Goal: Task Accomplishment & Management: Complete application form

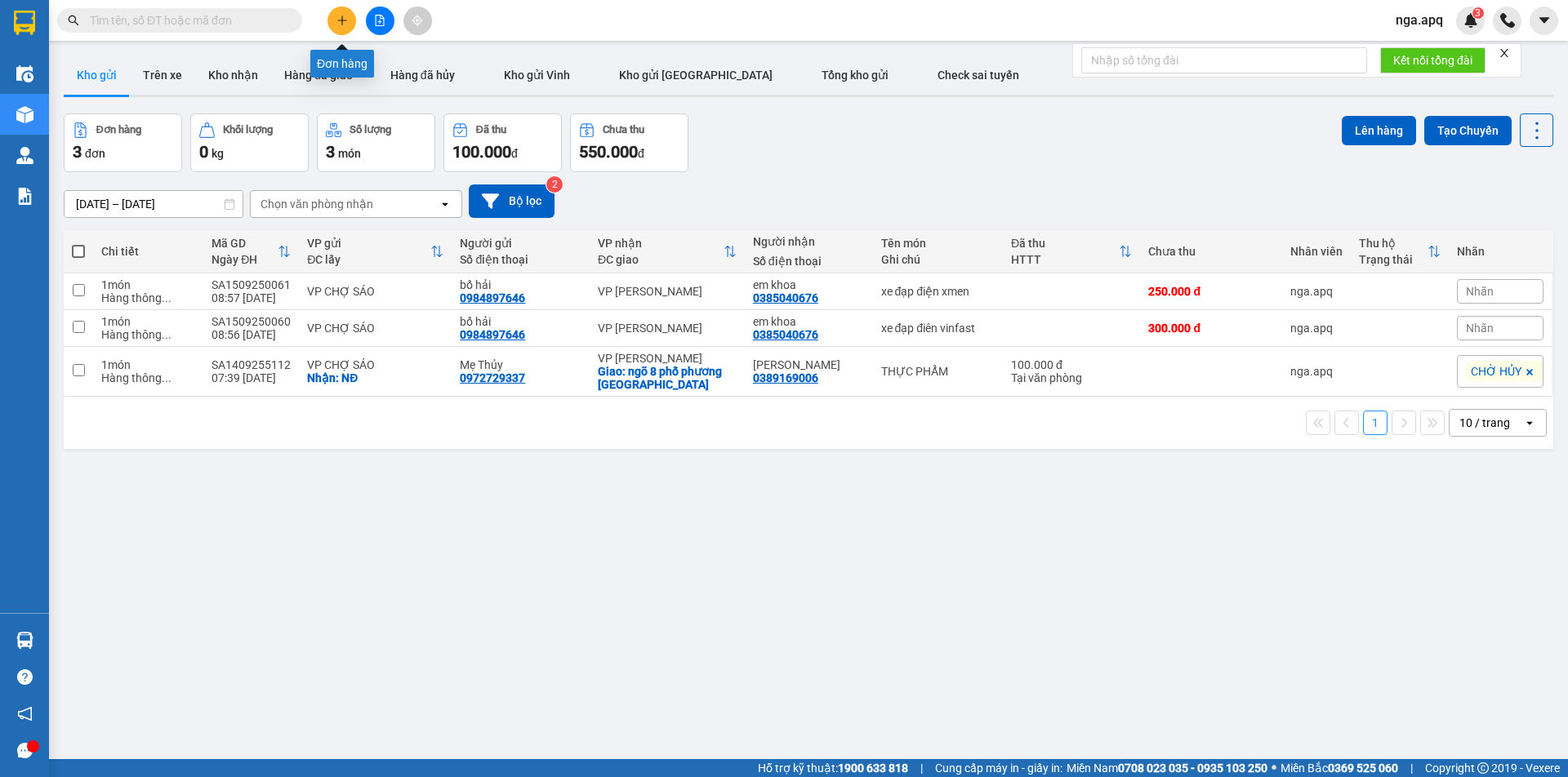
click at [340, 12] on button at bounding box center [341, 21] width 29 height 29
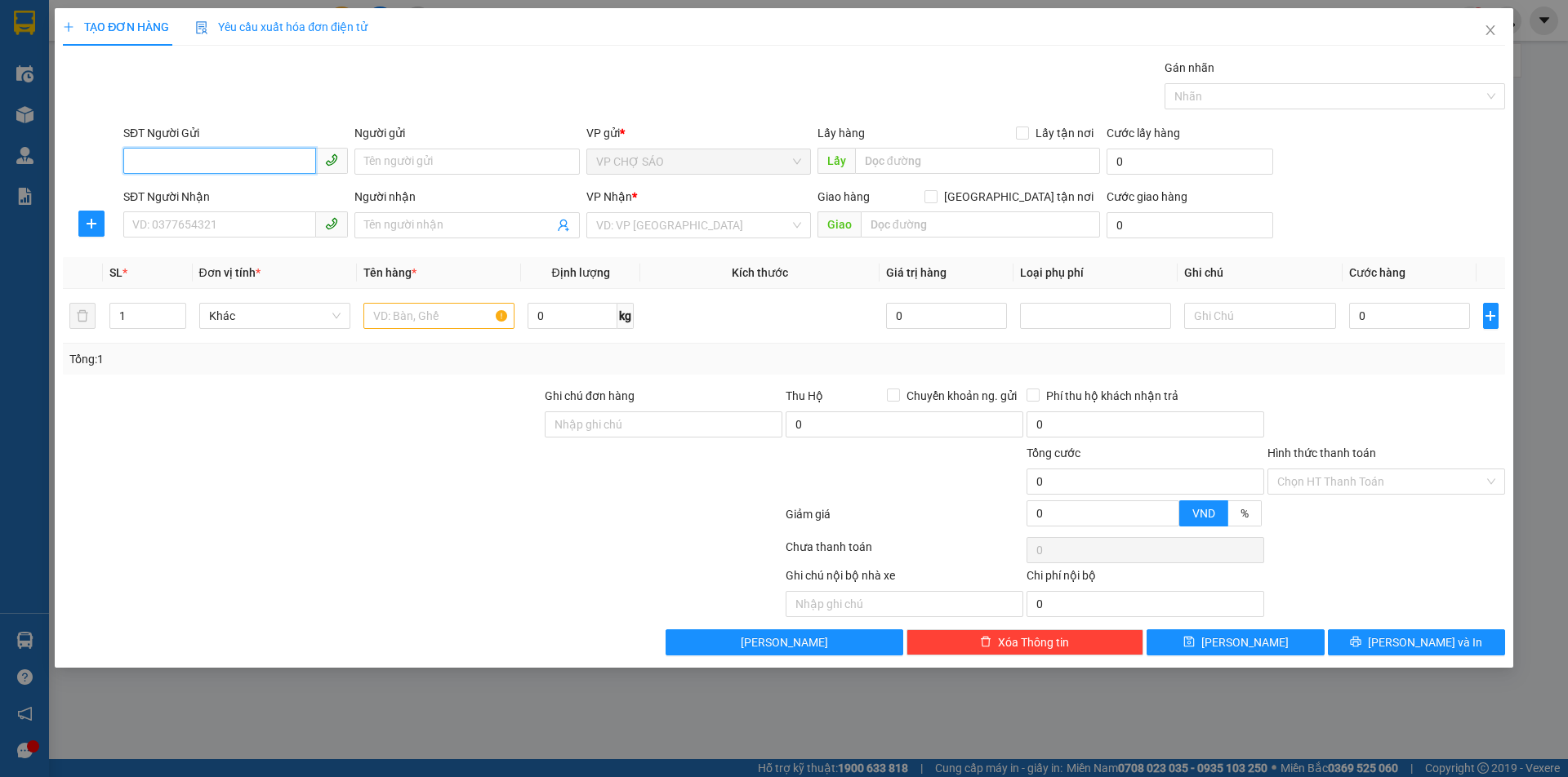
click at [138, 164] on input "SĐT Người Gửi" at bounding box center [219, 161] width 192 height 26
click at [135, 160] on input "SĐT Người Gửi" at bounding box center [219, 161] width 192 height 26
type input "0978888297"
click at [366, 161] on input "Người gửi" at bounding box center [467, 162] width 225 height 26
type input "công an xã kim liên"
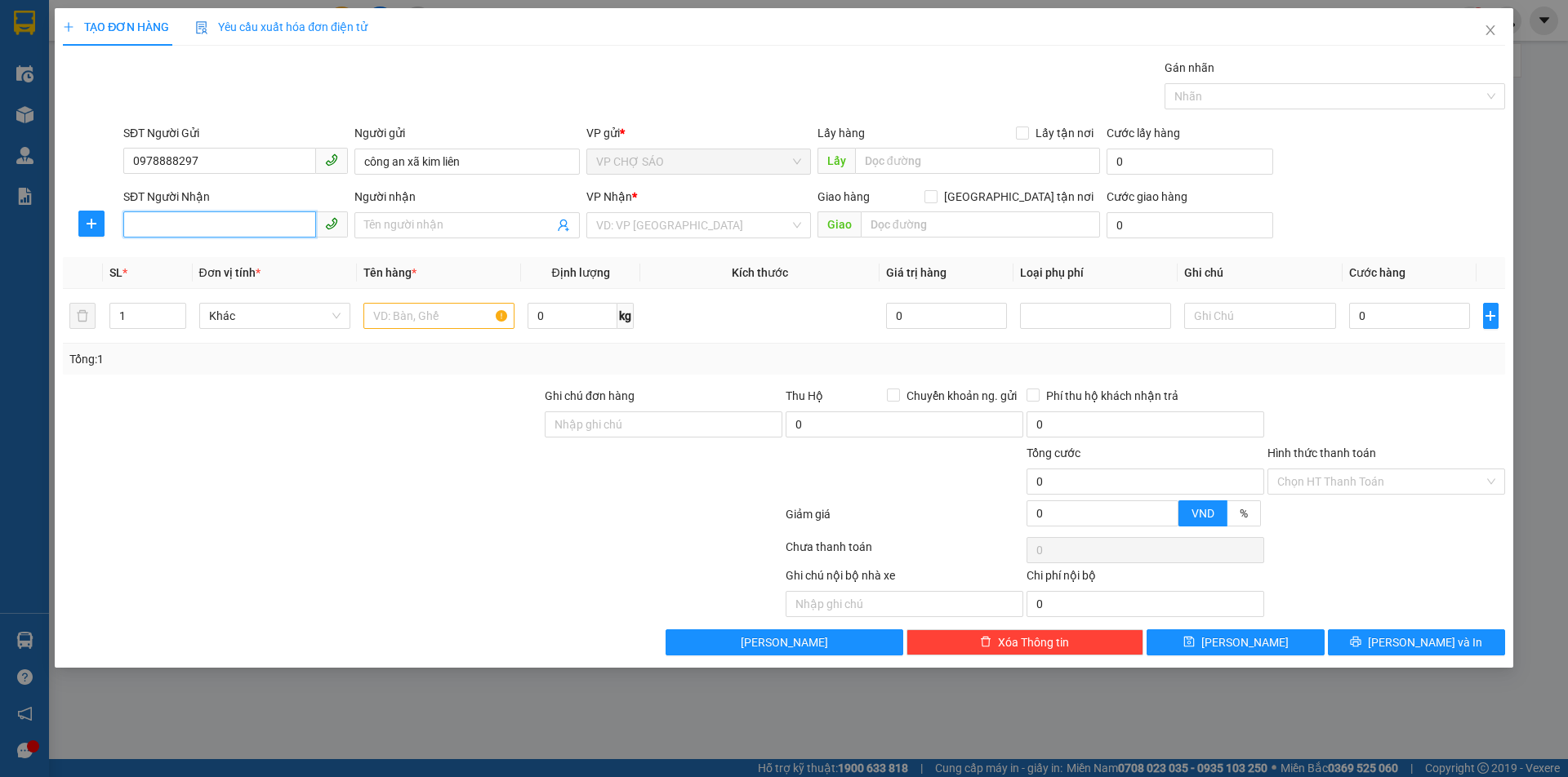
click at [132, 224] on input "SĐT Người Nhận" at bounding box center [219, 224] width 192 height 26
type input "0936107638"
click at [375, 226] on input "Người nhận" at bounding box center [458, 225] width 189 height 18
type input "[PERSON_NAME]"
click at [467, 164] on input "công an xã kim liên" at bounding box center [467, 162] width 225 height 26
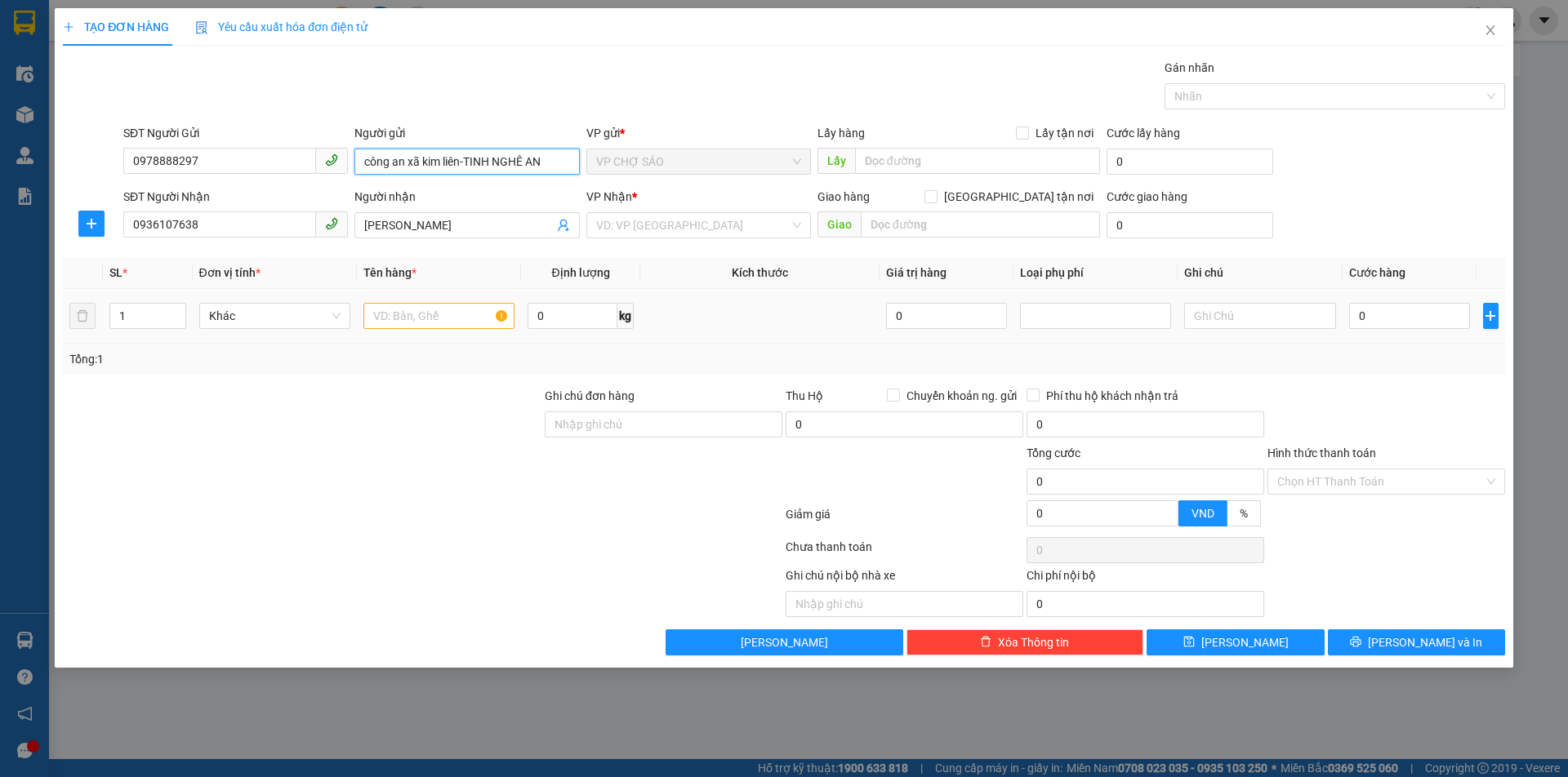
type input "công an xã kim liên-TINH NGHÊ AN"
click at [375, 321] on input "text" at bounding box center [438, 316] width 151 height 26
type input "GIẤY TƠ CÂN GÂP"
click at [1367, 318] on input "0" at bounding box center [1410, 316] width 122 height 26
type input "3"
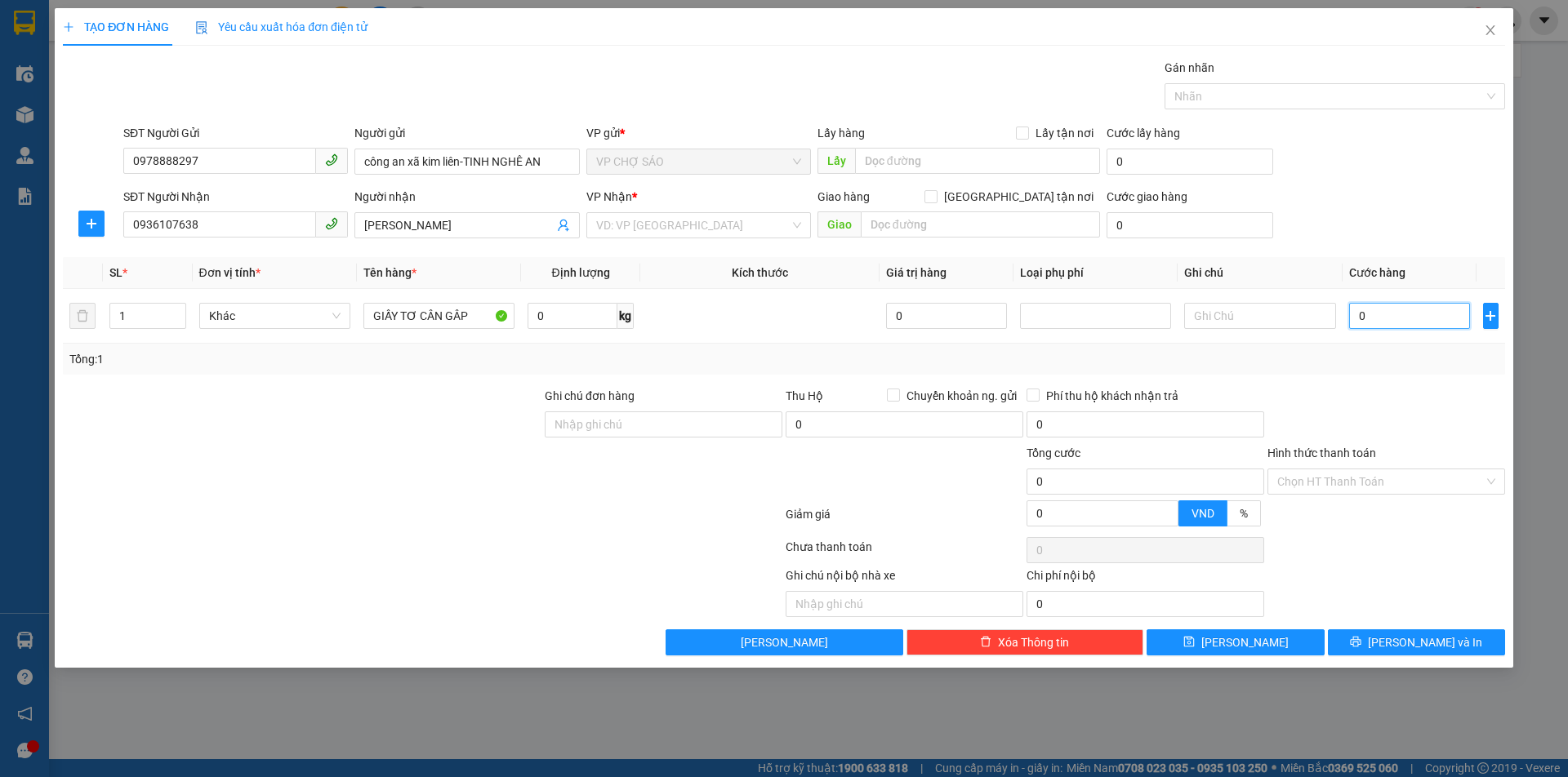
type input "3"
type input "30"
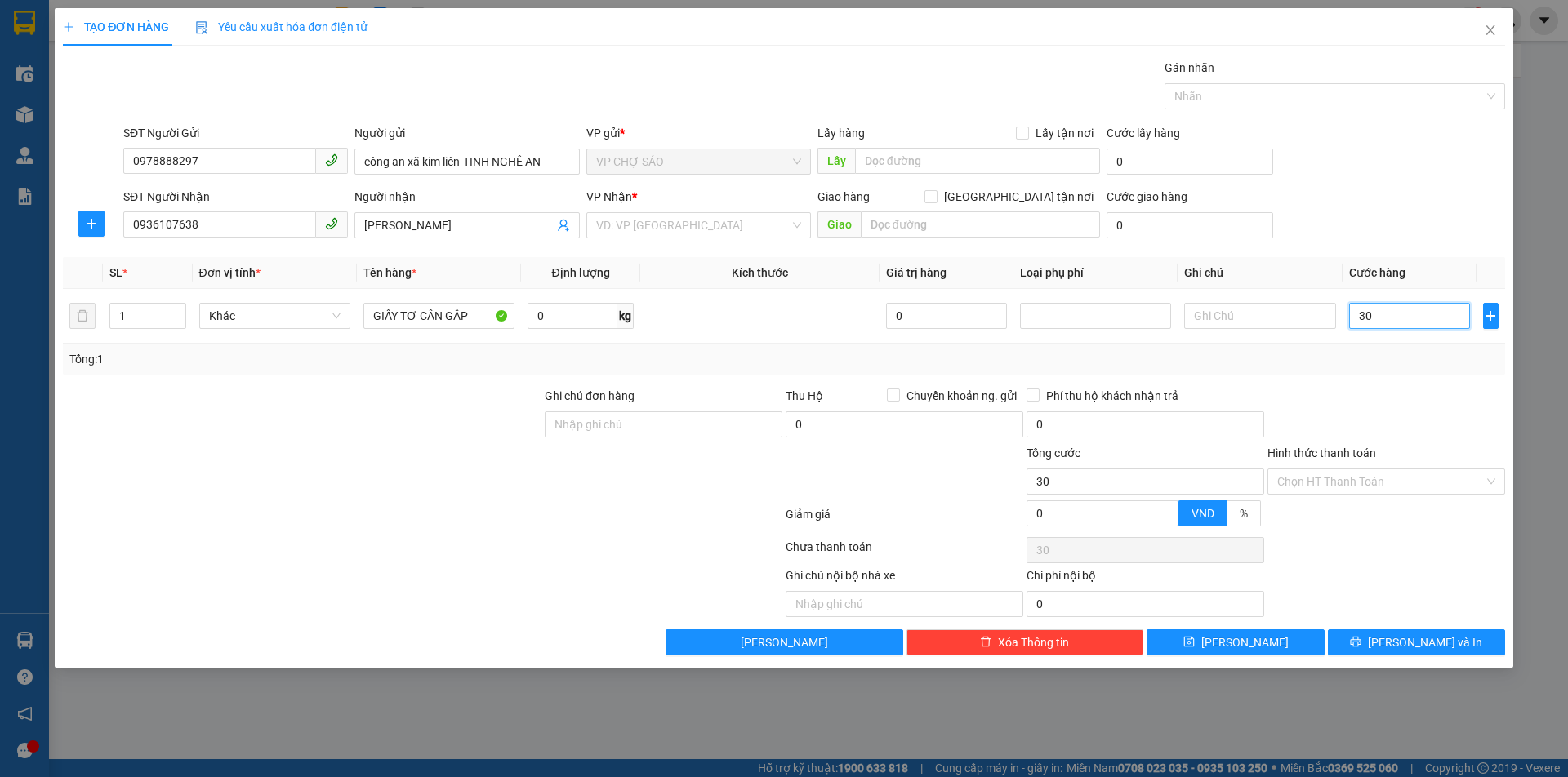
type input "300"
type input "3.000"
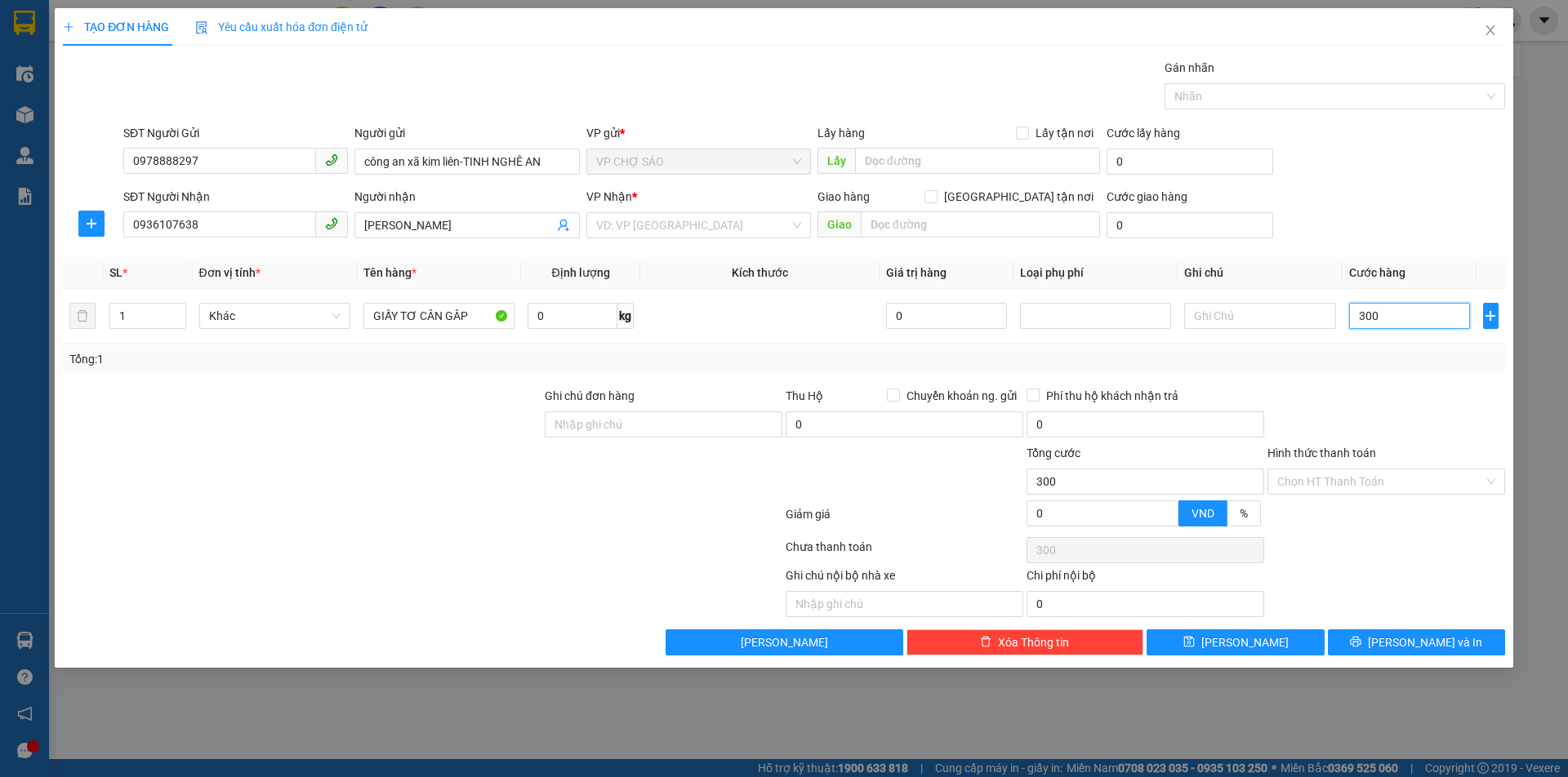
type input "3.000"
type input "30.000"
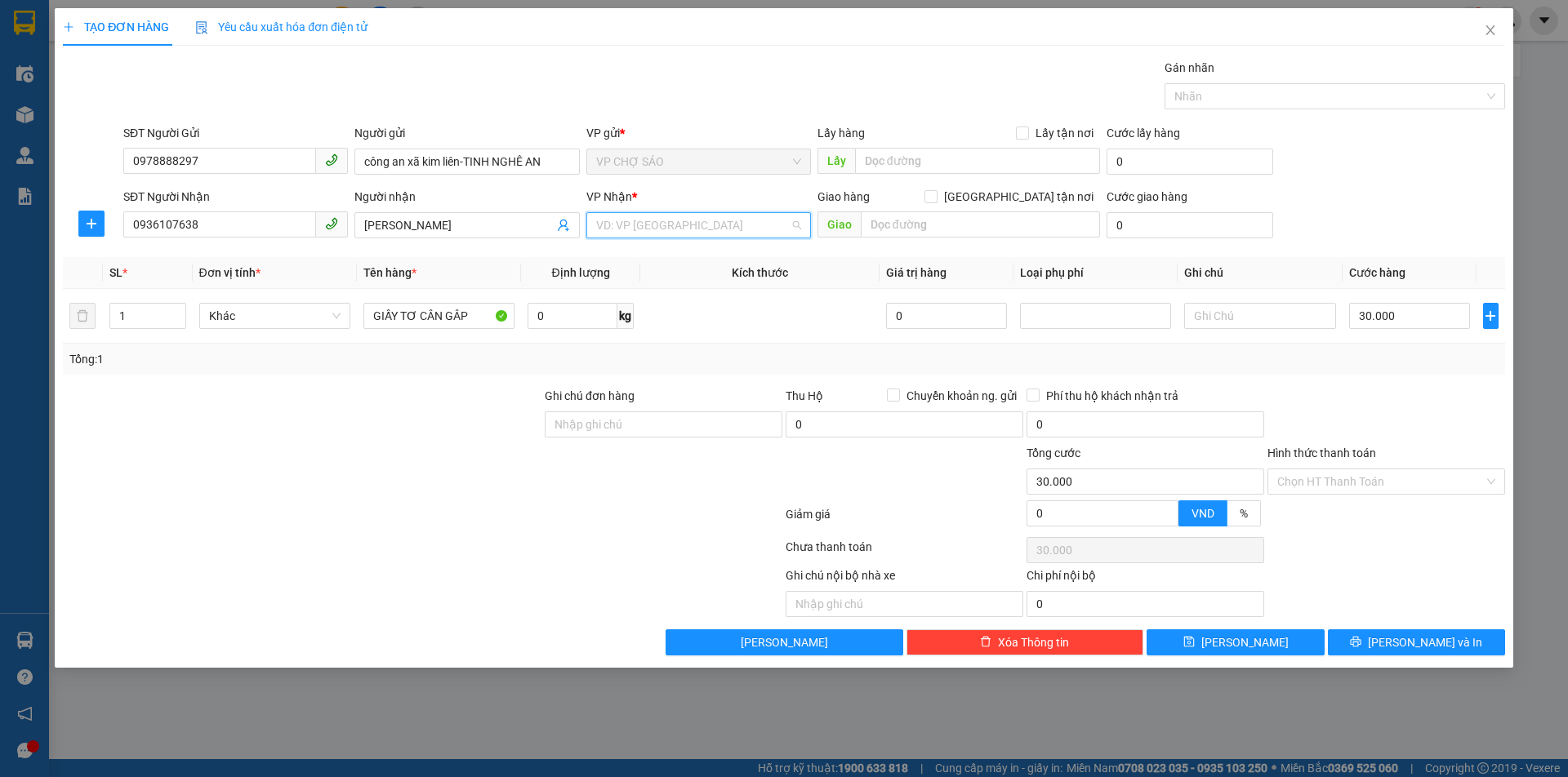
click at [624, 223] on input "search" at bounding box center [693, 225] width 193 height 24
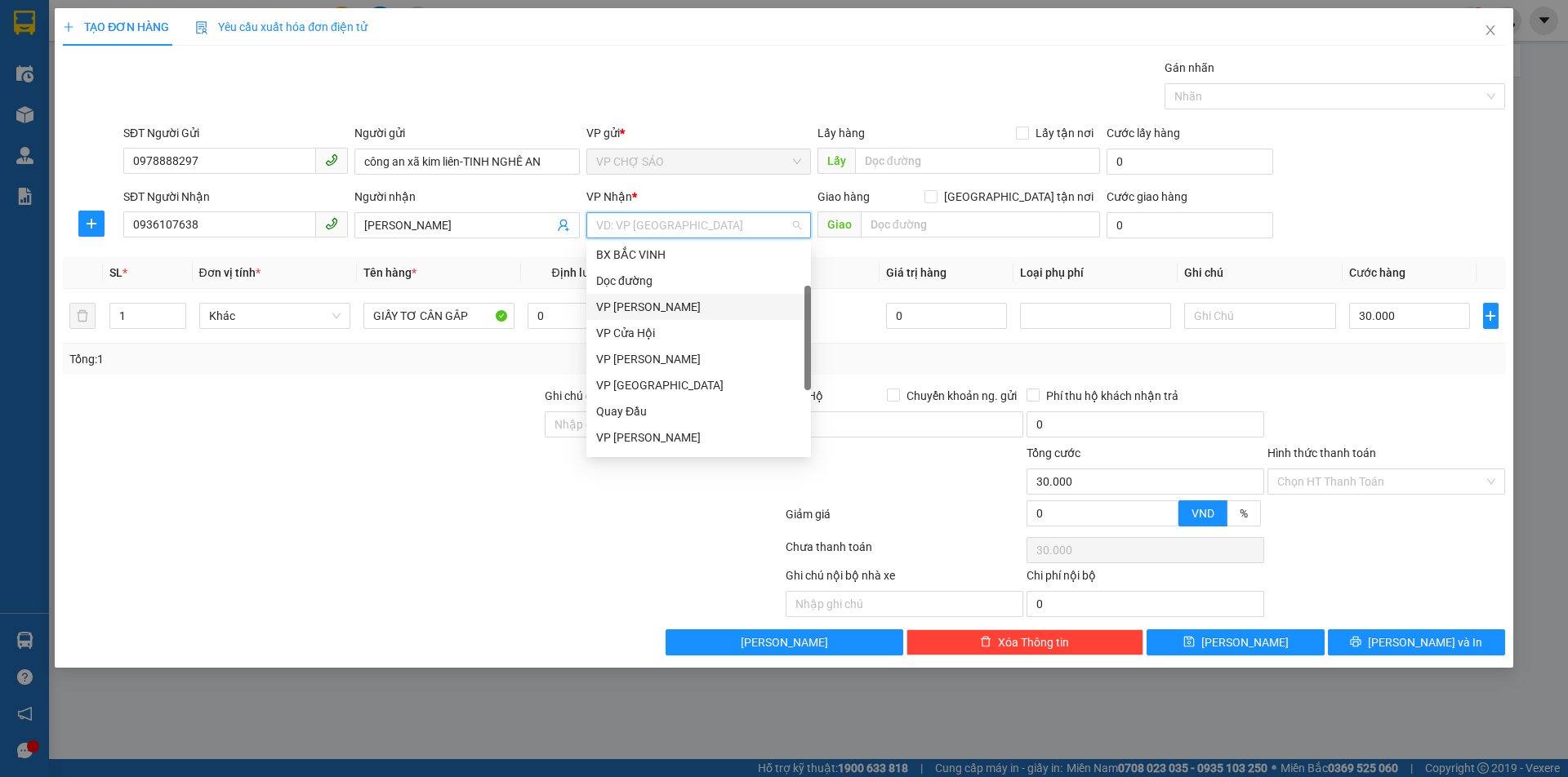
scroll to position [164, 0]
click at [688, 360] on div "VP [PERSON_NAME]" at bounding box center [698, 356] width 205 height 18
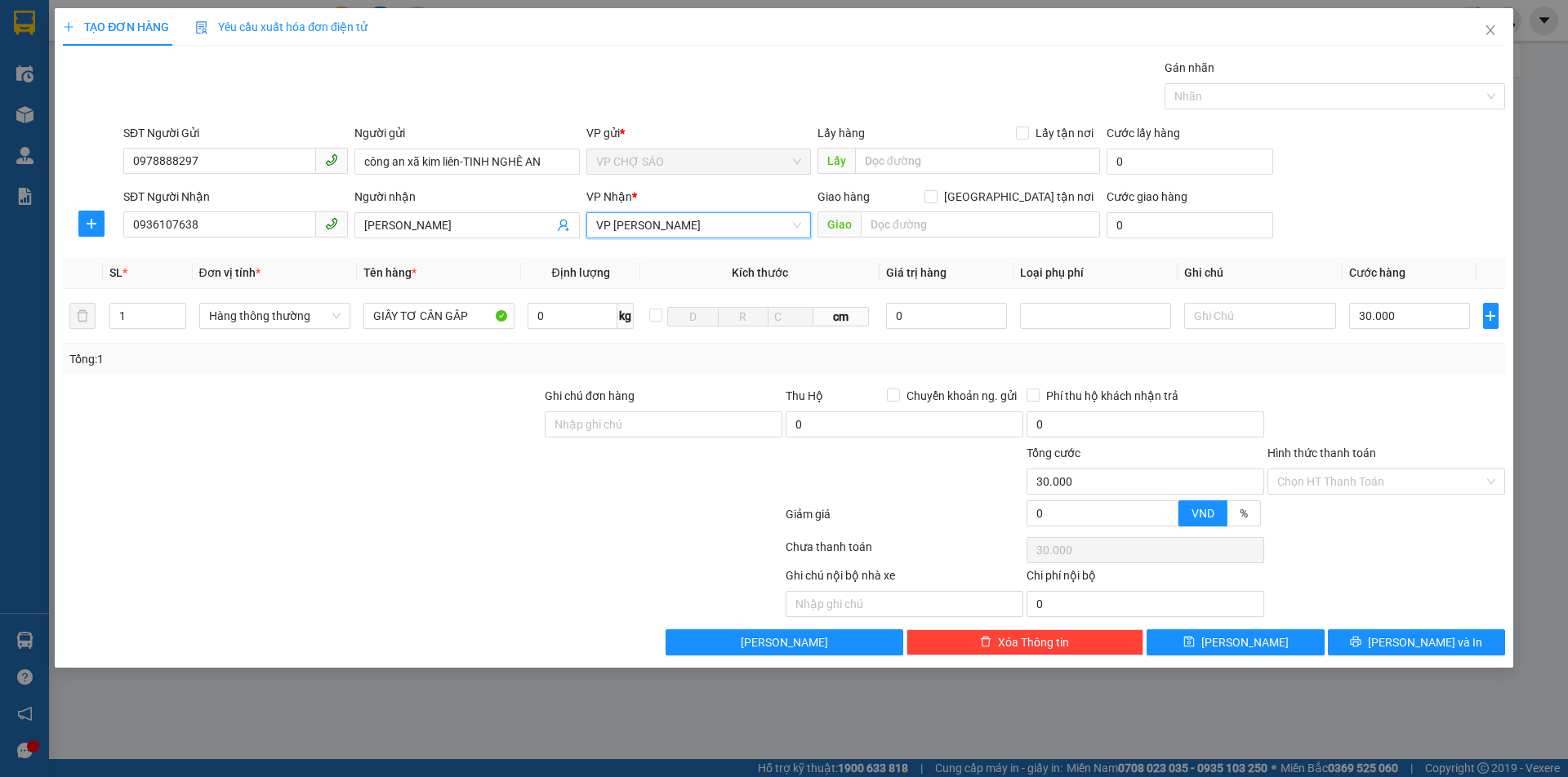
click at [784, 492] on div at bounding box center [904, 472] width 241 height 57
click at [1411, 323] on input "30.000" at bounding box center [1410, 316] width 122 height 26
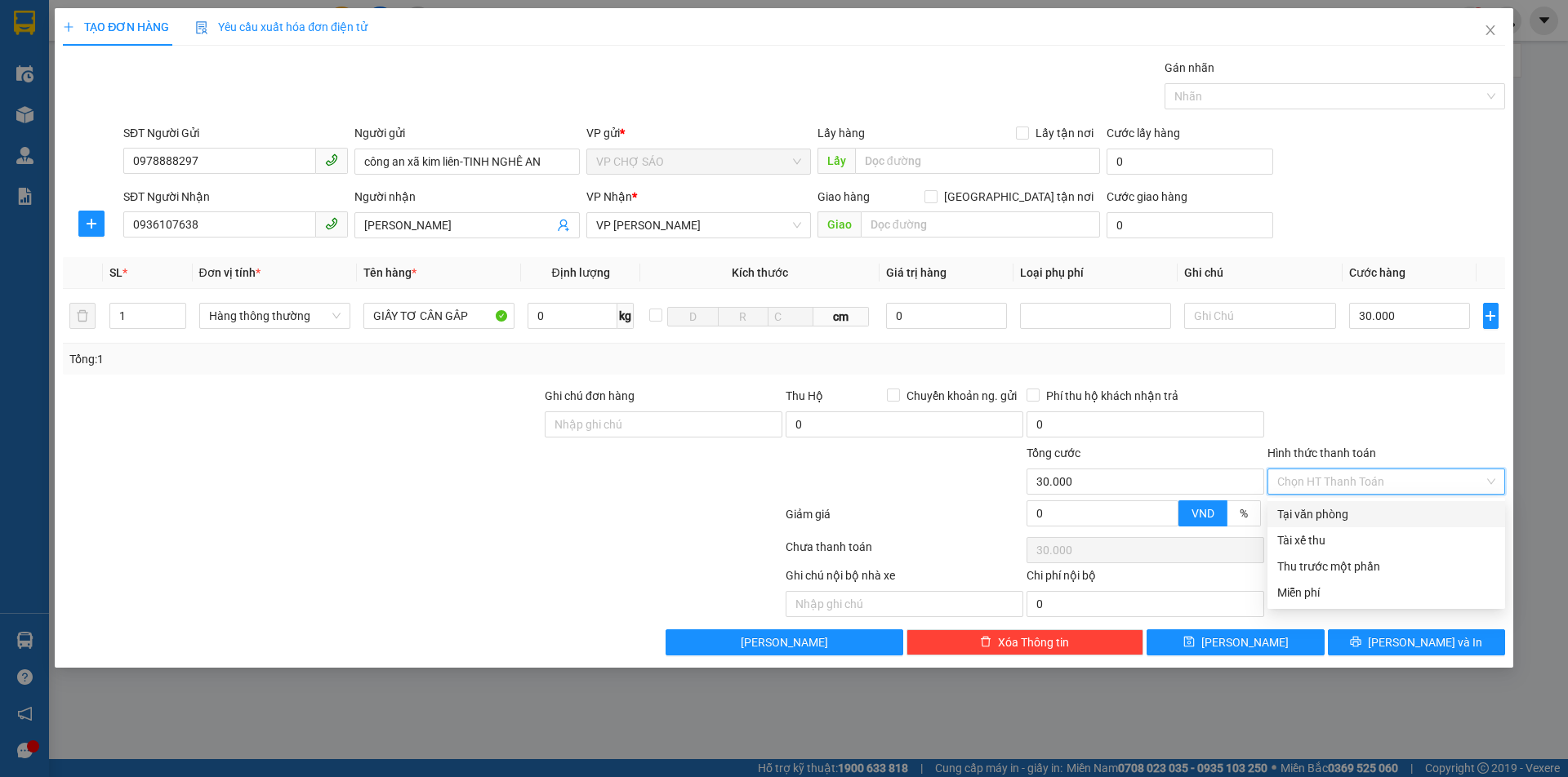
click at [1355, 480] on input "Hình thức thanh toán" at bounding box center [1380, 481] width 206 height 24
click at [1344, 519] on div "Tại văn phòng" at bounding box center [1386, 513] width 218 height 18
type input "0"
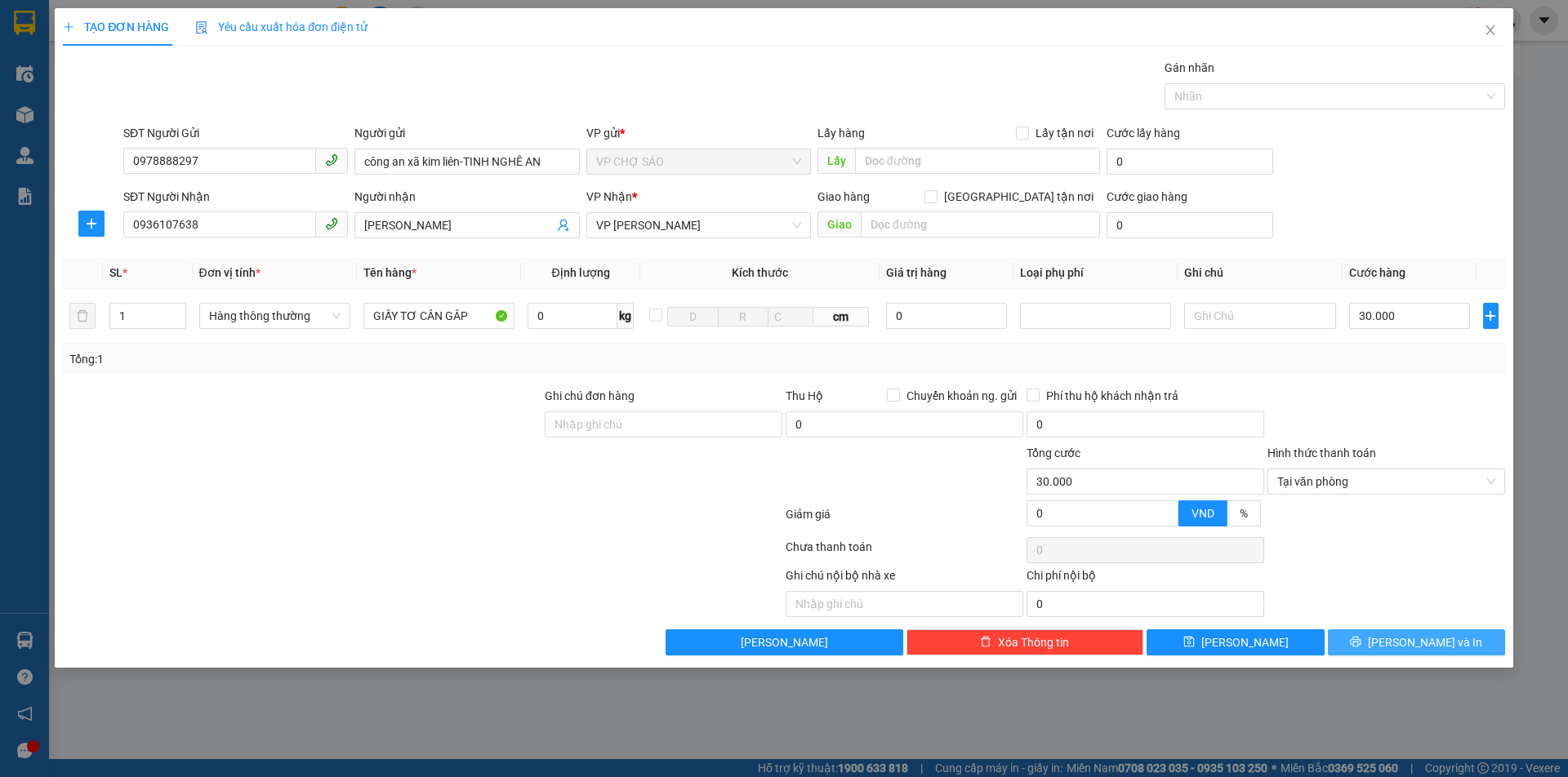
click at [1408, 634] on span "[PERSON_NAME] và In" at bounding box center [1424, 642] width 114 height 18
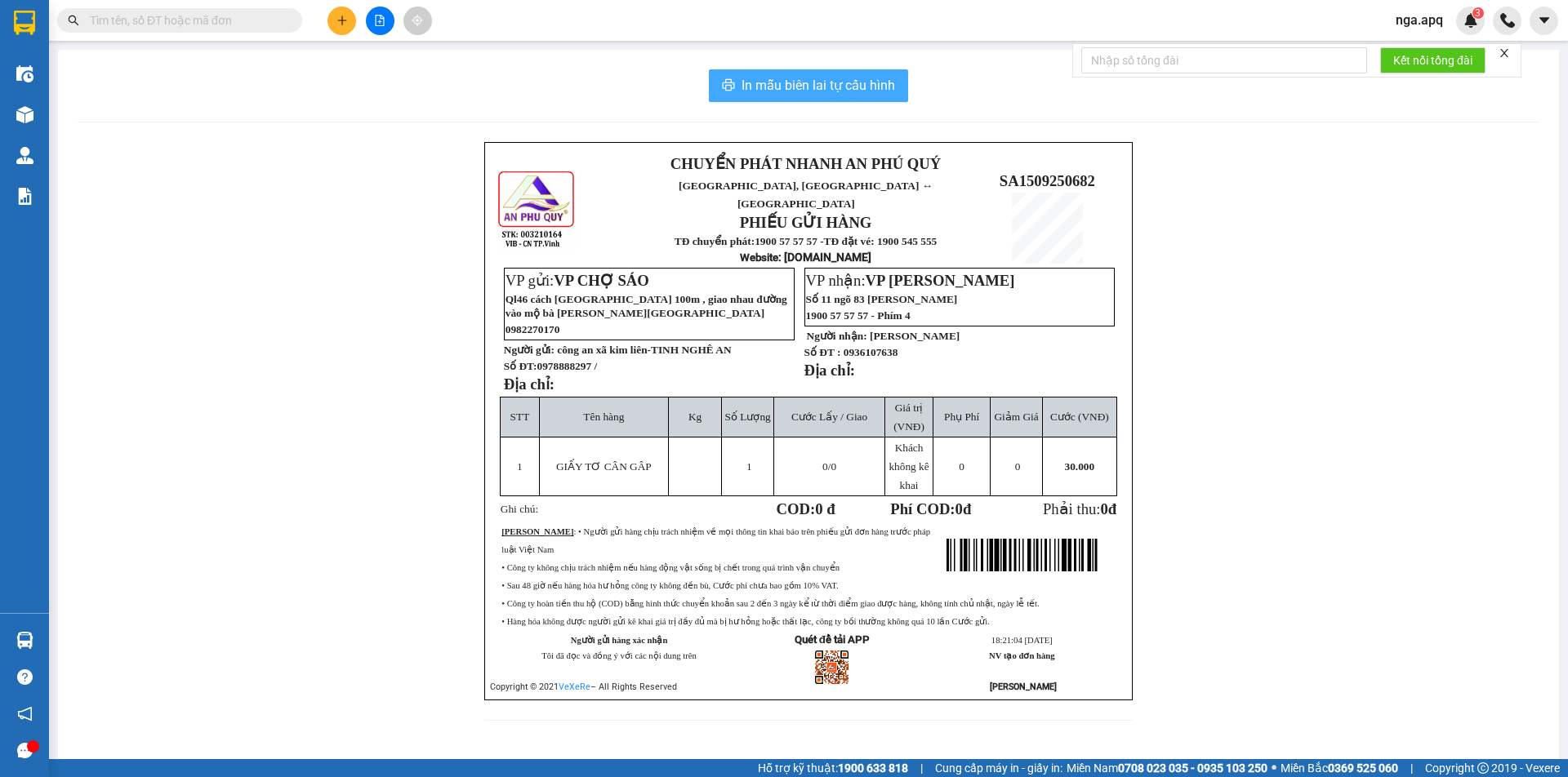
click at [776, 81] on span "In mẫu biên lai tự cấu hình" at bounding box center [818, 84] width 153 height 20
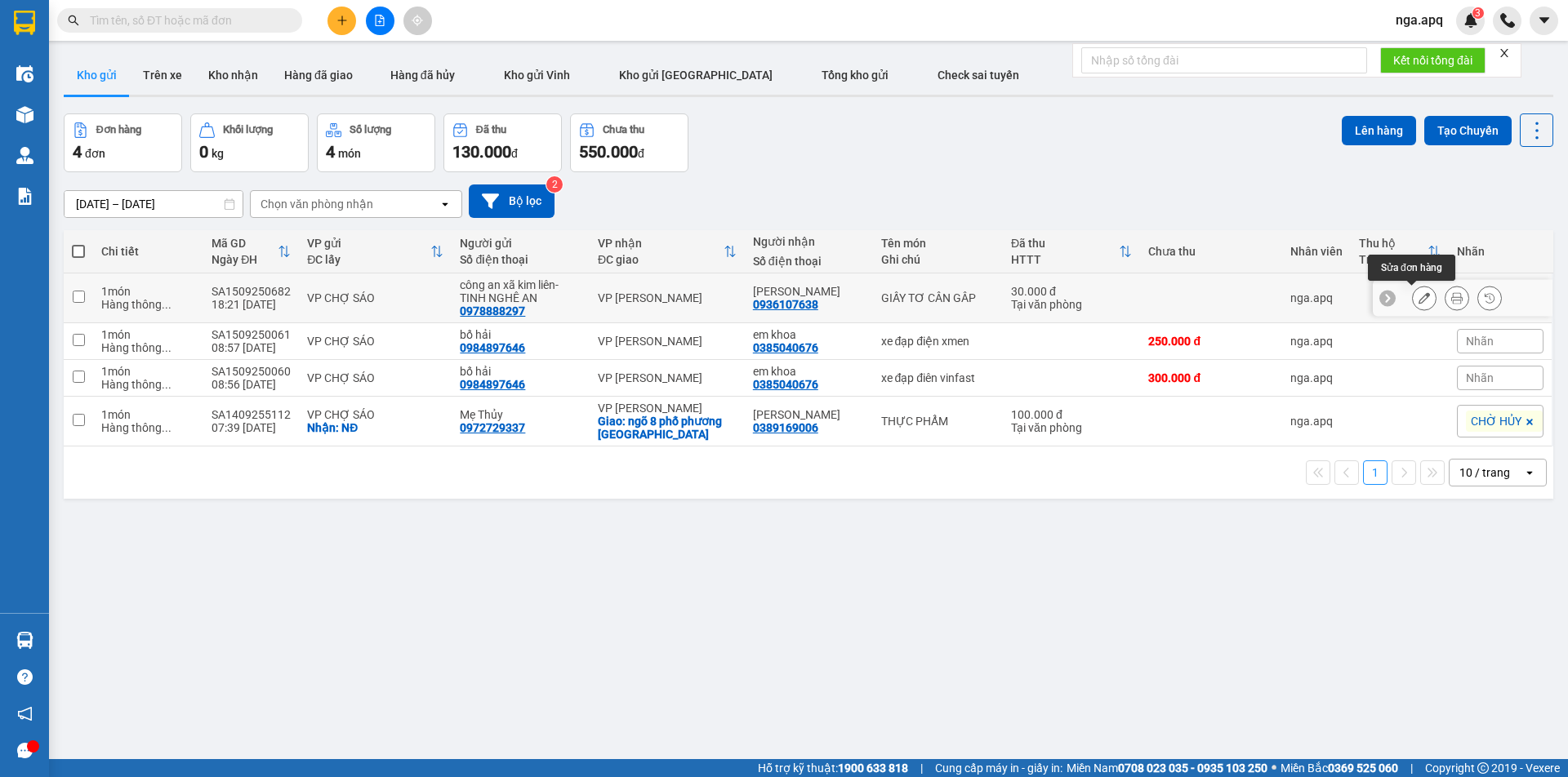
click at [1418, 298] on icon at bounding box center [1423, 298] width 11 height 11
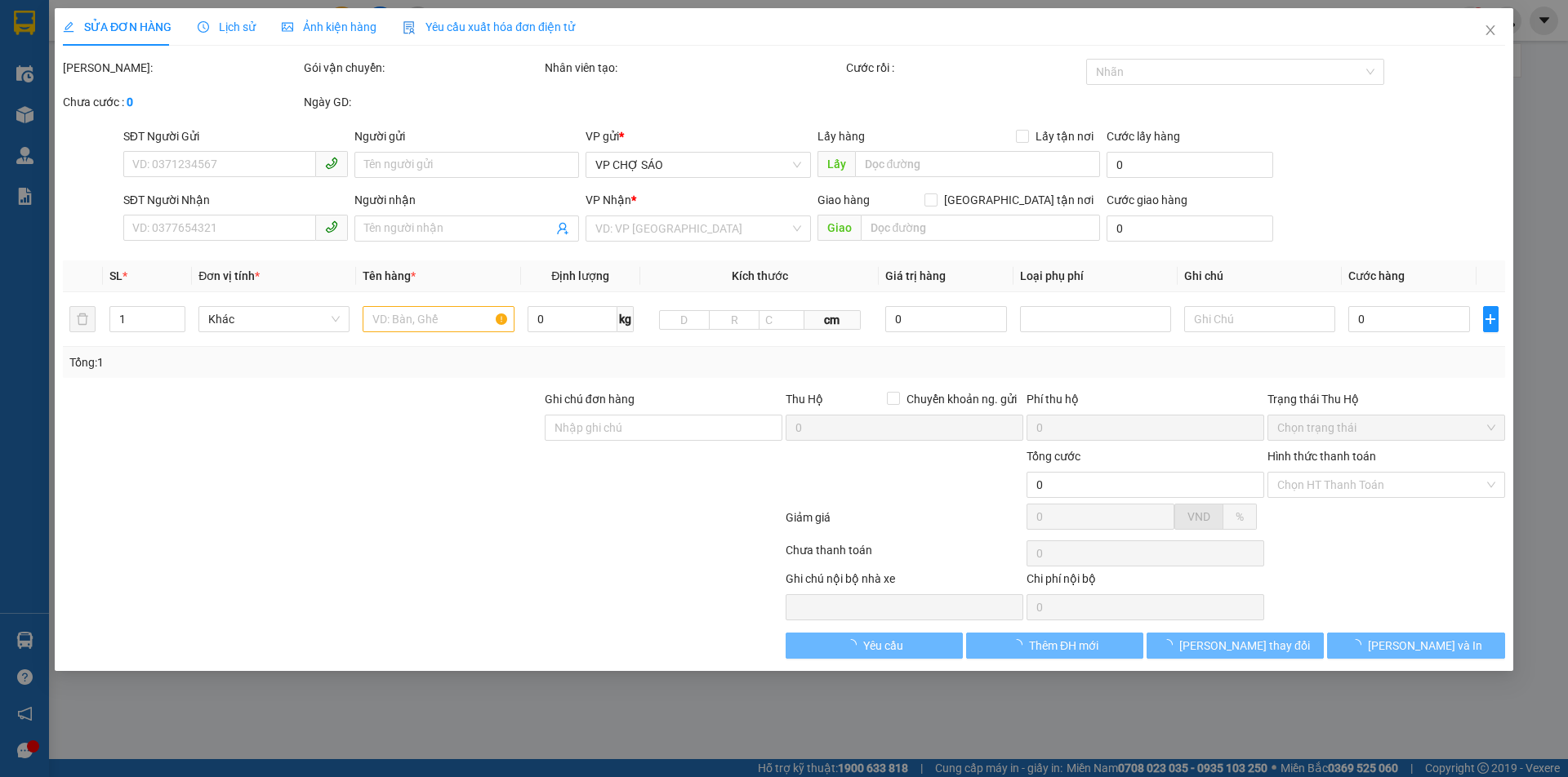
type input "0978888297"
type input "công an xã kim liên-TINH NGHÊ AN"
type input "0936107638"
type input "[PERSON_NAME]"
type input "30.000"
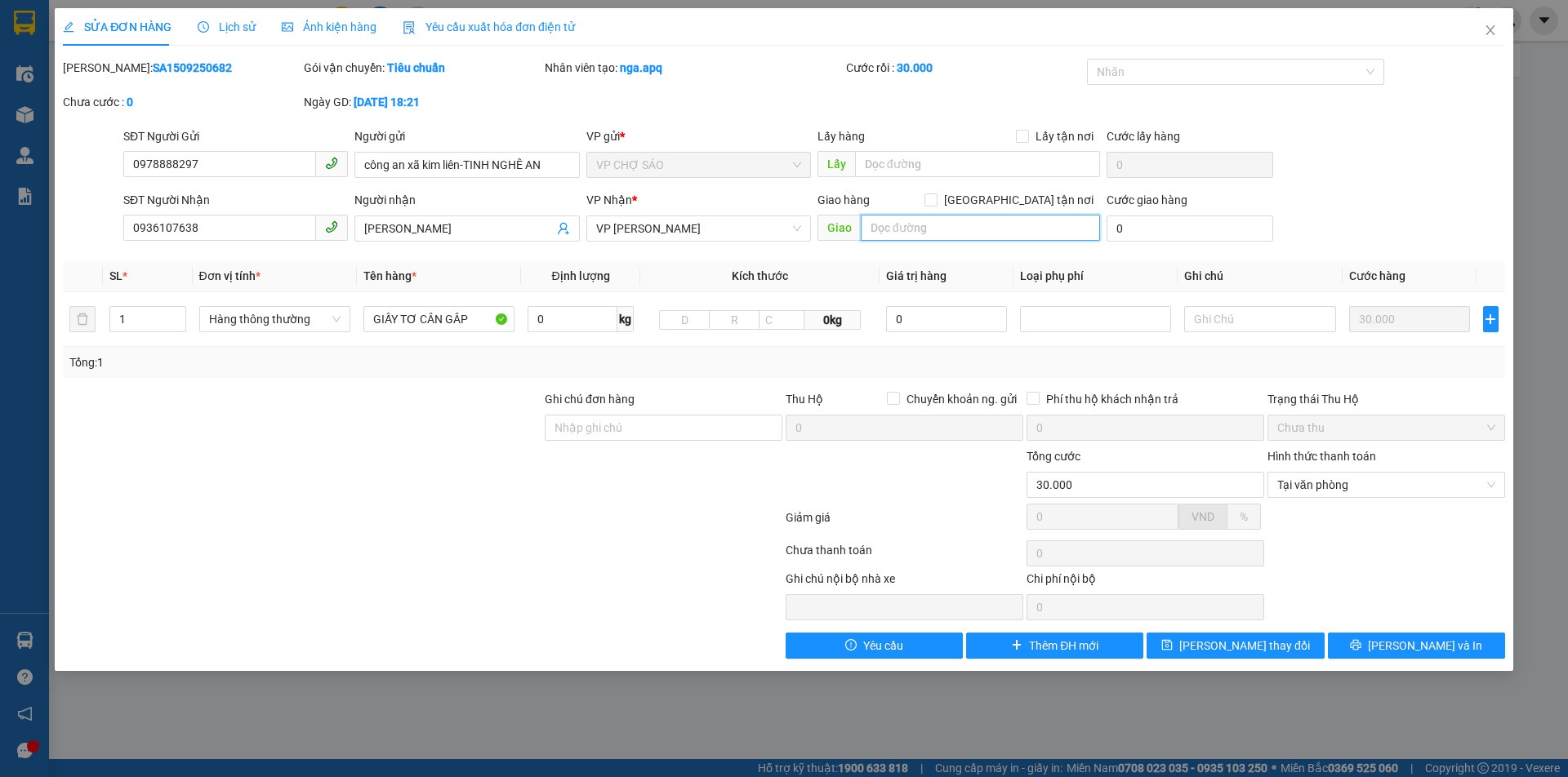
click at [874, 225] on input "text" at bounding box center [979, 228] width 239 height 26
type input "280 PHỐ GA XÃ THƯƠNG TÍN TIÊN SIP ĐÃ TT"
click at [1410, 649] on span "[PERSON_NAME] và In" at bounding box center [1424, 645] width 114 height 18
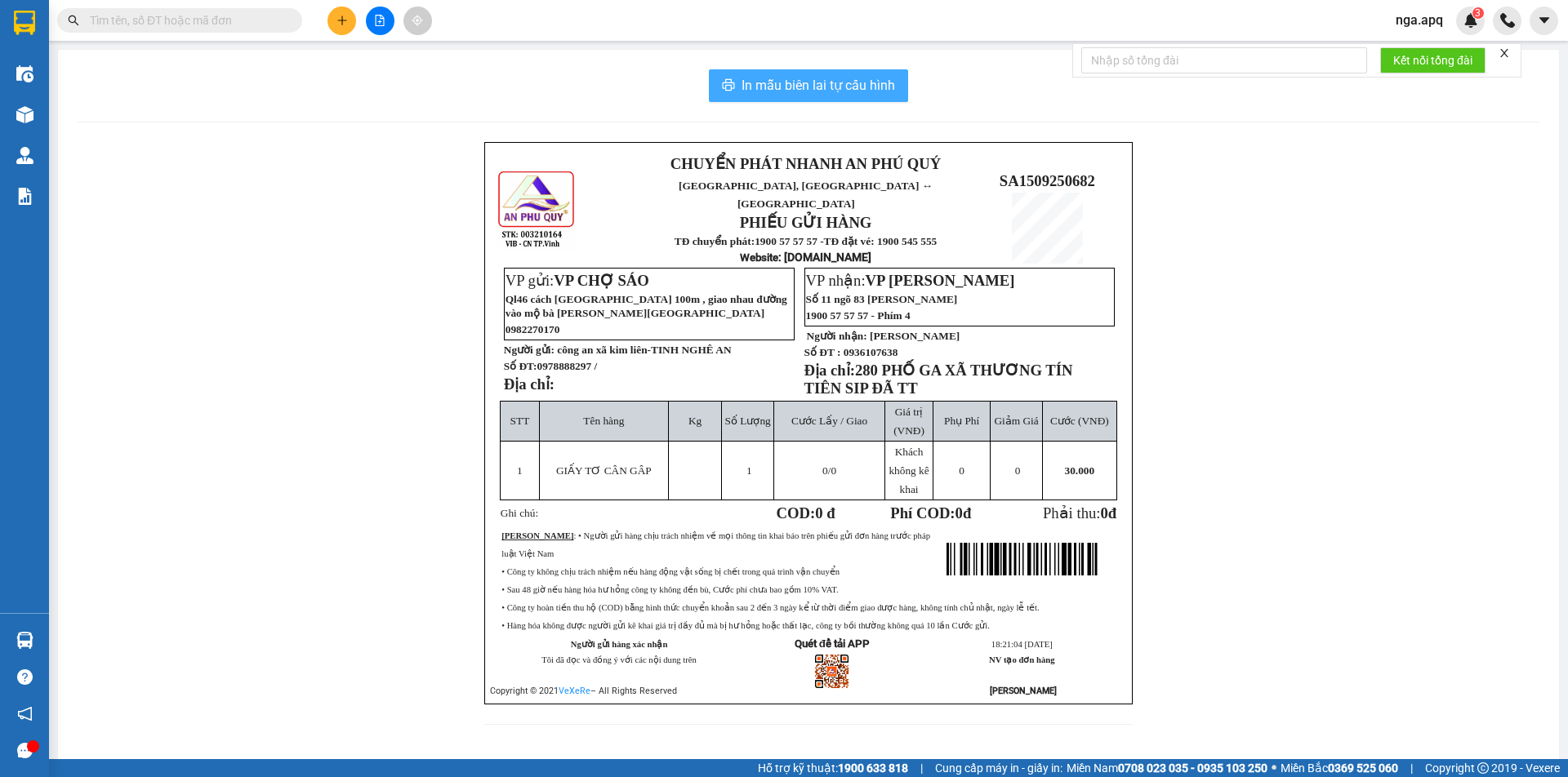
click at [807, 80] on span "In mẫu biên lai tự cấu hình" at bounding box center [818, 84] width 153 height 20
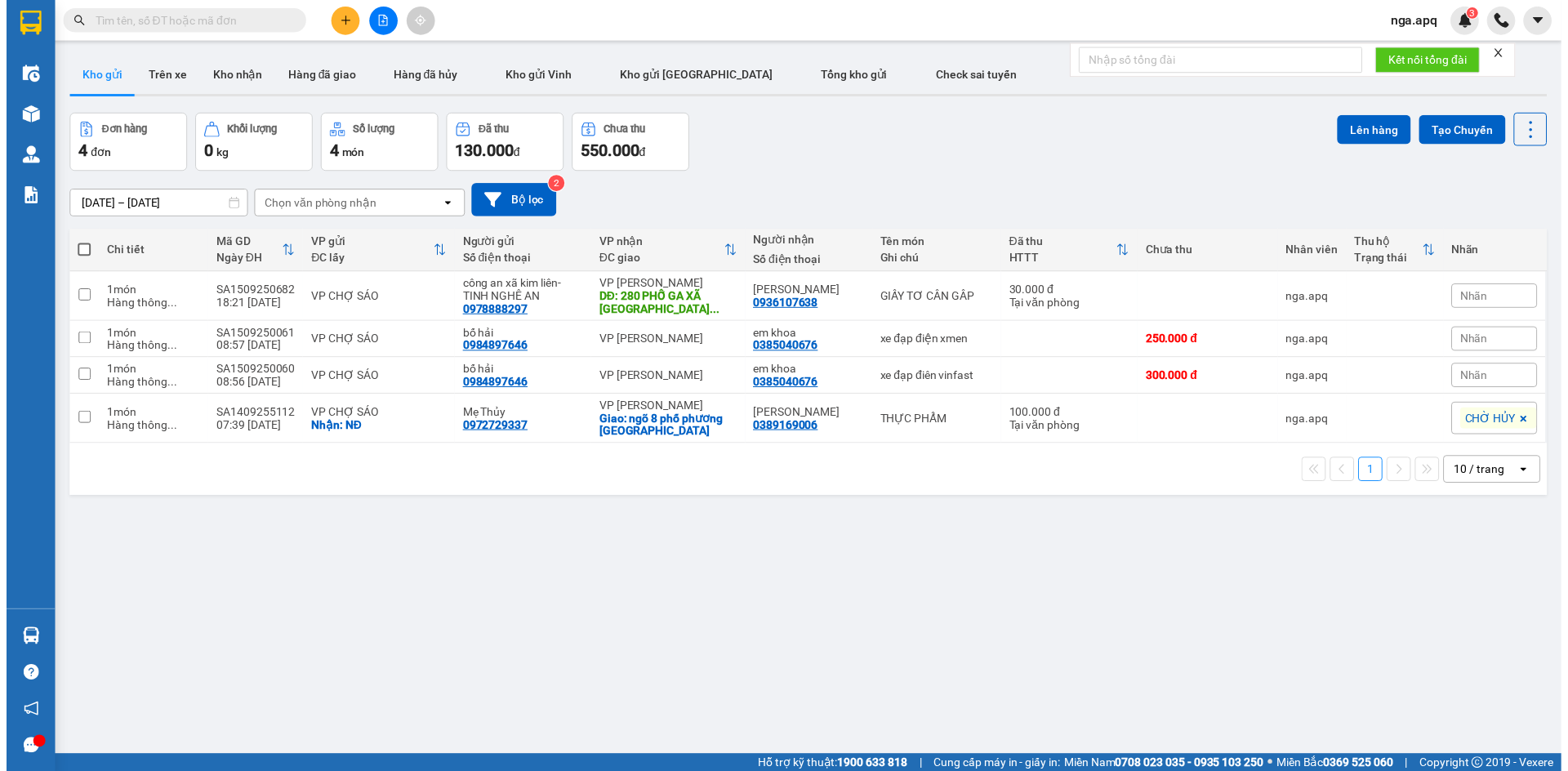
scroll to position [97, 0]
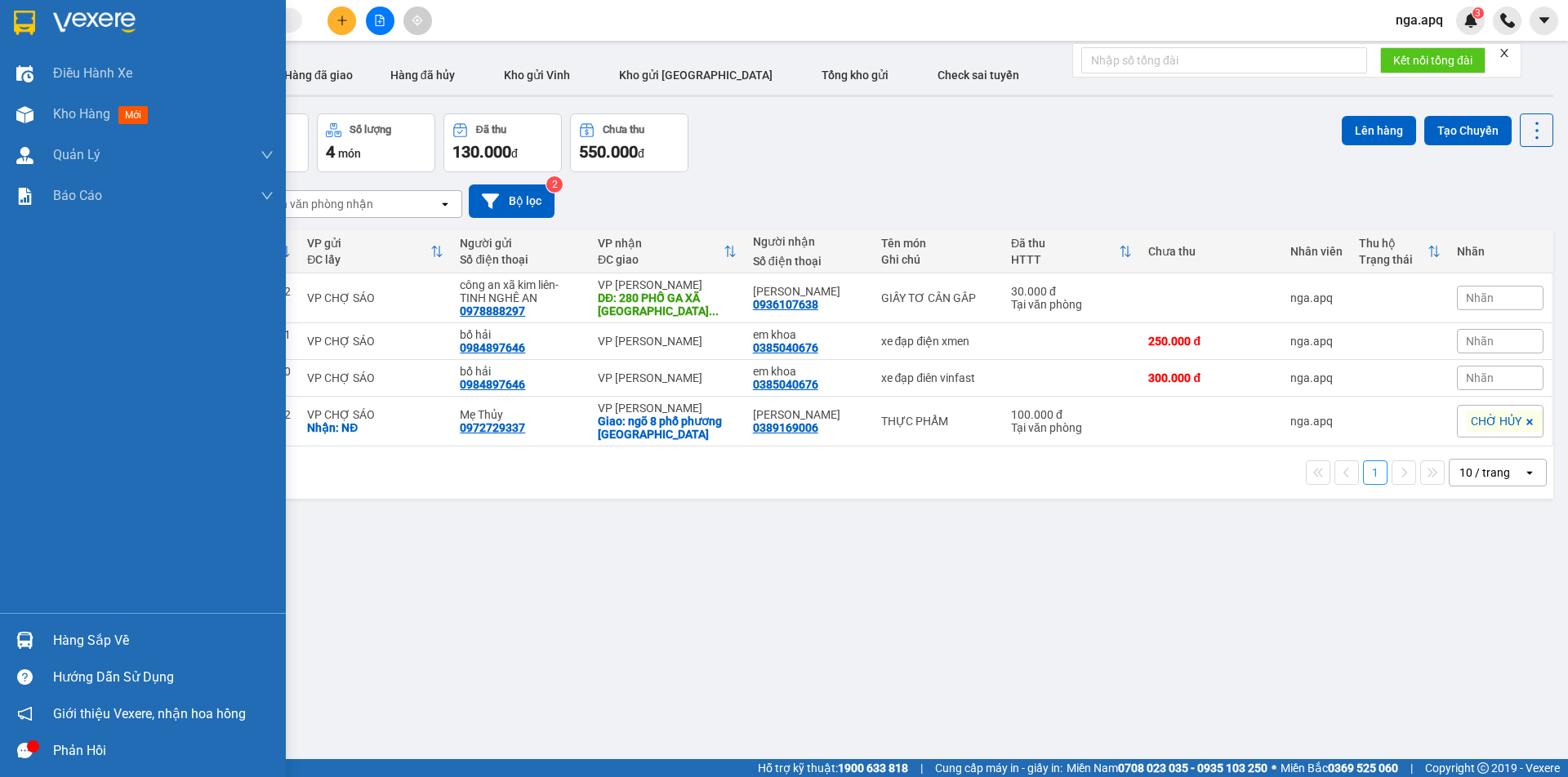
click at [25, 628] on div at bounding box center [24, 640] width 29 height 29
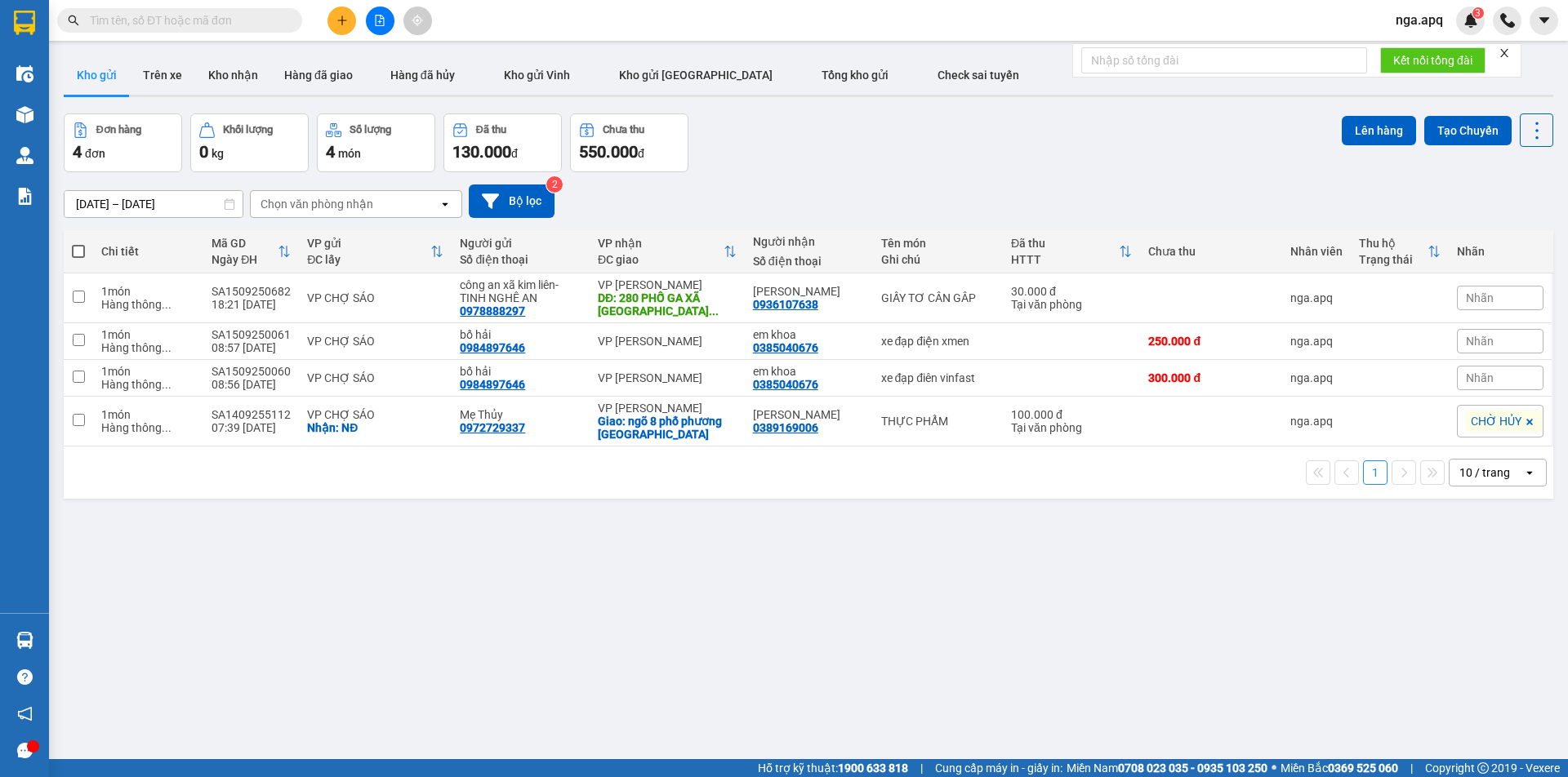
click at [1149, 627] on section "Kết quả tìm kiếm ( 0 ) Bộ lọc No Data nga.apq 3 Điều hành xe Kho hàng mới Quản …" at bounding box center [784, 388] width 1568 height 777
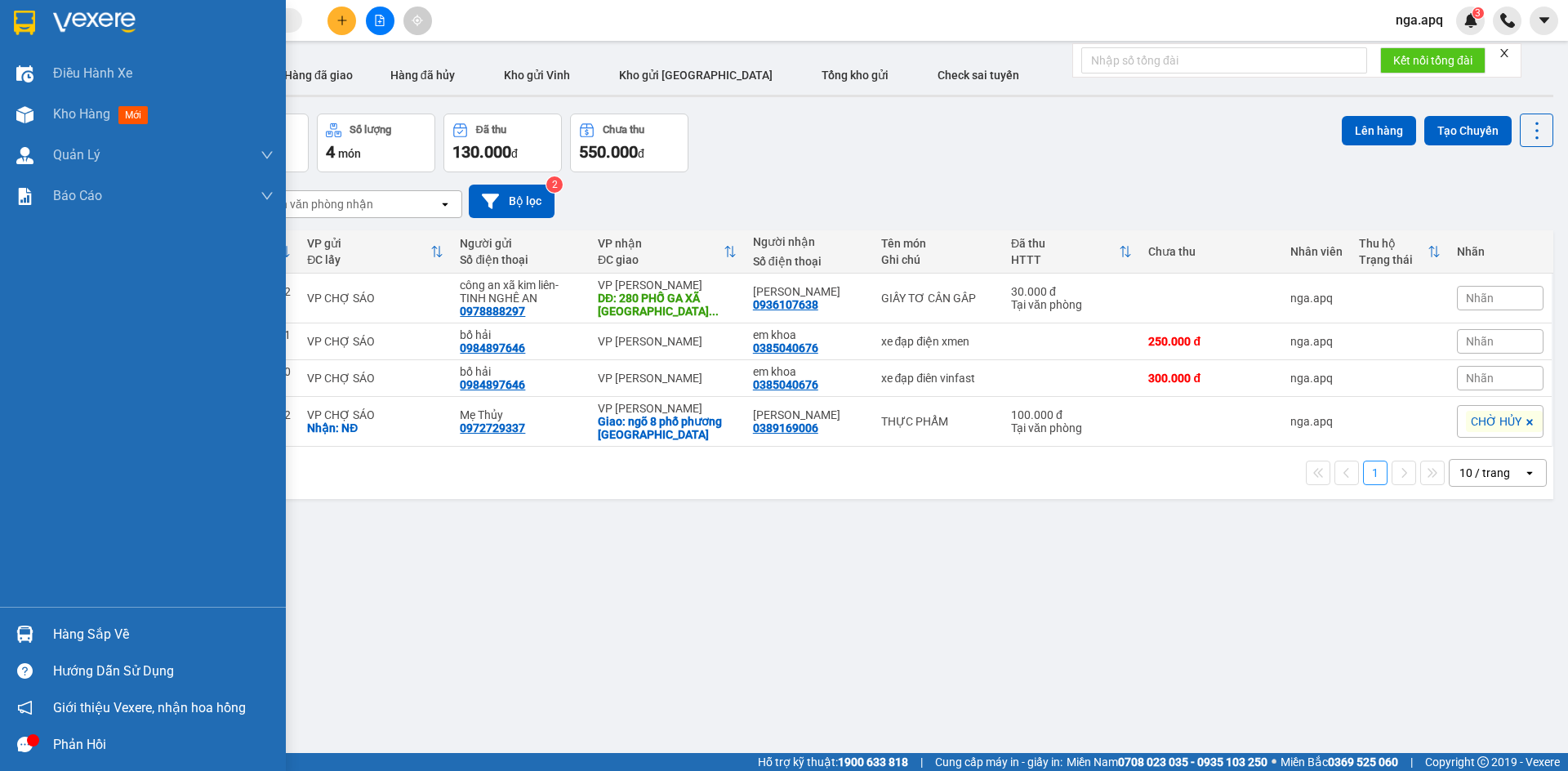
click at [22, 624] on div at bounding box center [24, 634] width 29 height 29
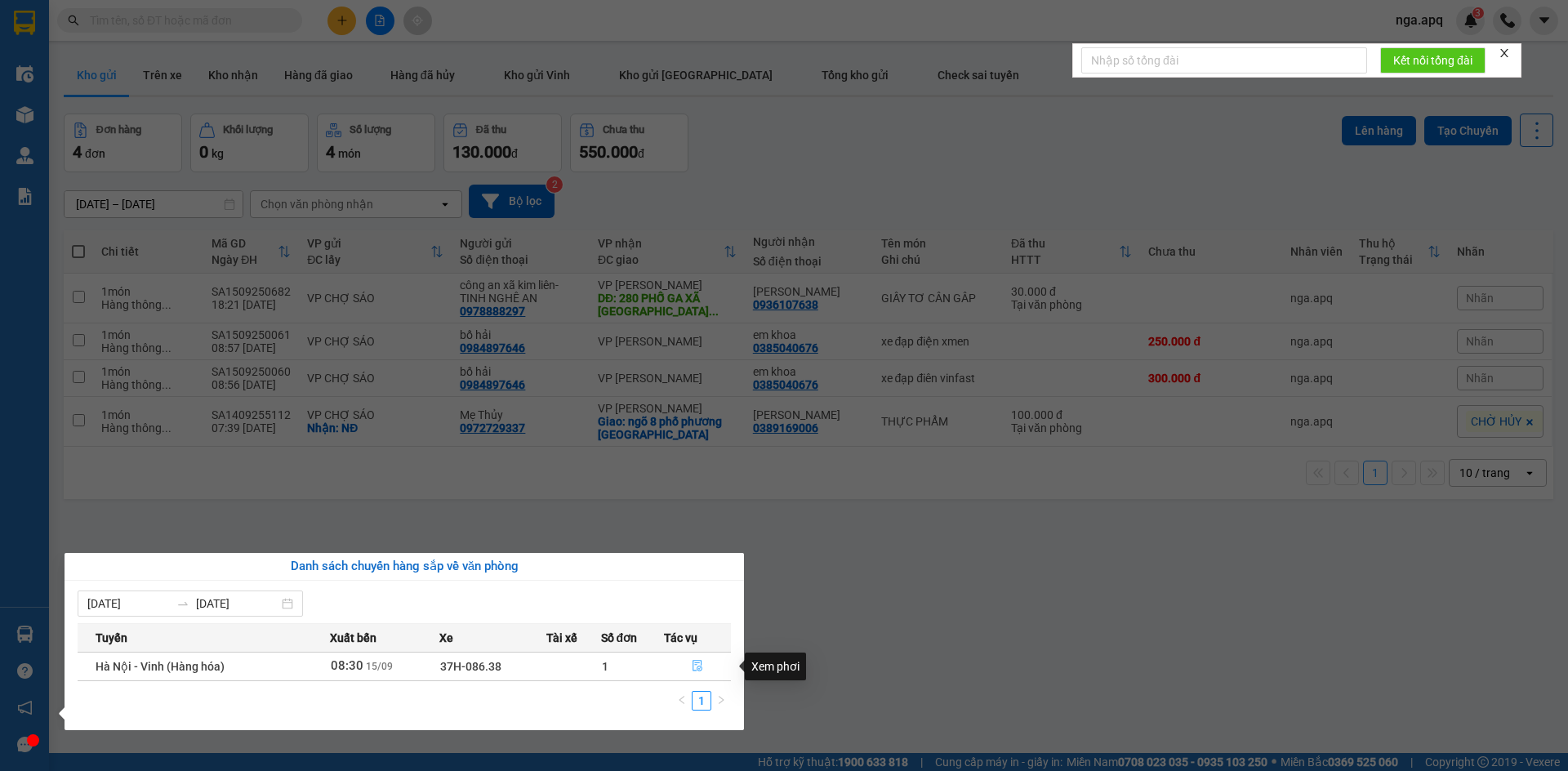
click at [697, 664] on icon "file-done" at bounding box center [697, 666] width 11 height 11
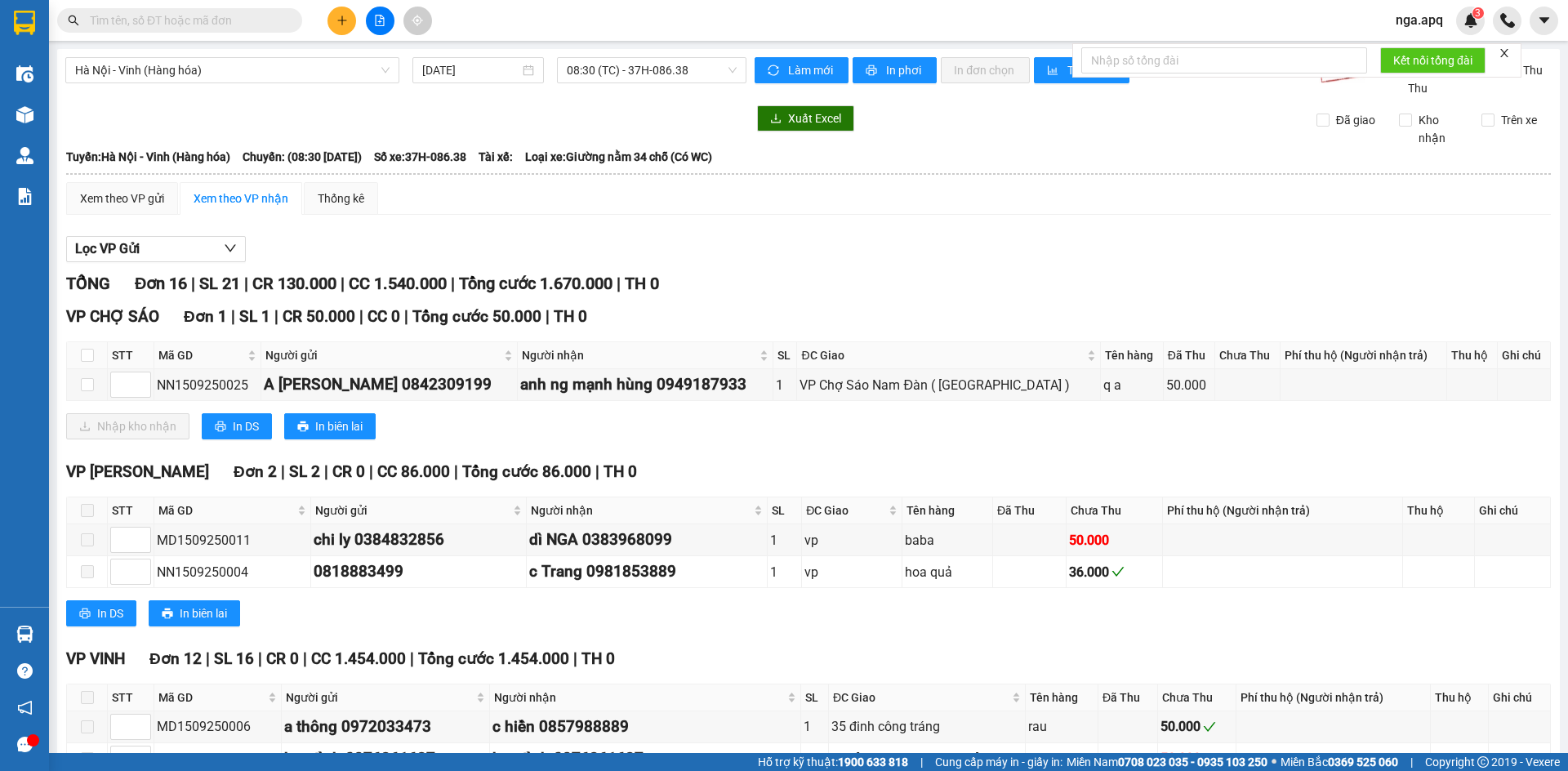
click at [86, 16] on span at bounding box center [179, 20] width 245 height 24
click at [82, 10] on span at bounding box center [179, 20] width 245 height 24
click at [93, 20] on input "text" at bounding box center [185, 20] width 192 height 18
click at [98, 23] on input "text" at bounding box center [185, 20] width 192 height 18
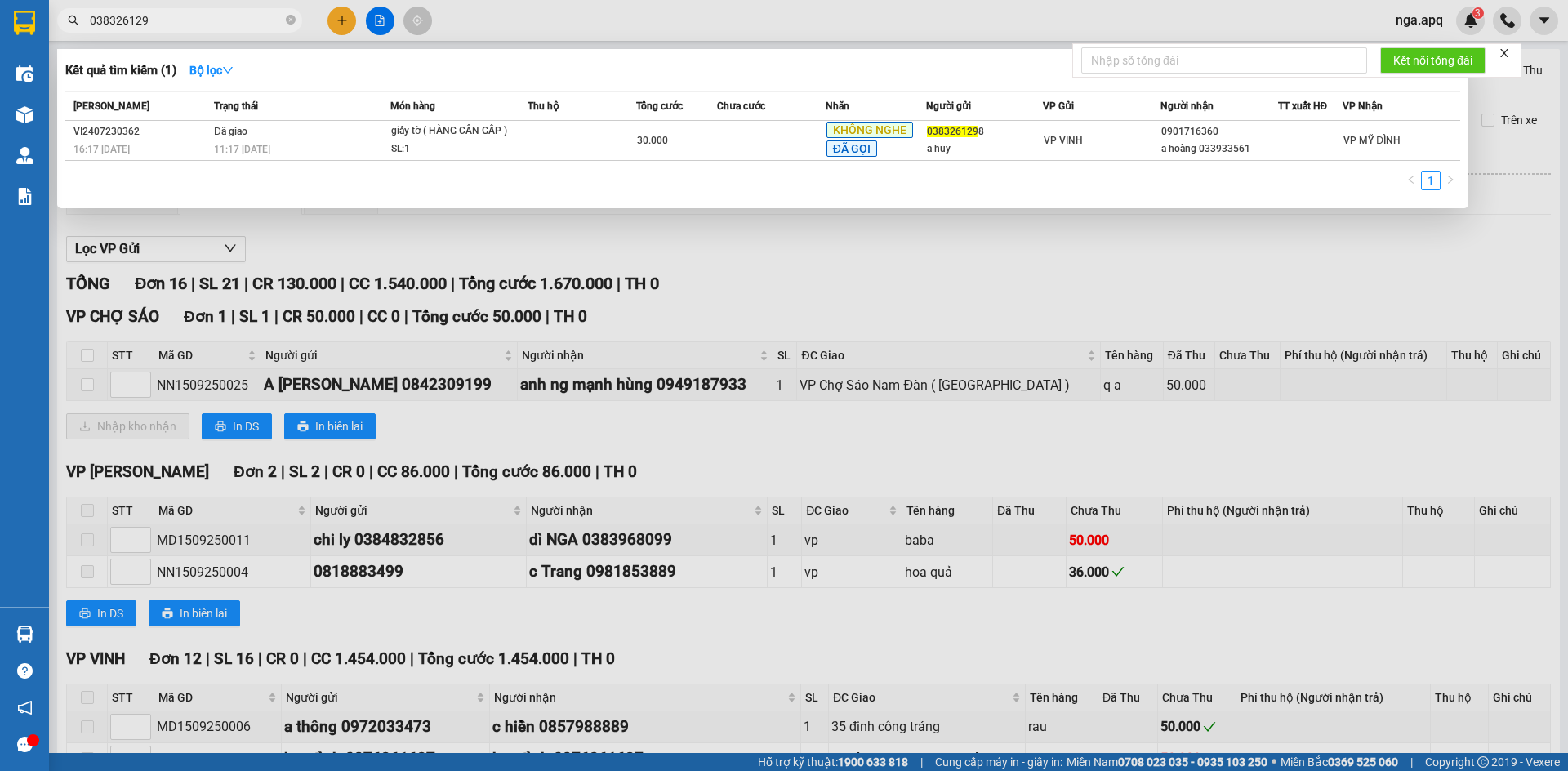
type input "0383261298"
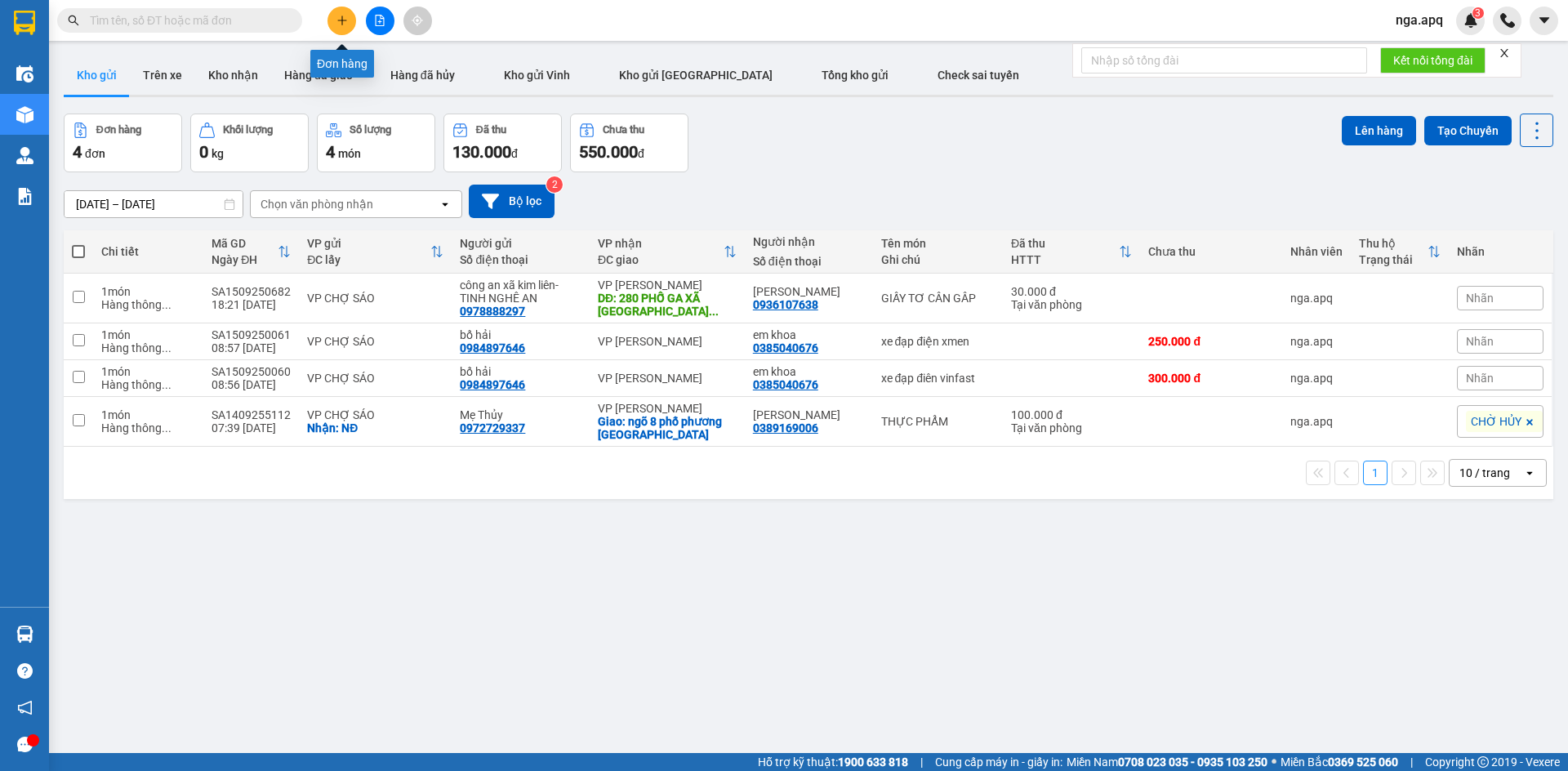
click at [335, 14] on button at bounding box center [341, 21] width 29 height 29
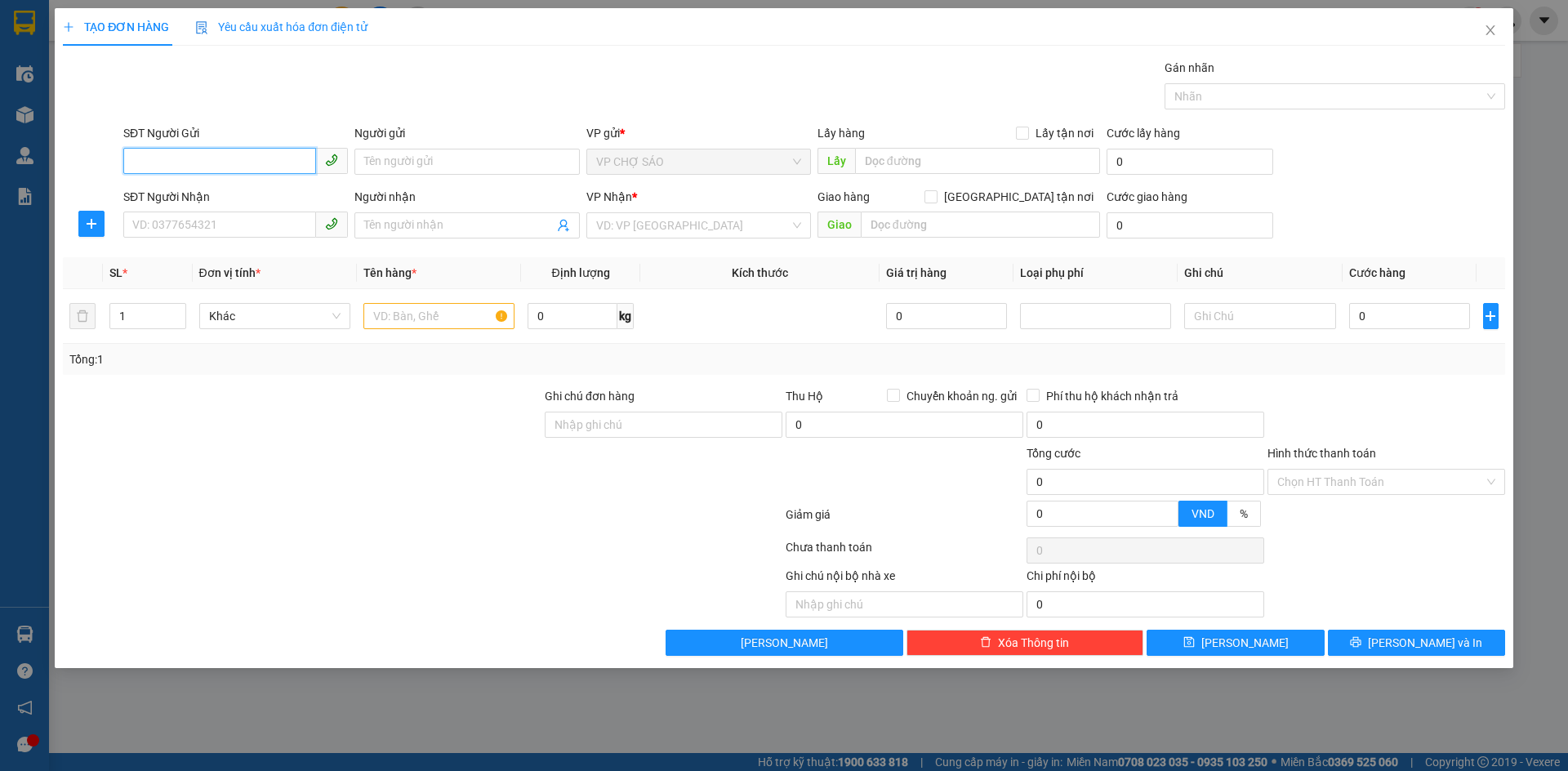
click at [139, 158] on input "SĐT Người Gửi" at bounding box center [219, 161] width 192 height 26
click at [137, 164] on input "SĐT Người Gửi" at bounding box center [219, 161] width 192 height 26
drag, startPoint x: 227, startPoint y: 193, endPoint x: 212, endPoint y: 217, distance: 28.3
click at [226, 193] on div "0372054850 - CHỊ LÀ" at bounding box center [235, 194] width 205 height 18
type input "0372054850"
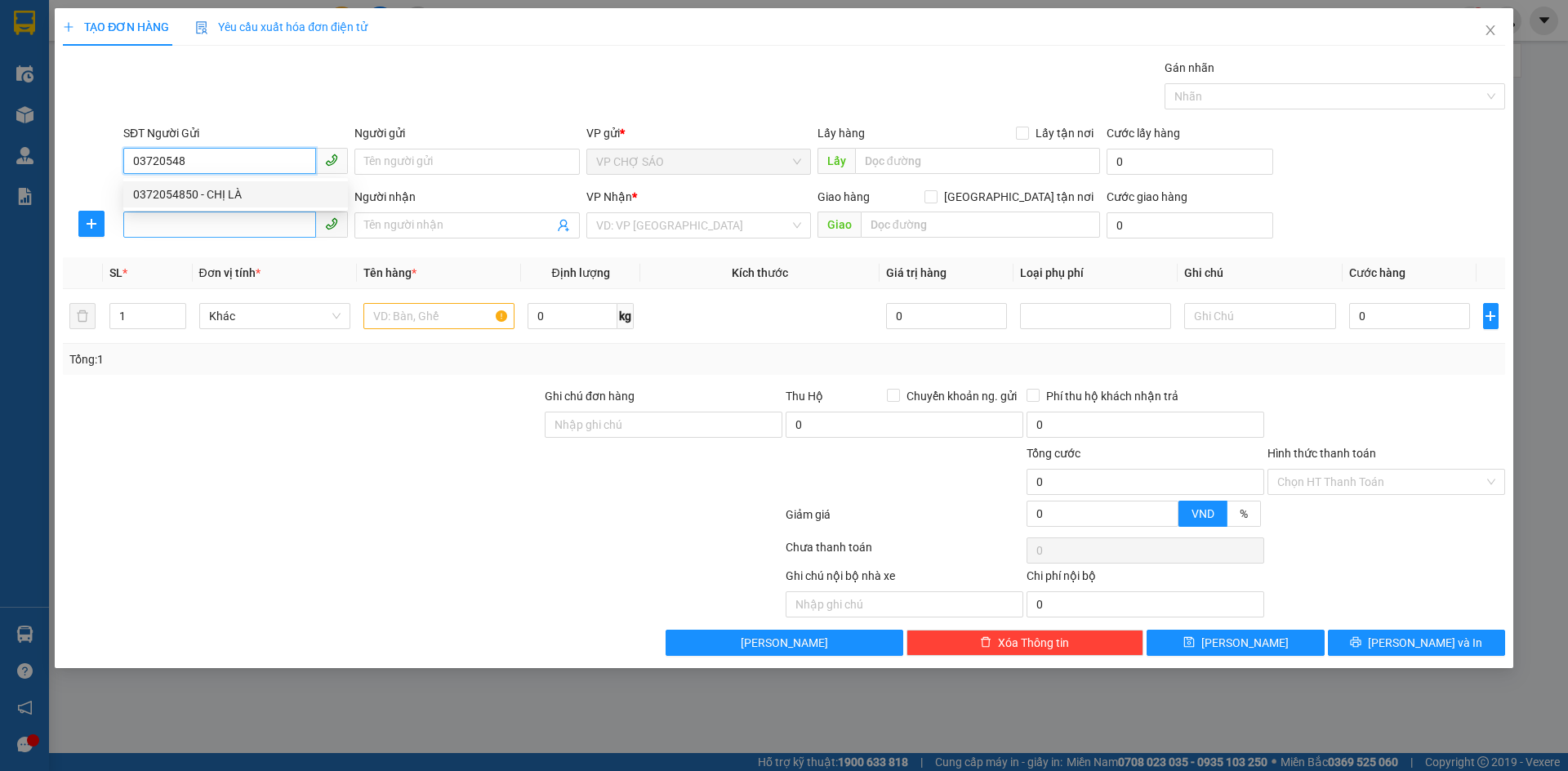
type input "CHỊ LÀ"
type input "0372054850"
click at [164, 237] on input "SĐT Người Nhận" at bounding box center [219, 225] width 192 height 26
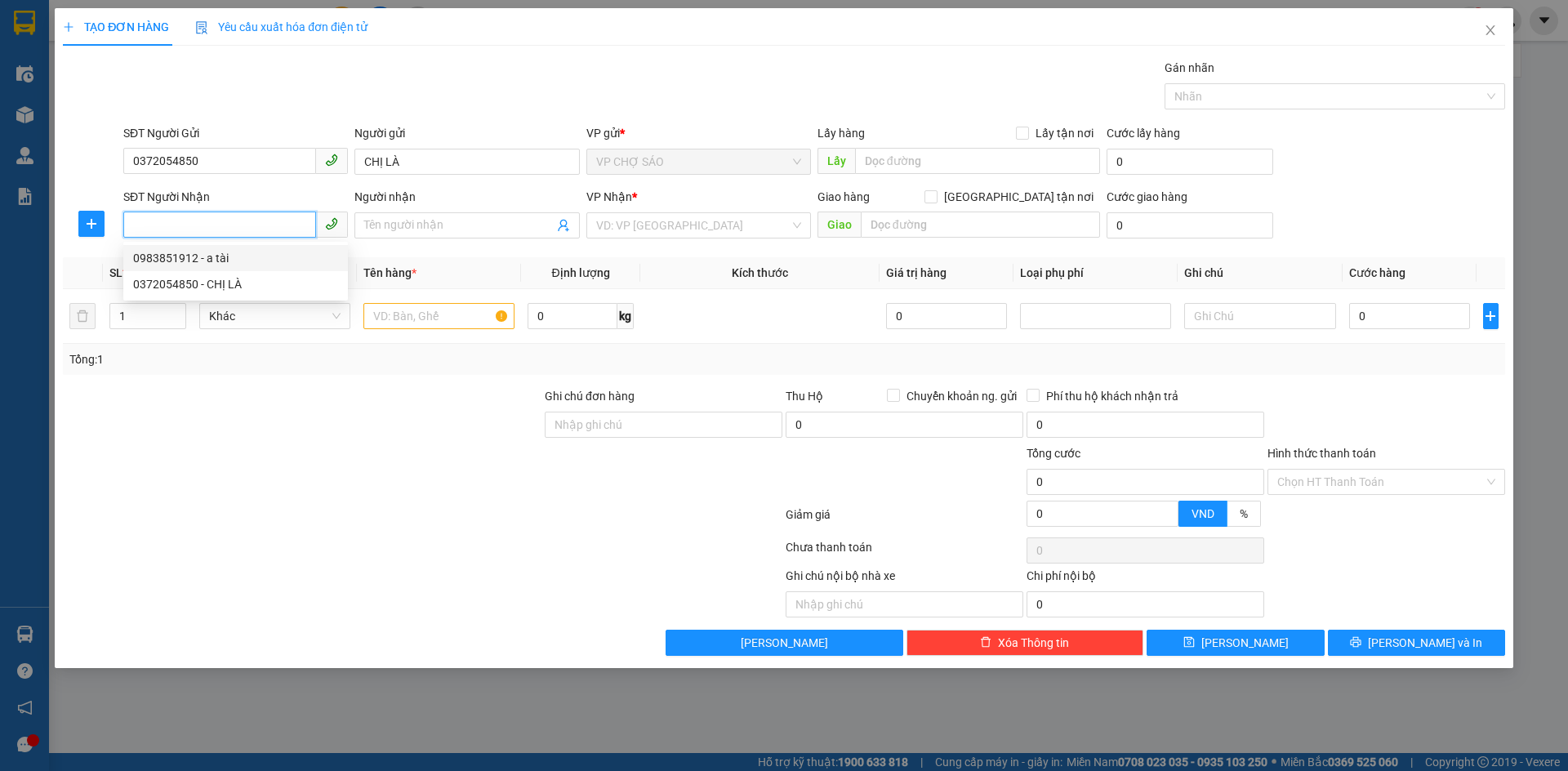
click at [174, 256] on div "0983851912 - a tài" at bounding box center [235, 258] width 205 height 18
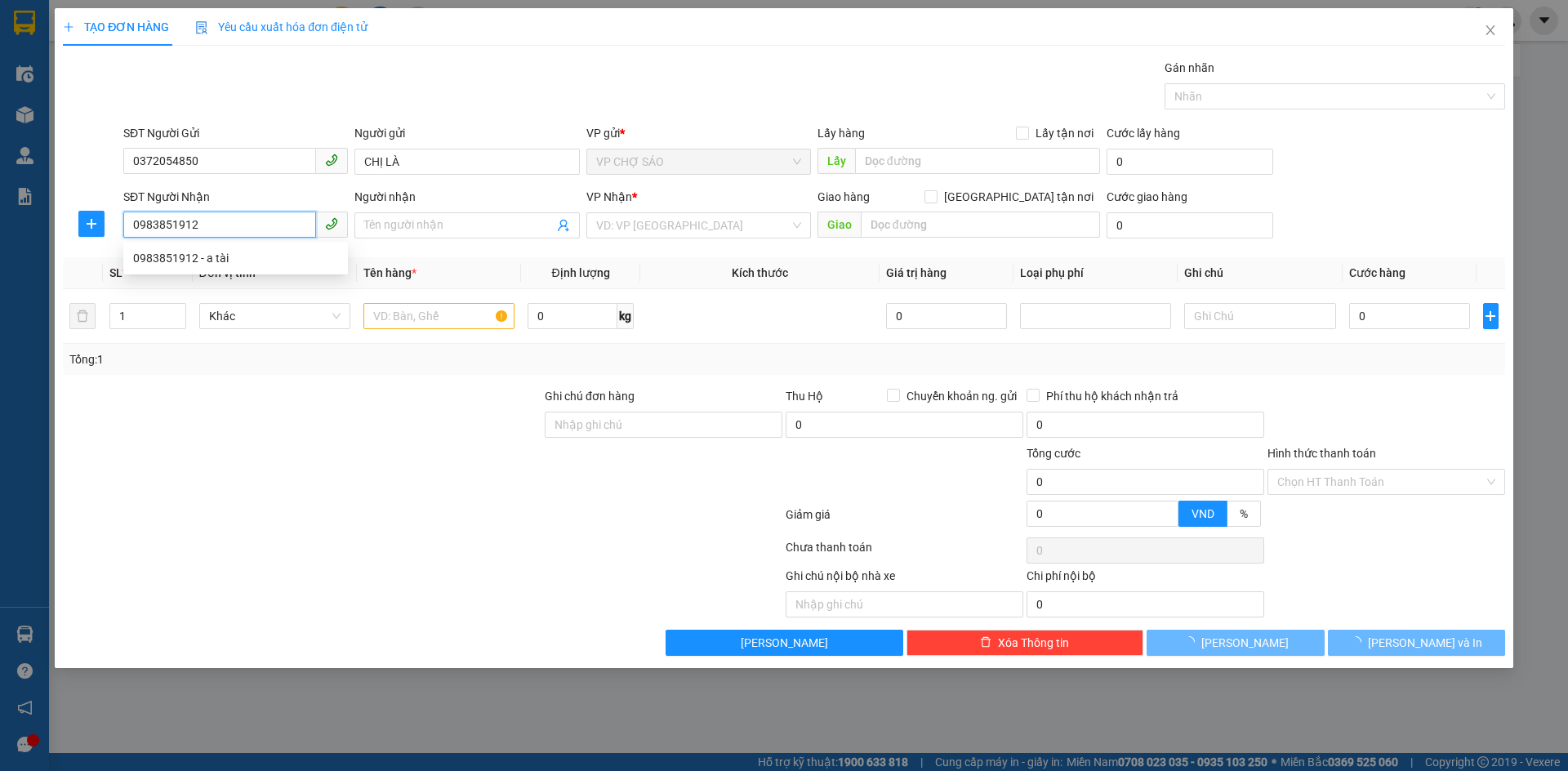
type input "0983851912"
type input "a tài"
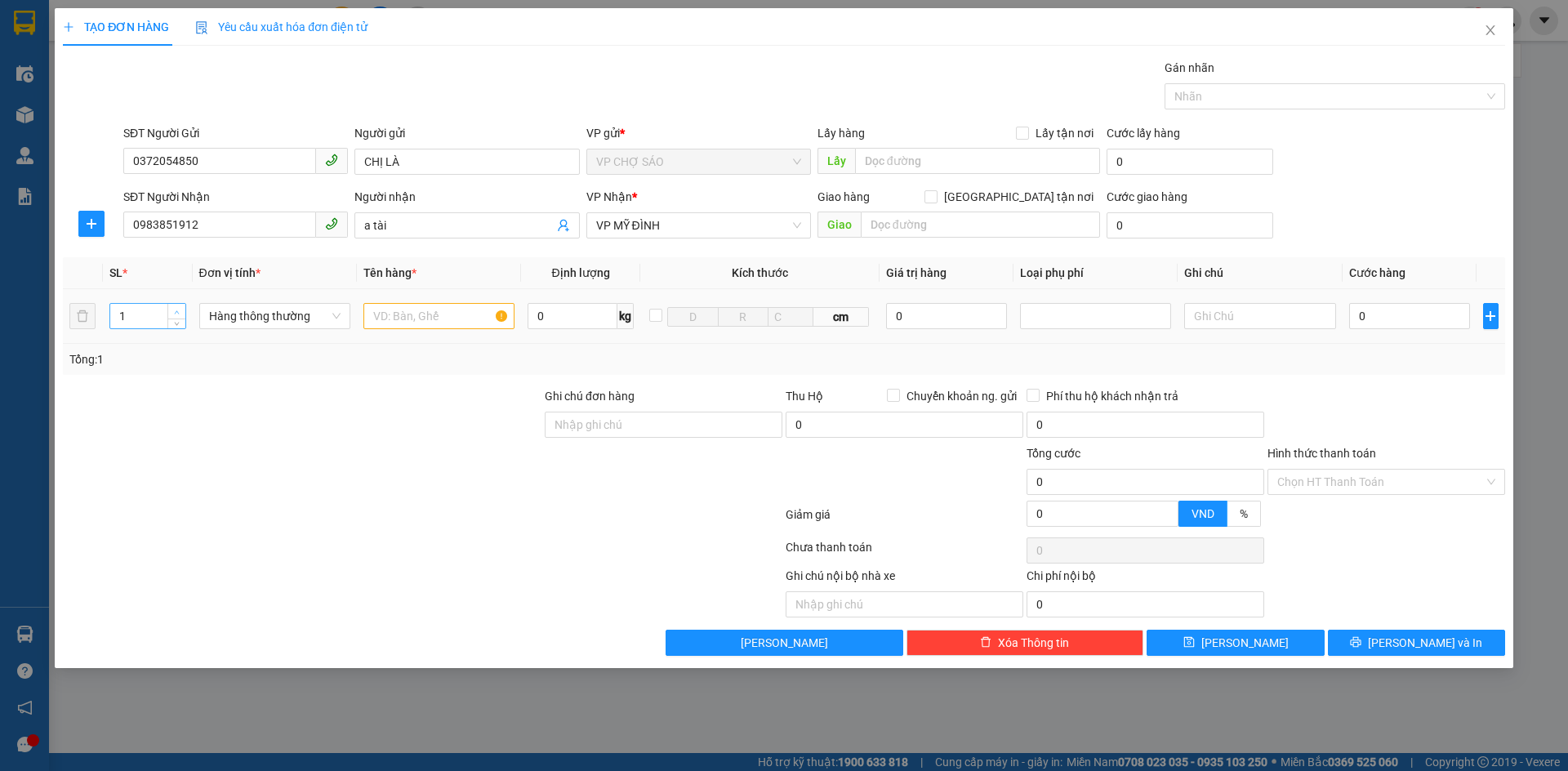
type input "2"
click at [177, 309] on icon "up" at bounding box center [177, 312] width 6 height 6
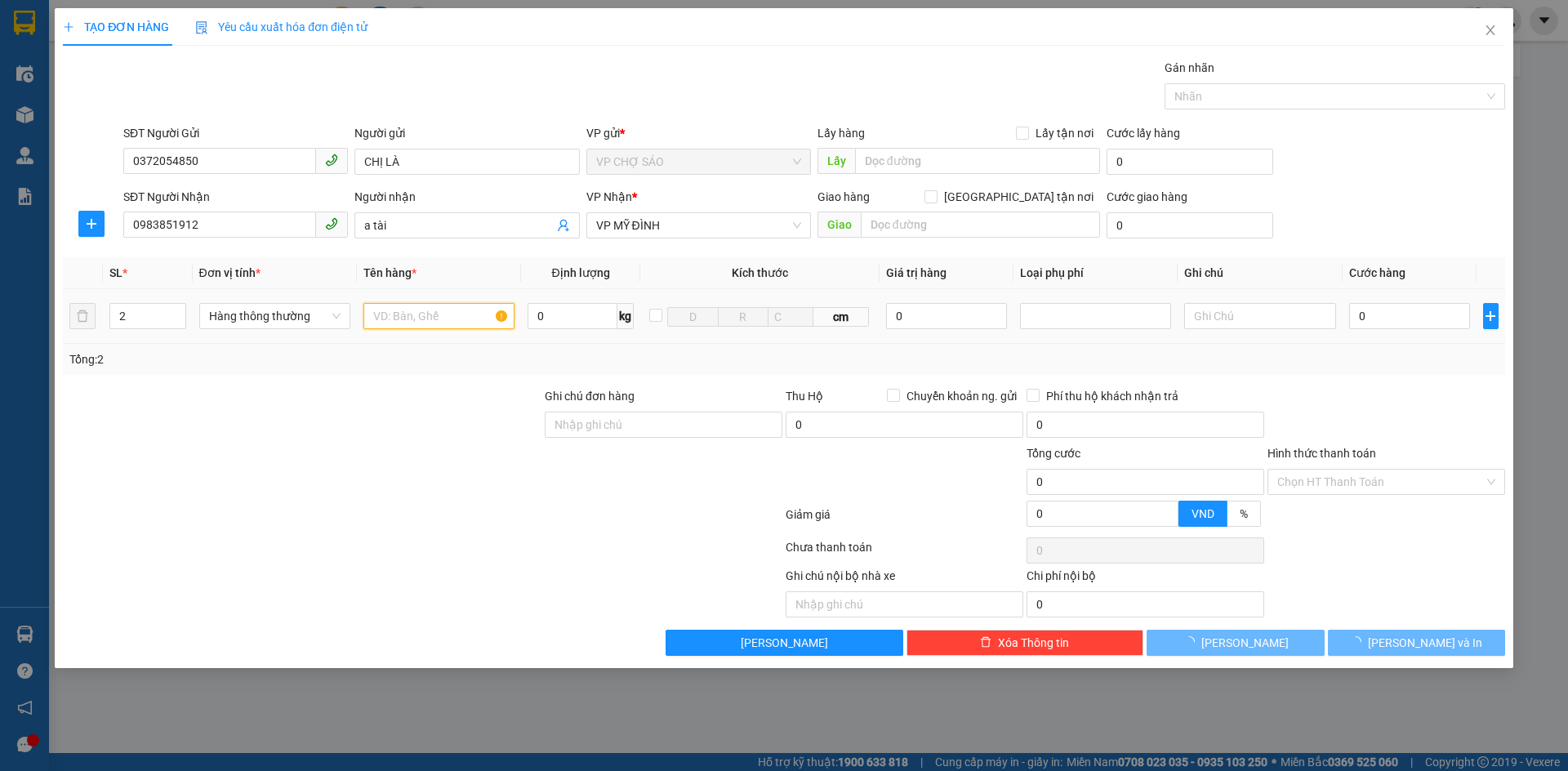
click at [382, 319] on input "text" at bounding box center [438, 316] width 151 height 26
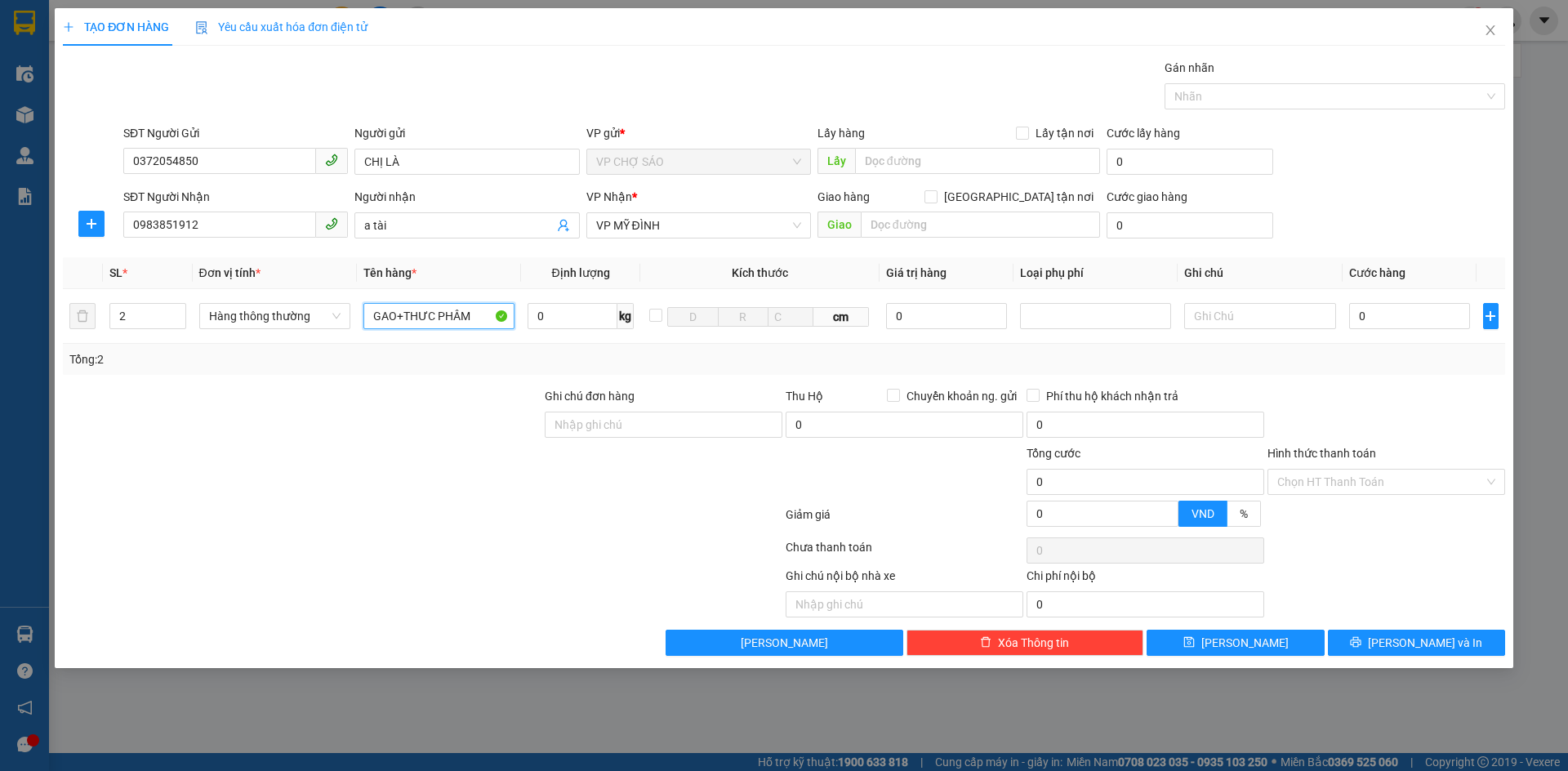
type input "GAO+THƯC PHÂM"
drag, startPoint x: 4, startPoint y: 804, endPoint x: 1371, endPoint y: 311, distance: 1453.2
click at [1371, 311] on input "0" at bounding box center [1410, 316] width 122 height 26
type input "8"
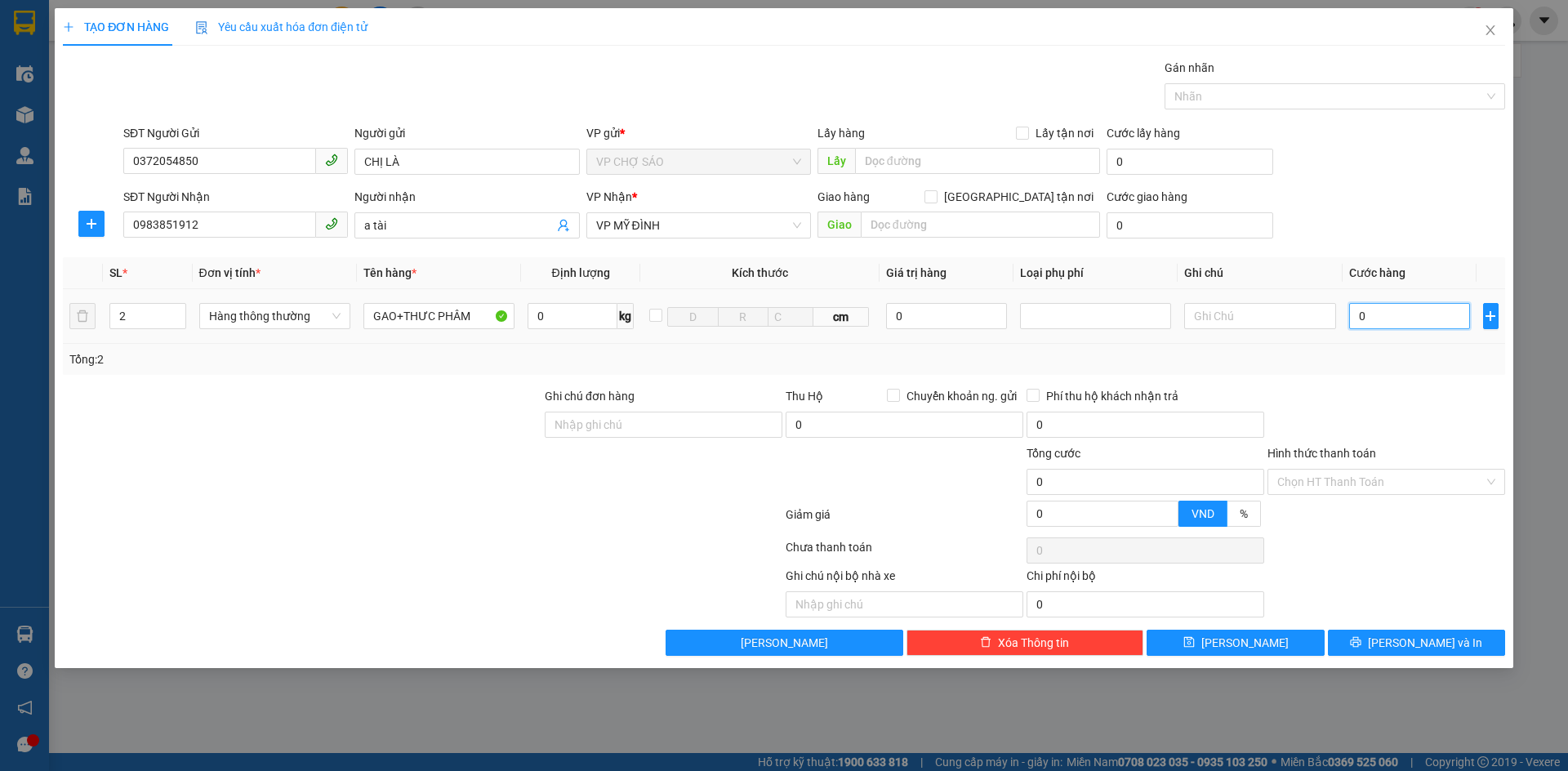
type input "8"
type input "80"
type input "800"
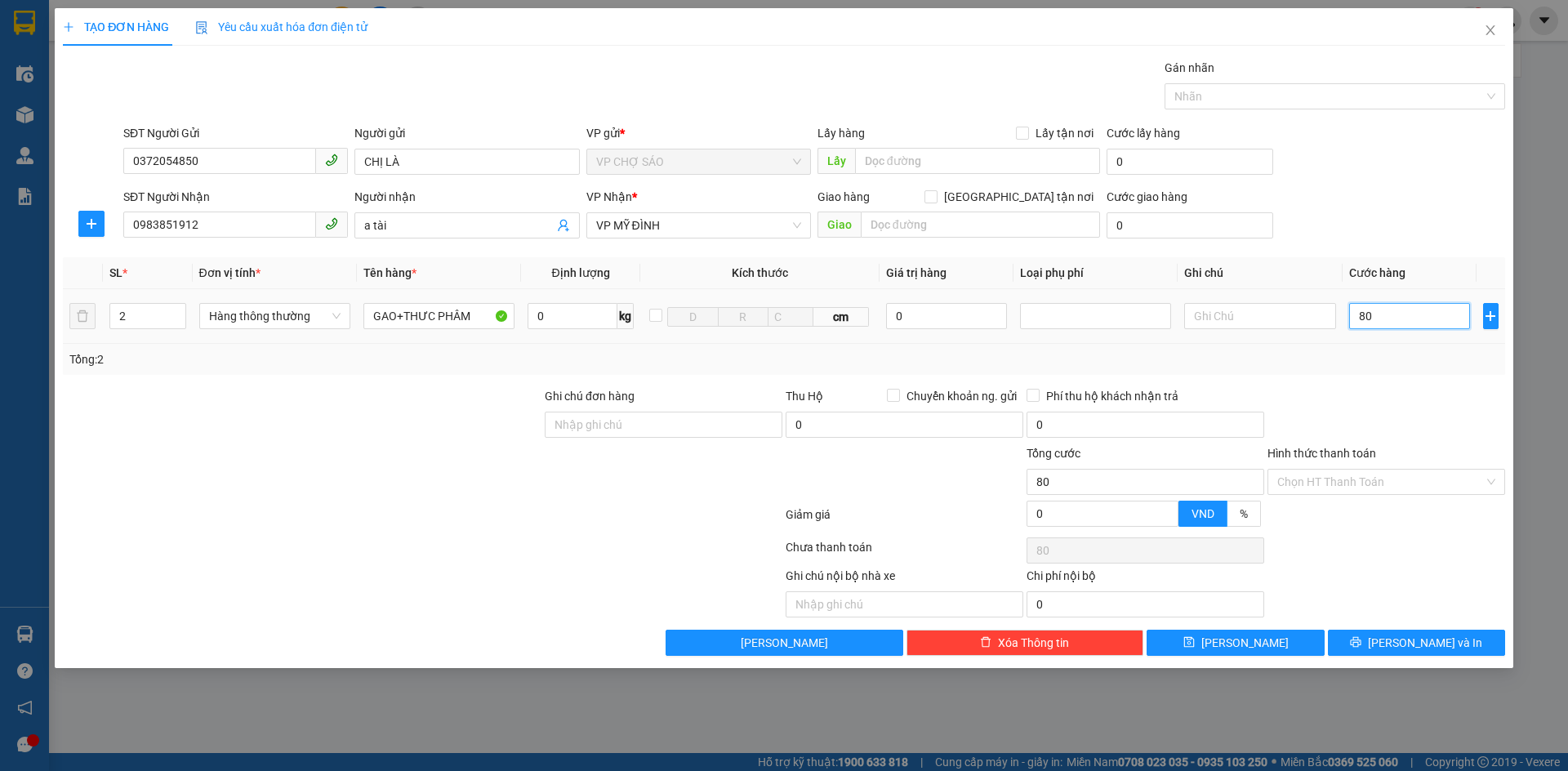
type input "800"
type input "8.000"
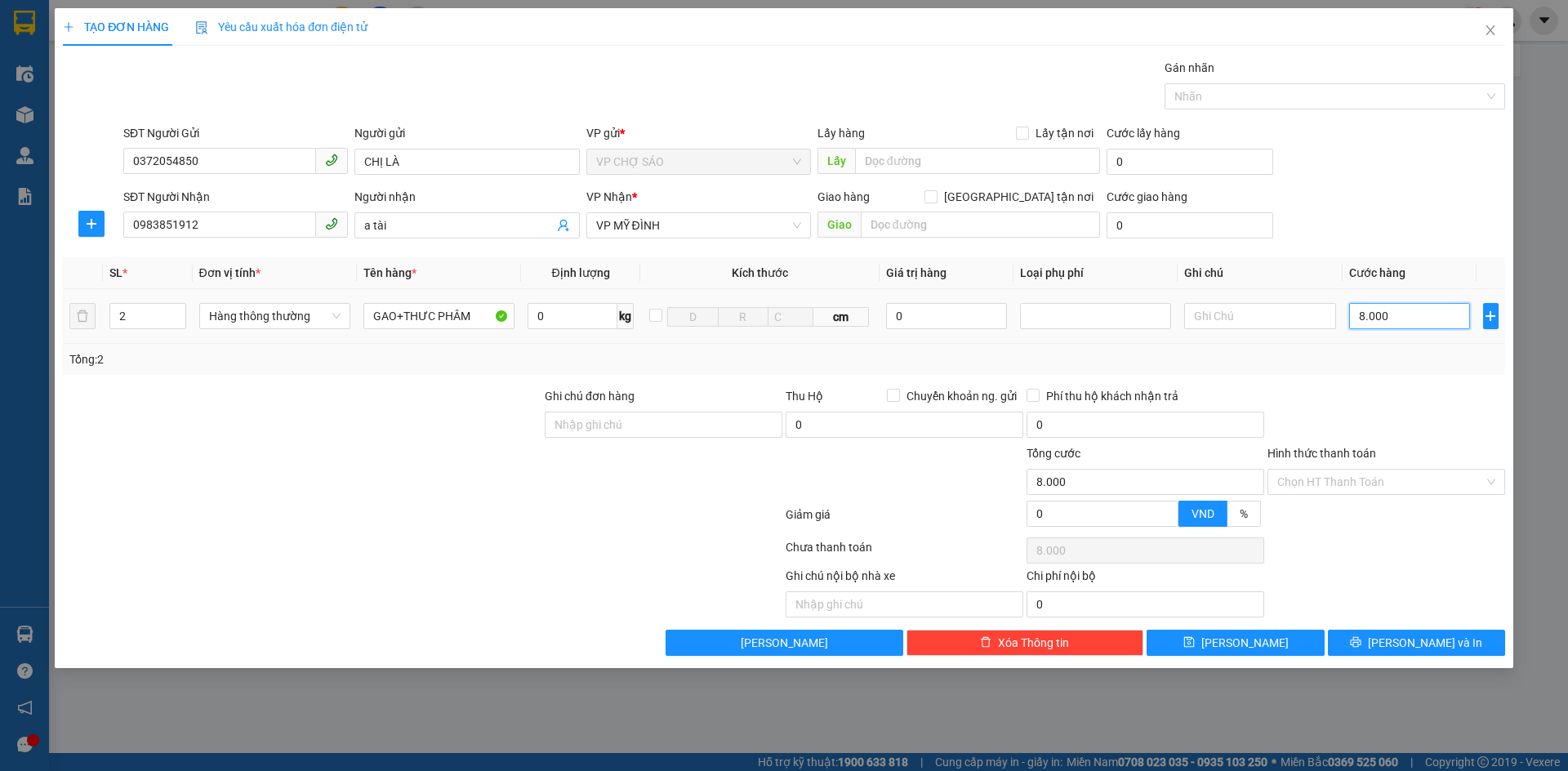
type input "80.000"
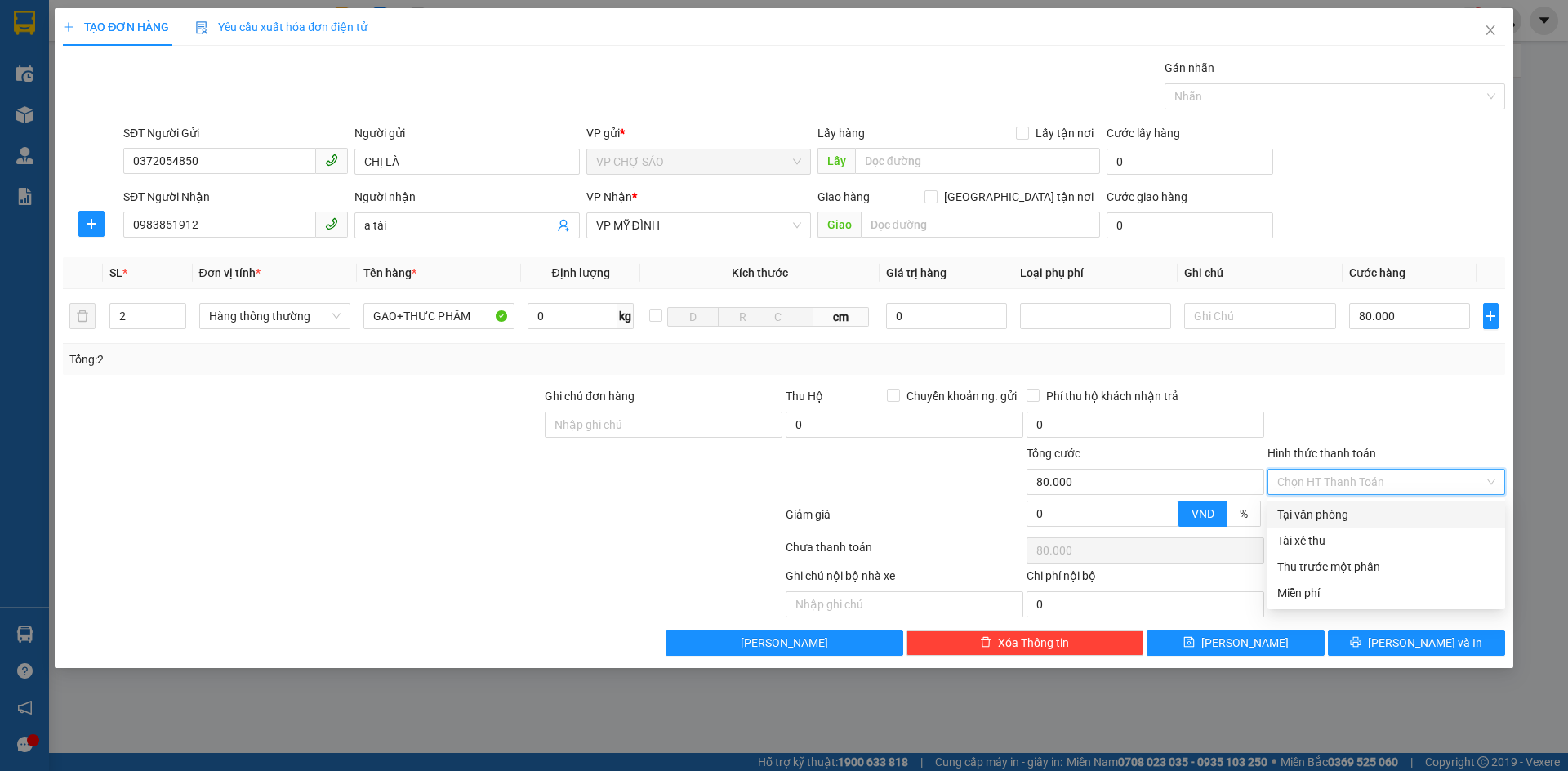
click at [1368, 479] on input "Hình thức thanh toán" at bounding box center [1380, 482] width 206 height 24
click at [1345, 514] on div "Tại văn phòng" at bounding box center [1386, 514] width 218 height 18
type input "0"
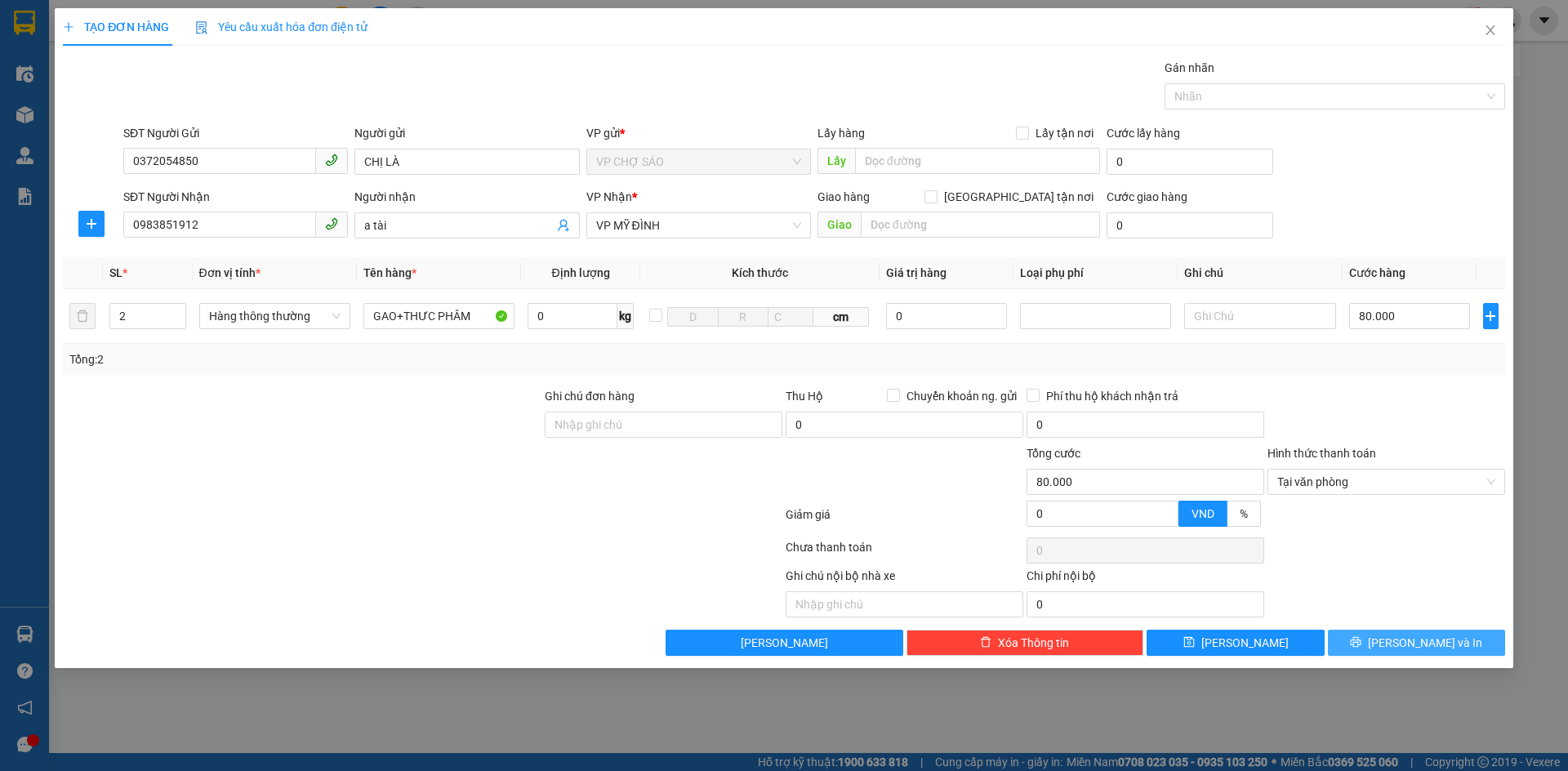
click at [1430, 645] on span "[PERSON_NAME] và In" at bounding box center [1424, 643] width 114 height 18
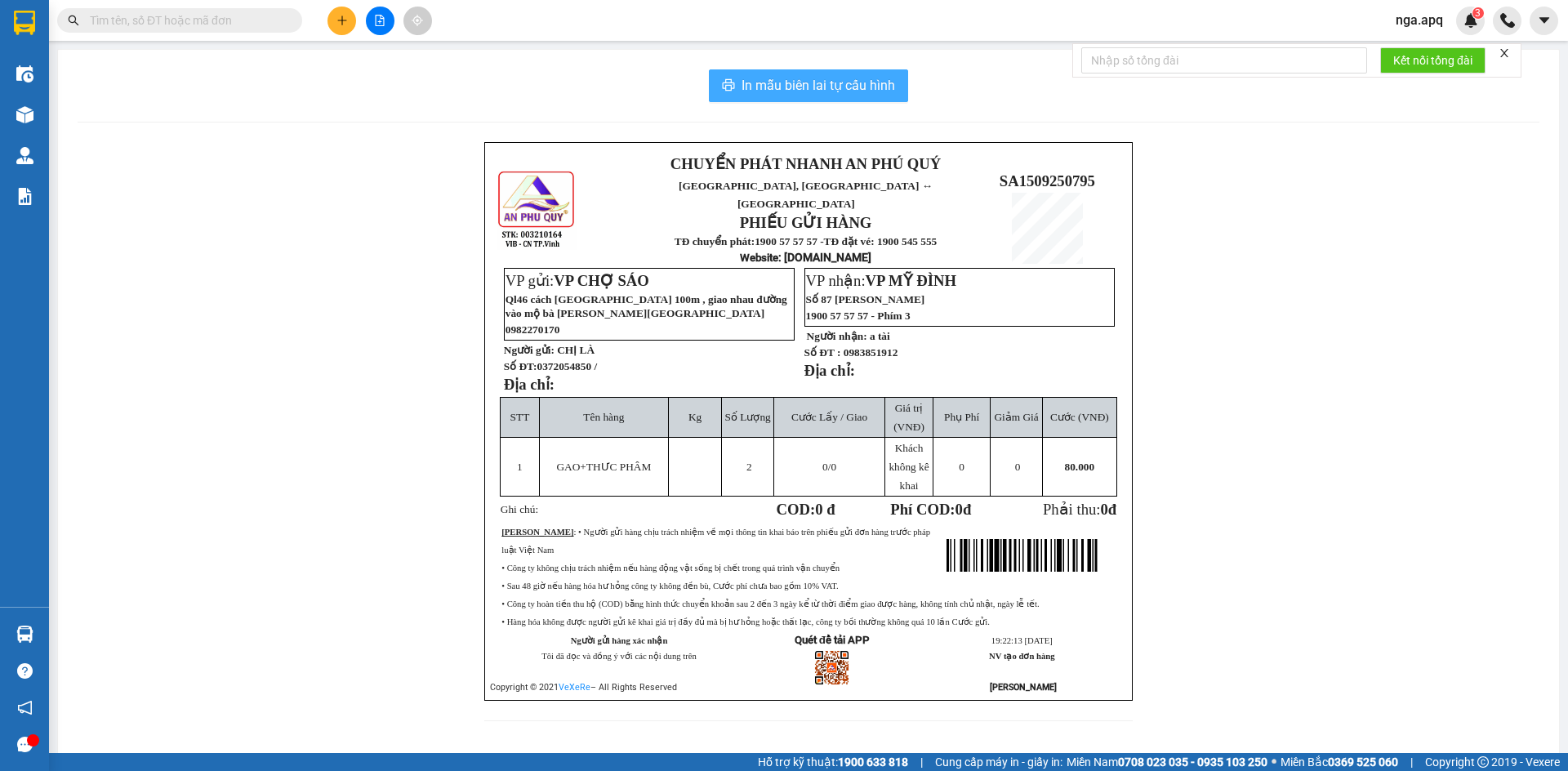
click at [822, 75] on span "In mẫu biên lai tự cấu hình" at bounding box center [818, 85] width 153 height 20
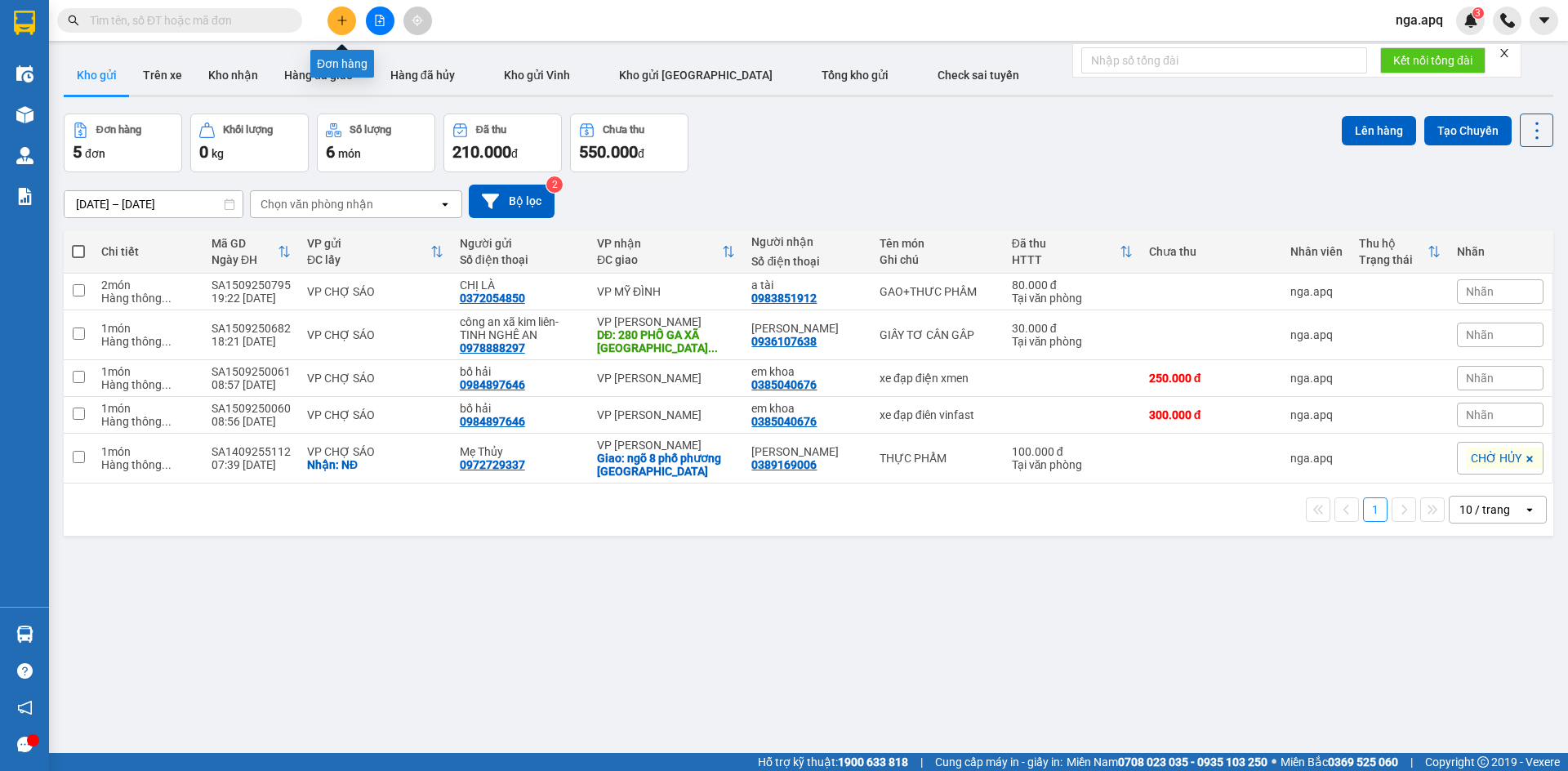
click at [340, 17] on icon "plus" at bounding box center [341, 20] width 11 height 11
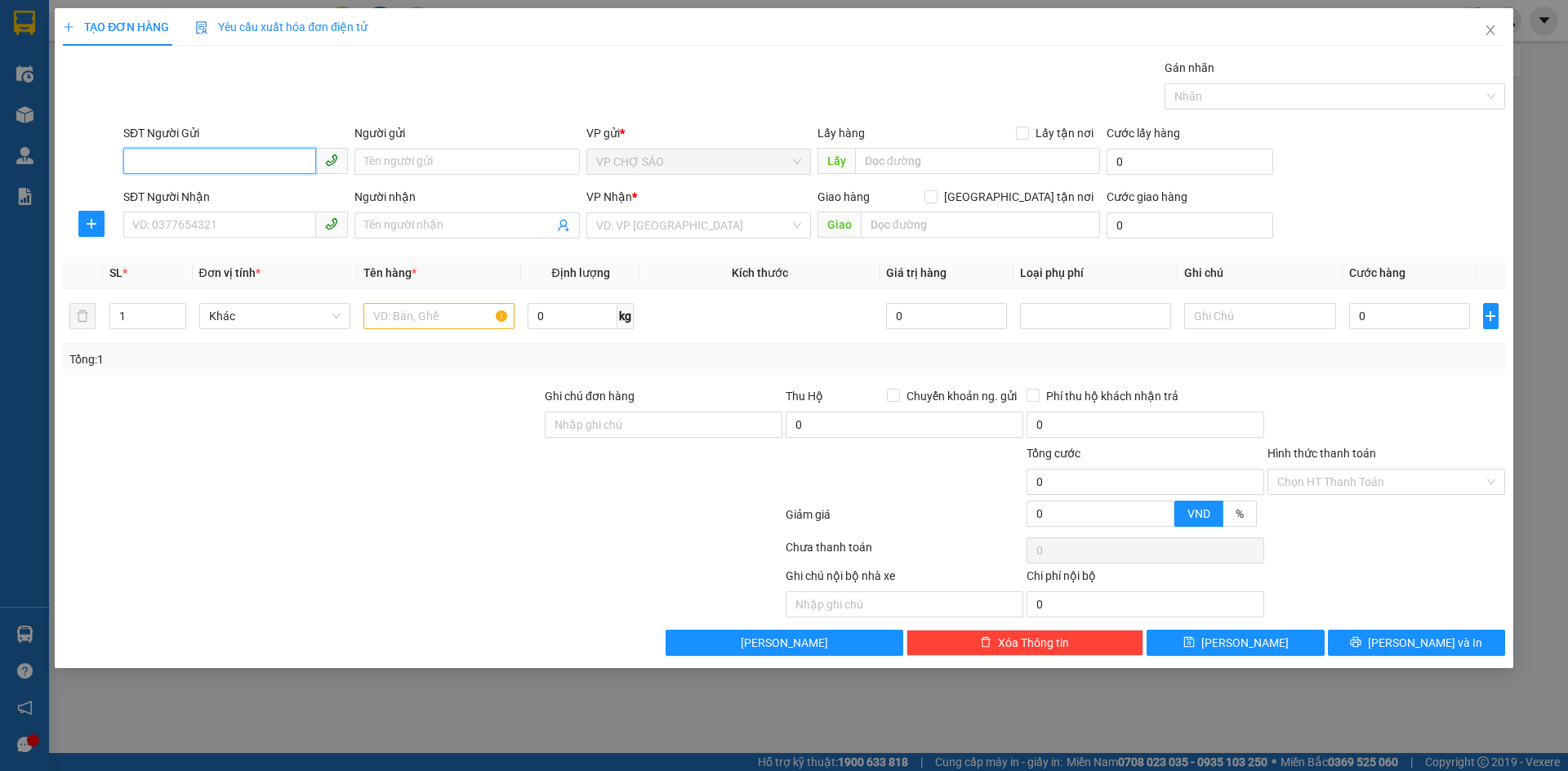
click at [138, 159] on input "SĐT Người Gửi" at bounding box center [219, 161] width 192 height 26
click at [165, 220] on div "0915234218 - cô thao" at bounding box center [235, 220] width 205 height 18
type input "0915234218"
type input "cô thao"
type input "0915234218"
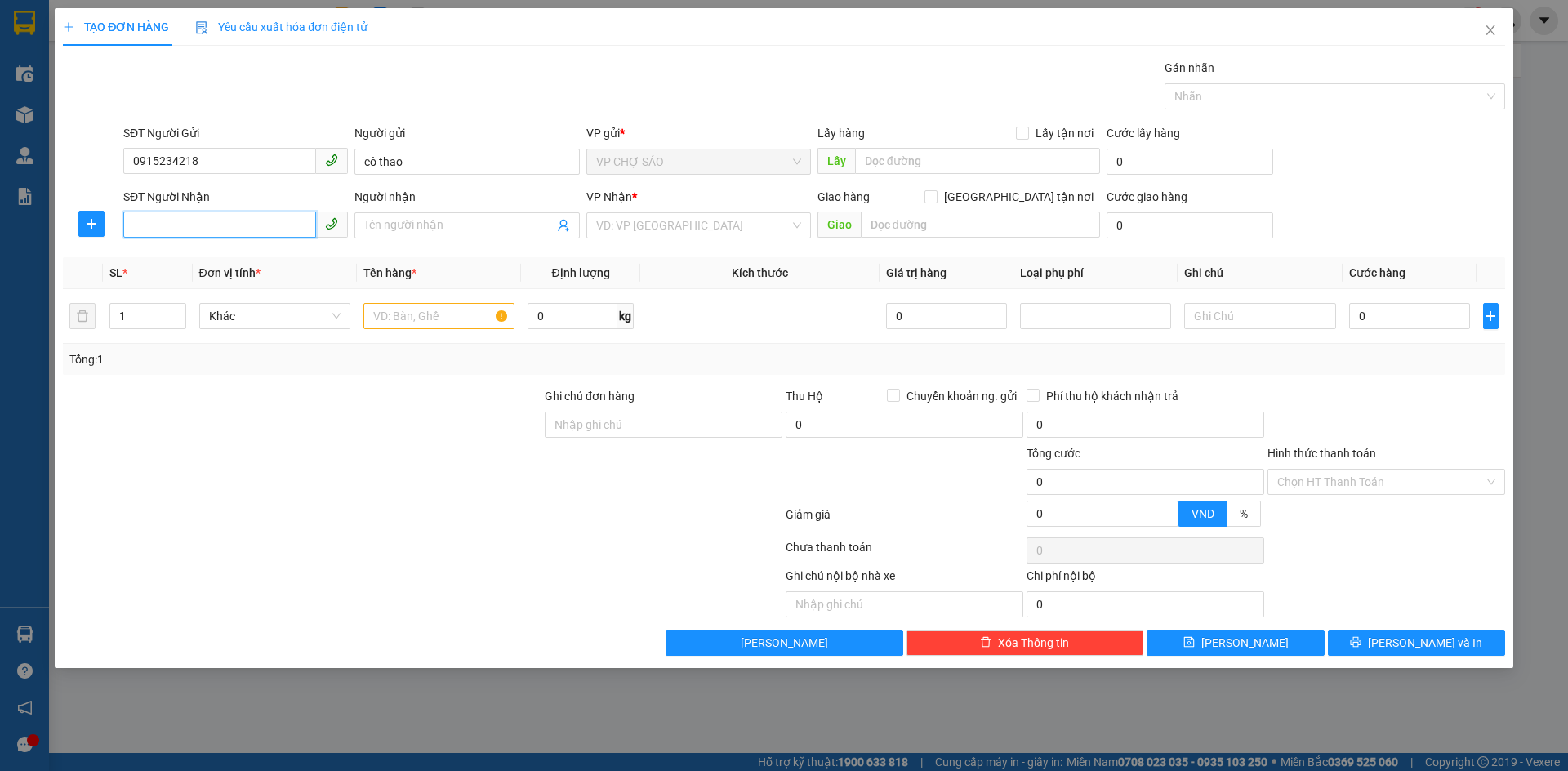
click at [163, 220] on input "SĐT Người Nhận" at bounding box center [219, 225] width 192 height 26
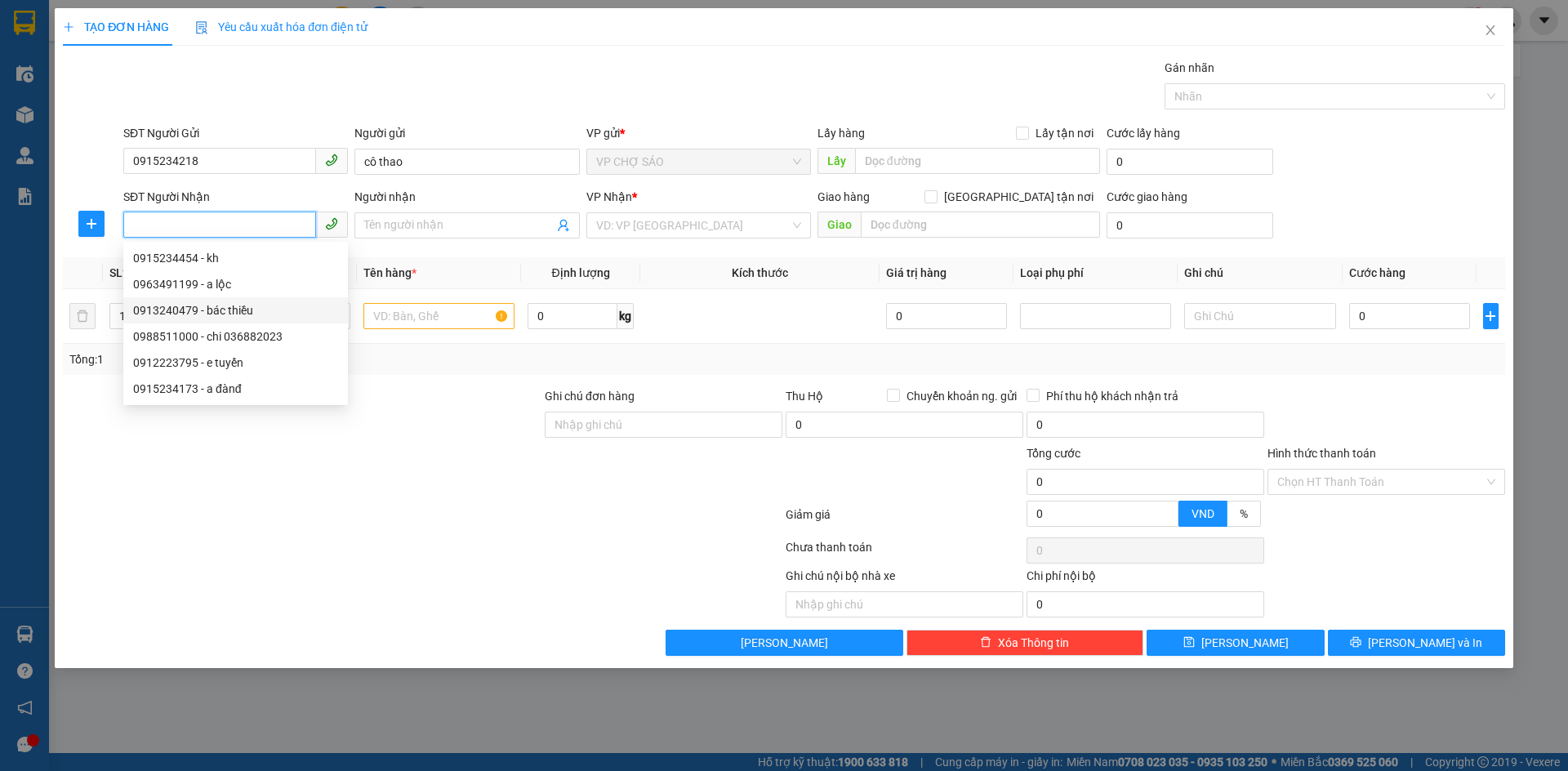
click at [225, 313] on div "0913240479 - bác thiều" at bounding box center [235, 310] width 205 height 18
type input "0913240479"
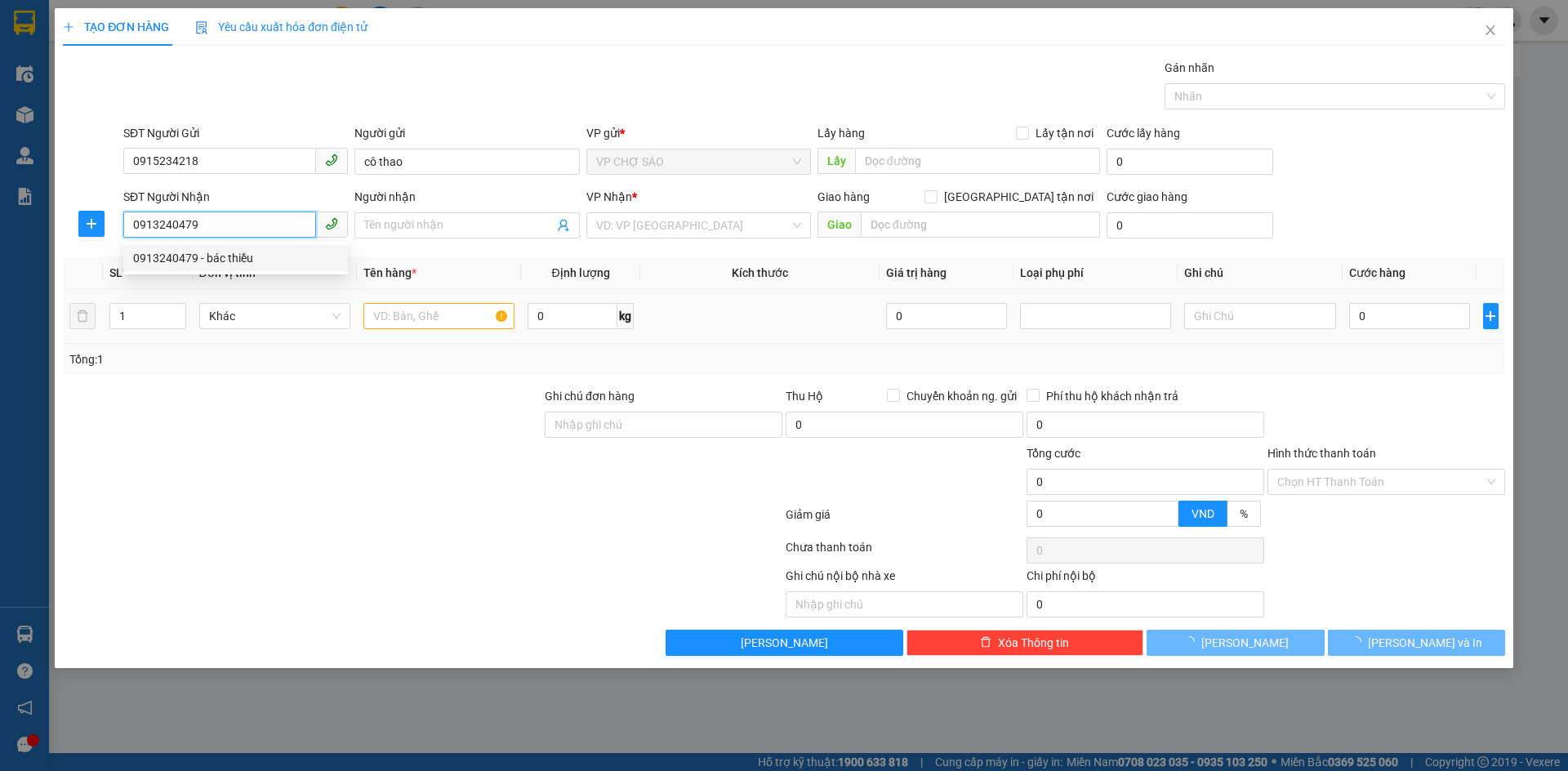
type input "bác thiều"
checkbox input "true"
type input "dãy G10, số nhà 10 khu đô thị ciputra ,phú thượng, [GEOGRAPHIC_DATA],[GEO…"
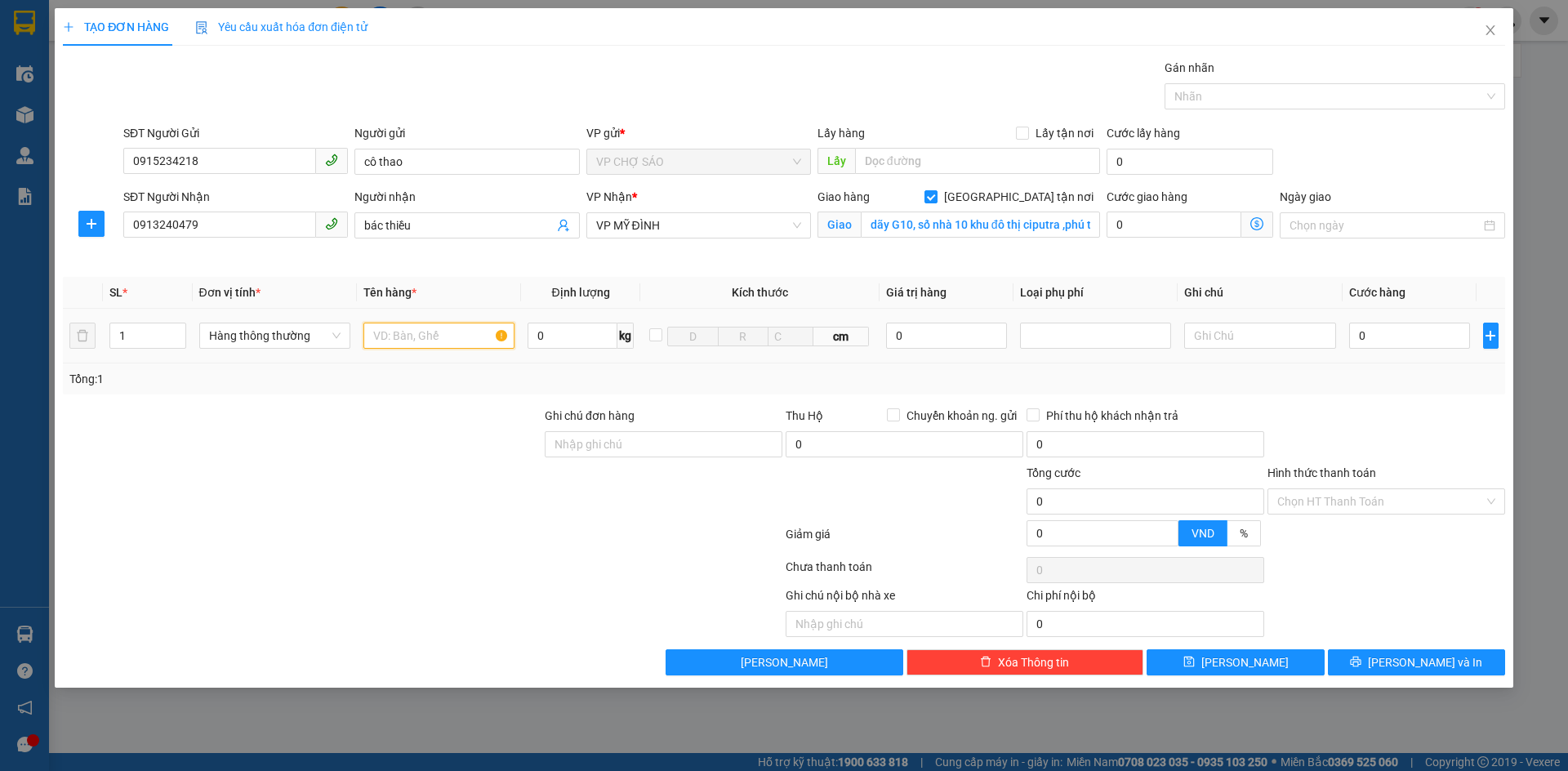
click at [392, 345] on input "text" at bounding box center [438, 335] width 151 height 26
type input "THƯC PHÂM"
click at [1374, 335] on input "0" at bounding box center [1410, 335] width 122 height 26
type input "4"
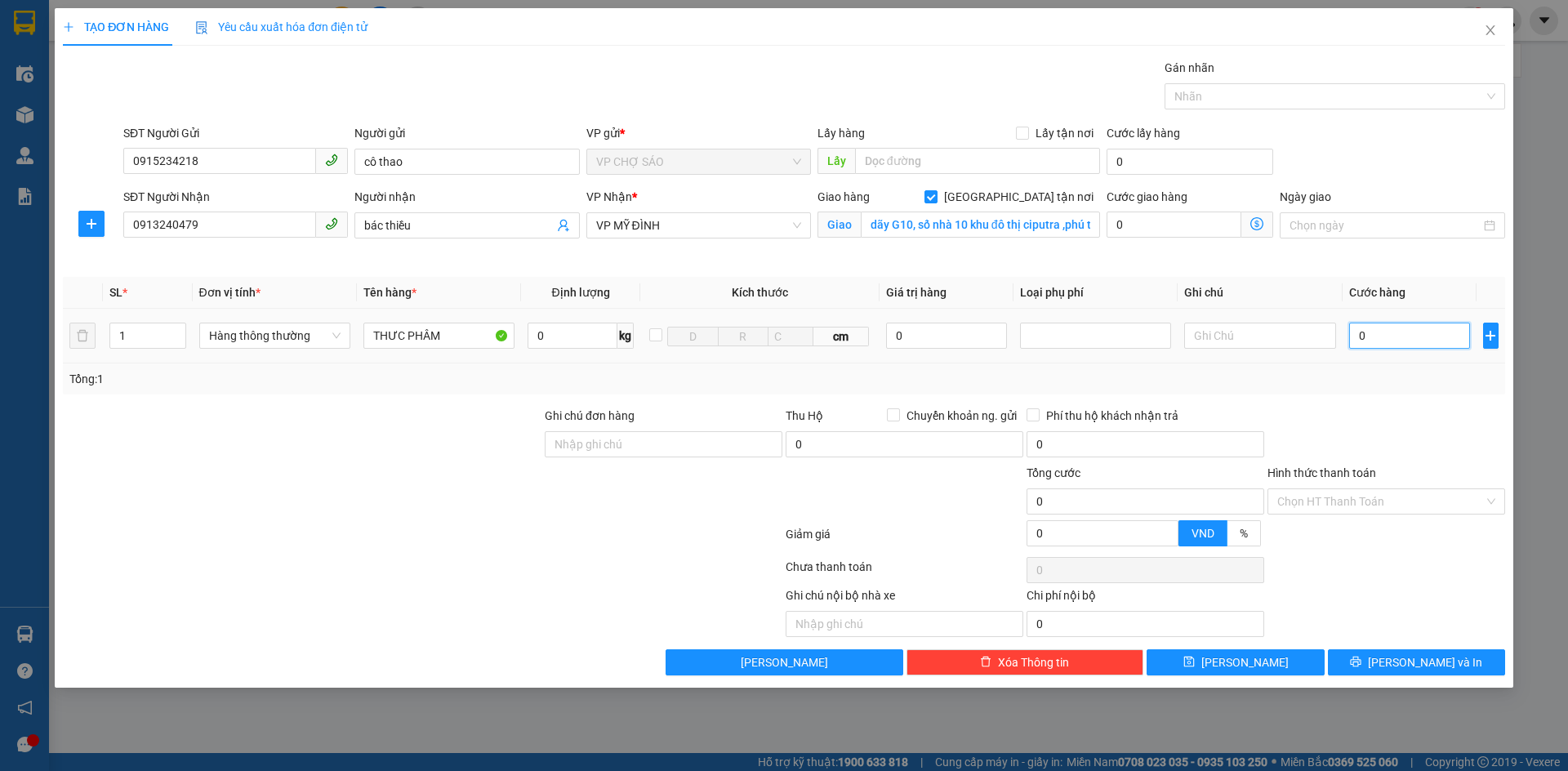
type input "4"
type input "40"
type input "400"
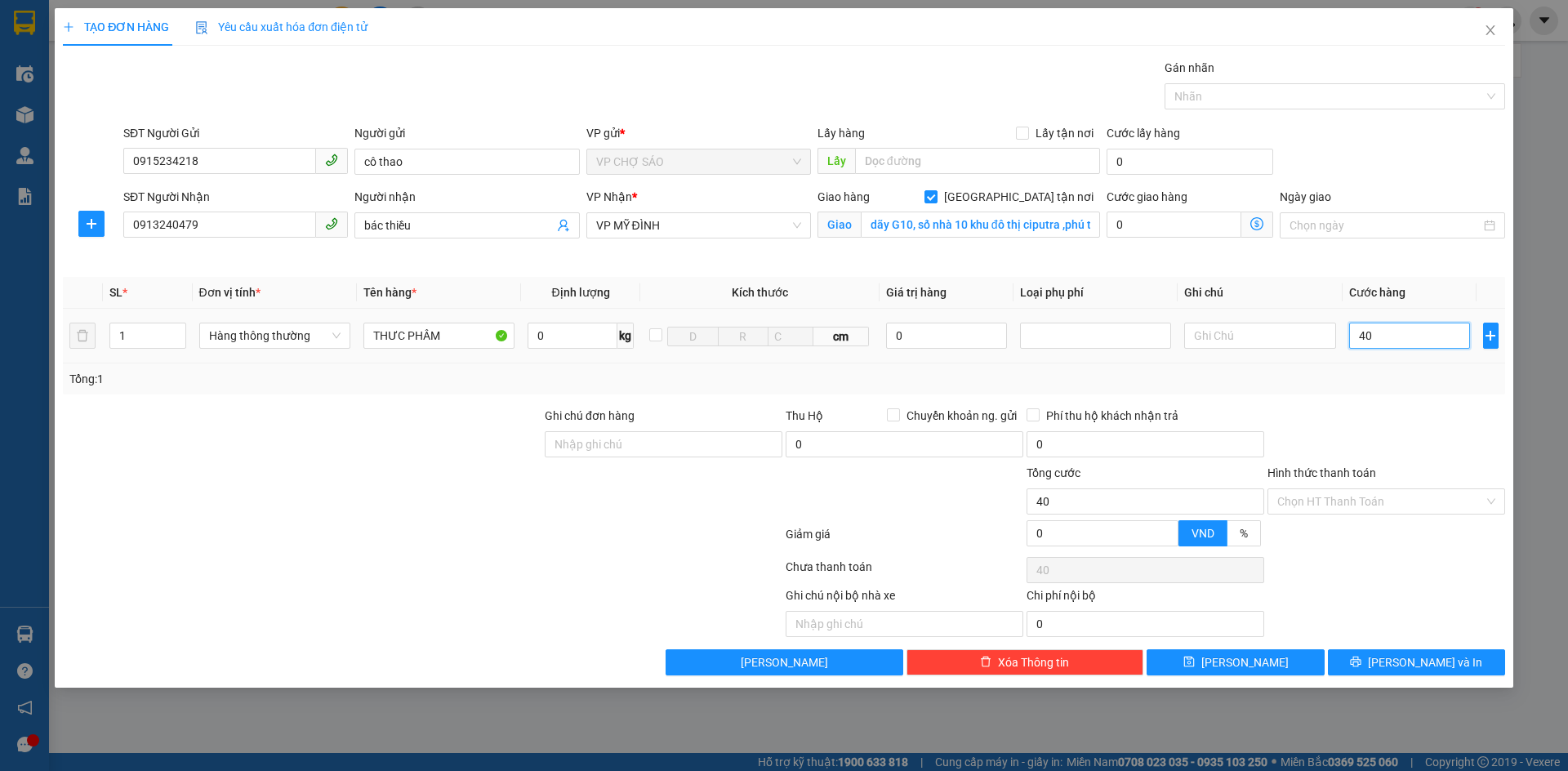
type input "400"
type input "4.000"
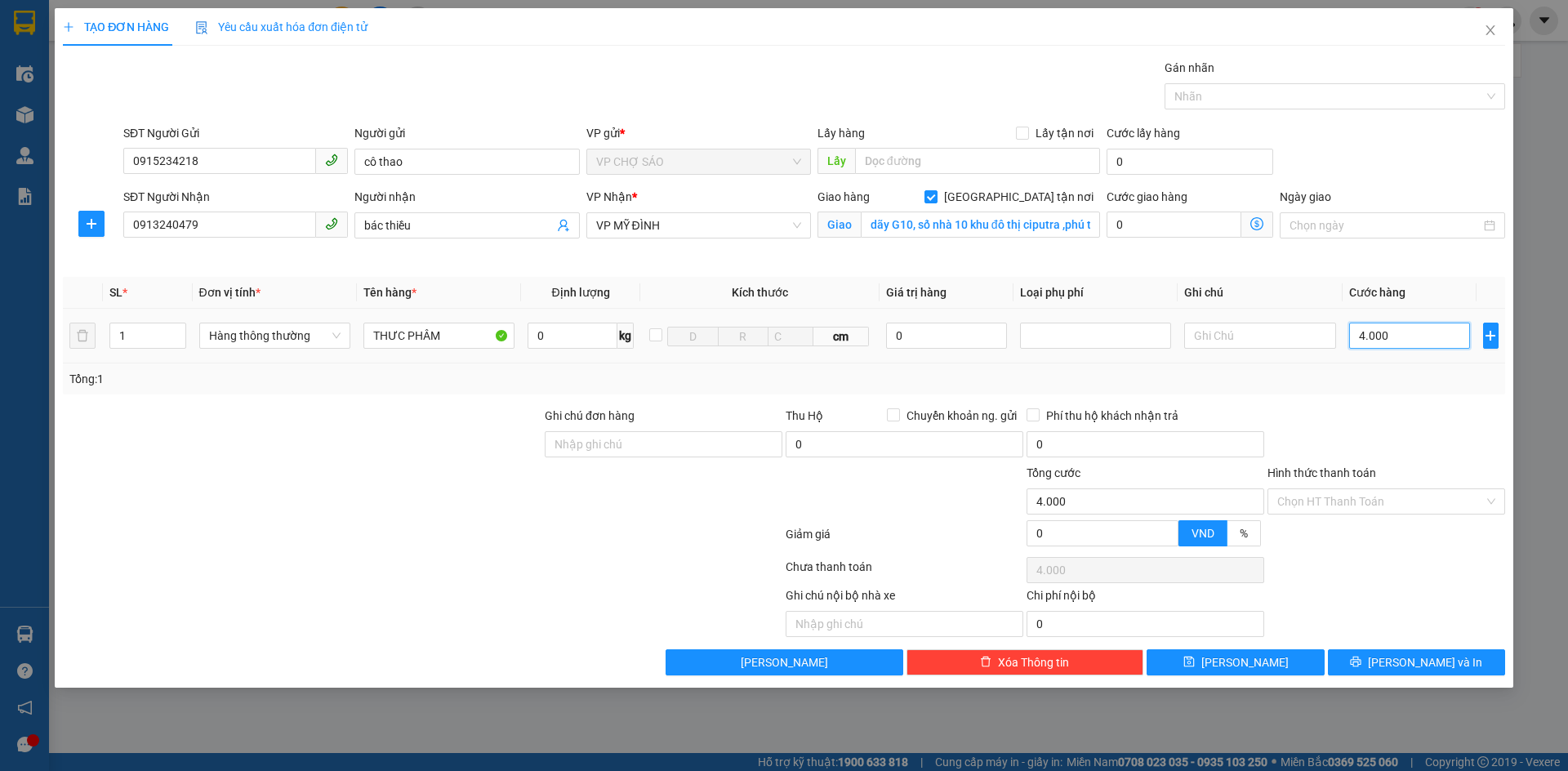
type input "40.000"
click at [1428, 666] on span "[PERSON_NAME] và In" at bounding box center [1424, 662] width 114 height 18
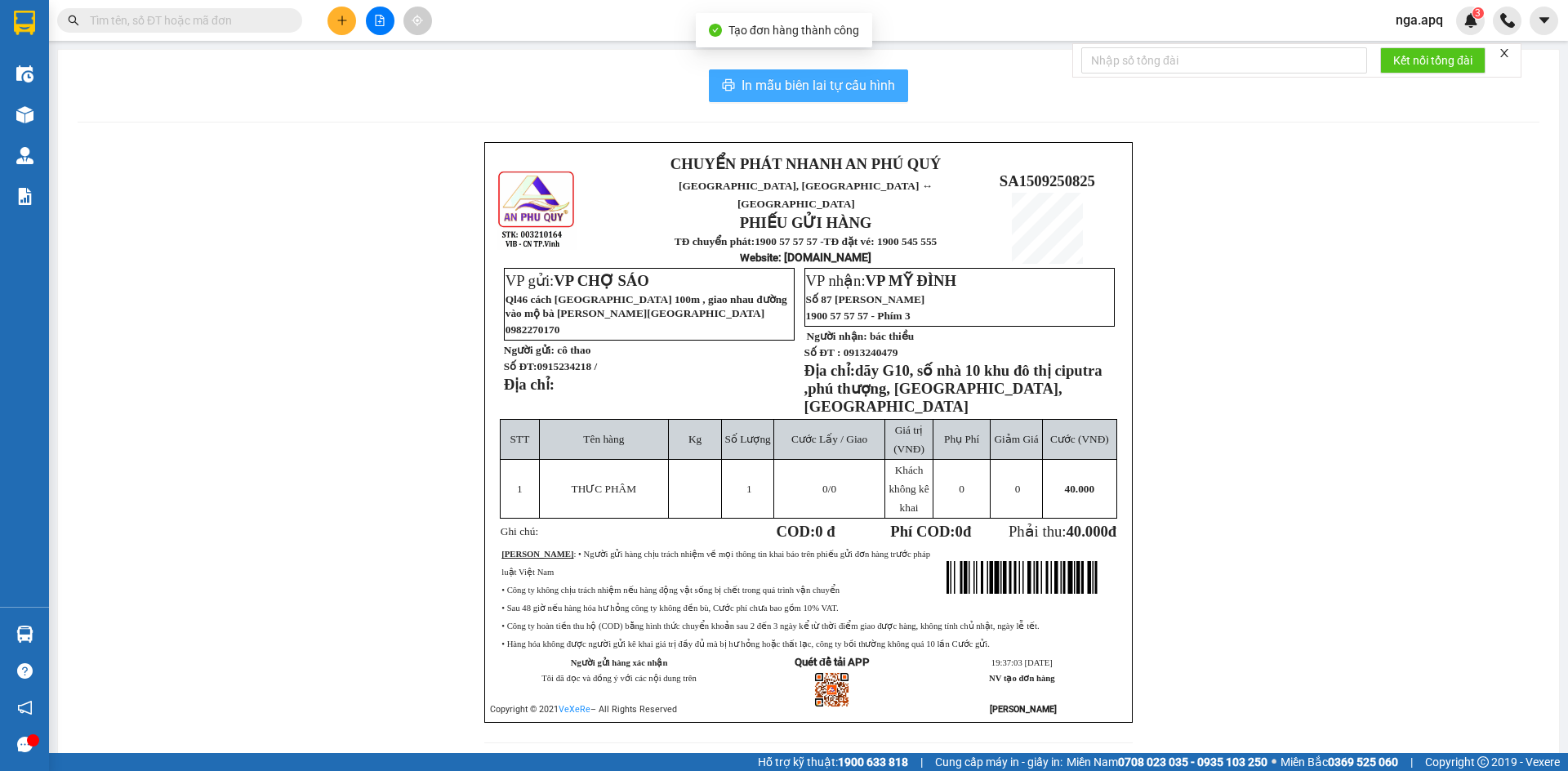
click at [791, 85] on span "In mẫu biên lai tự cấu hình" at bounding box center [818, 85] width 153 height 20
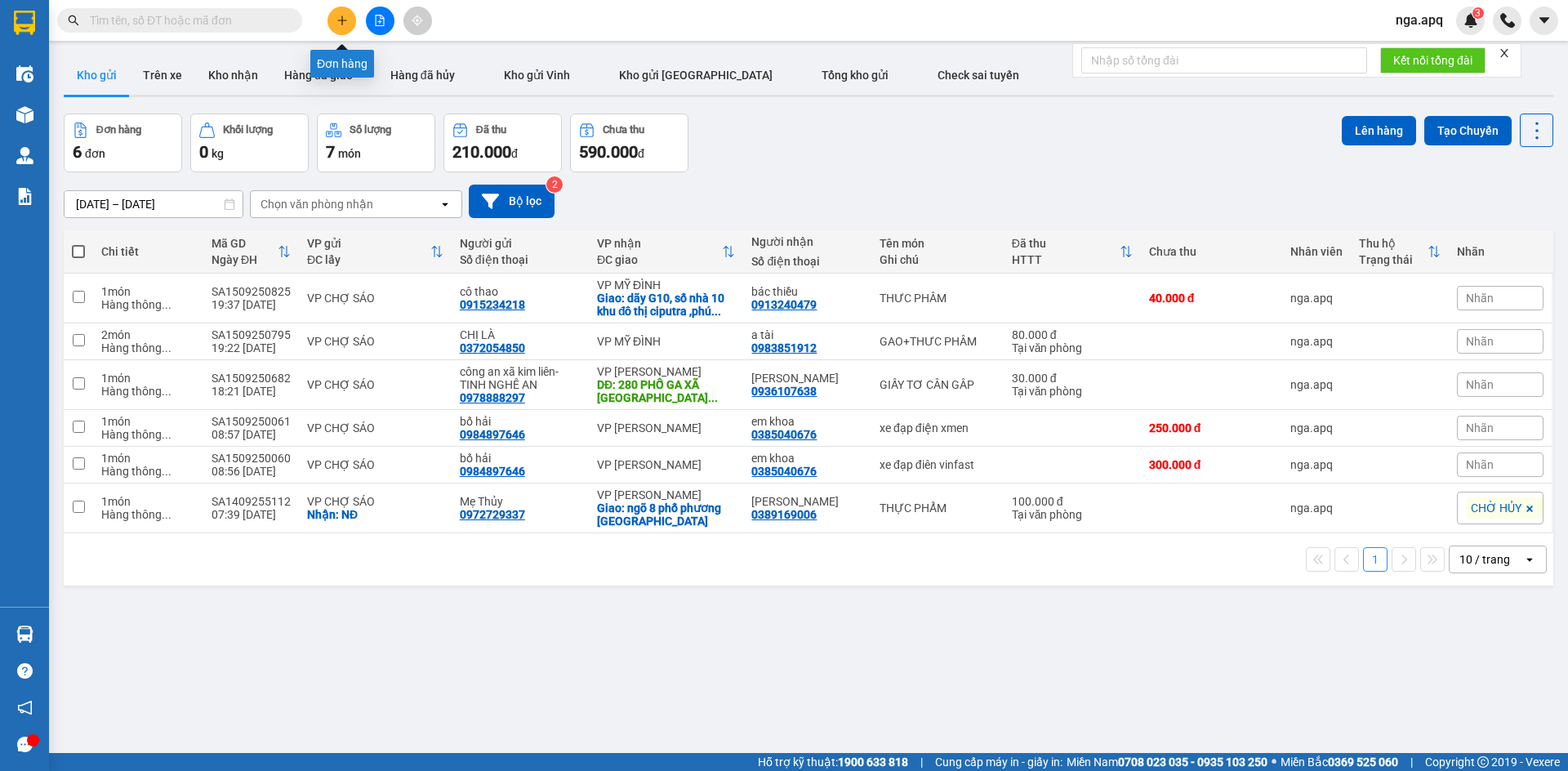
click at [335, 16] on button at bounding box center [341, 21] width 29 height 29
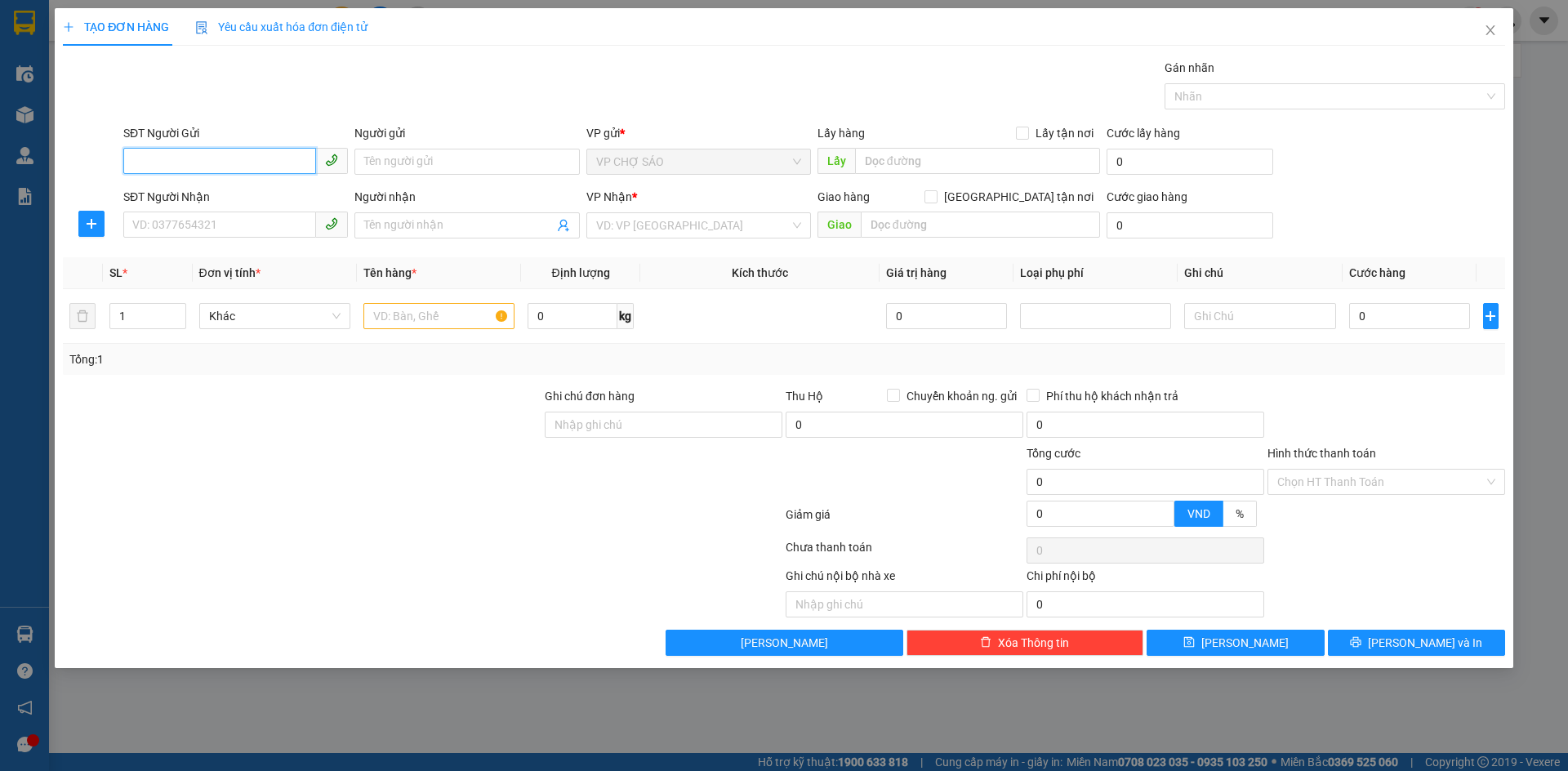
click at [131, 165] on input "SĐT Người Gửi" at bounding box center [219, 161] width 192 height 26
click at [173, 198] on div "0915234218 - cô thao" at bounding box center [235, 194] width 205 height 18
type input "0915234218"
type input "cô thao"
type input "0915234218"
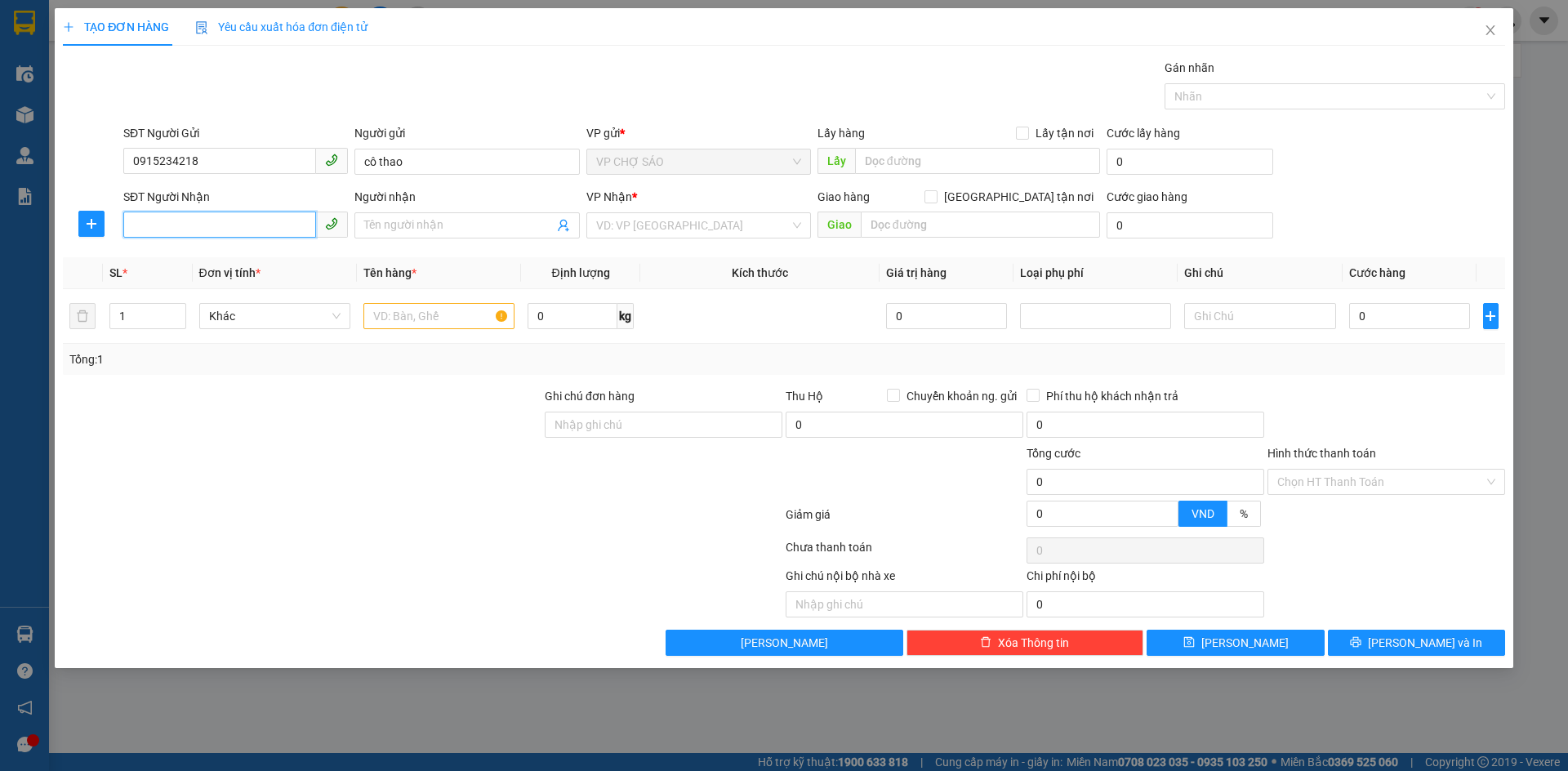
click at [173, 228] on input "SĐT Người Nhận" at bounding box center [219, 225] width 192 height 26
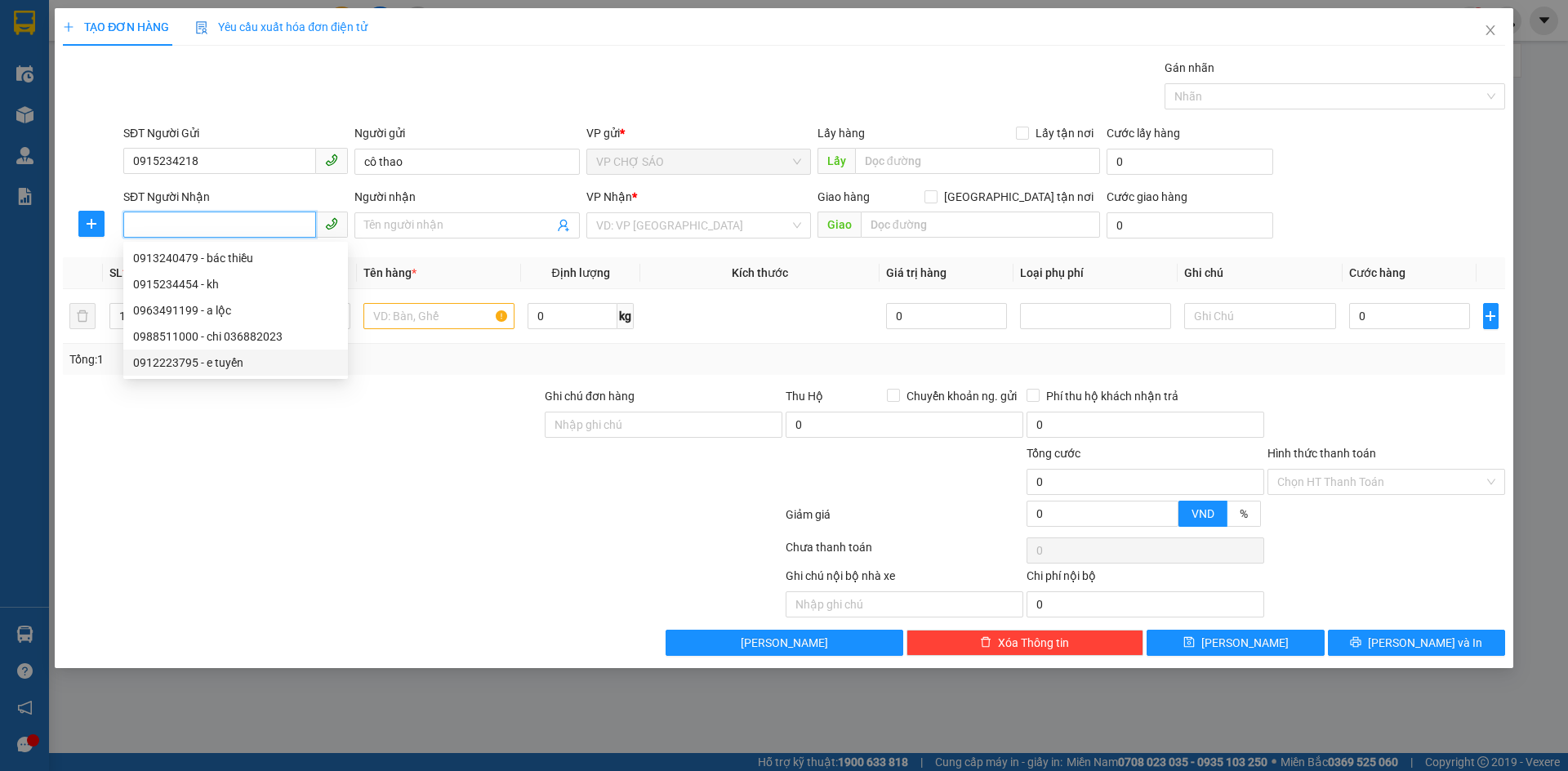
click at [230, 365] on div "0912223795 - e tuyến" at bounding box center [235, 362] width 205 height 18
type input "0912223795"
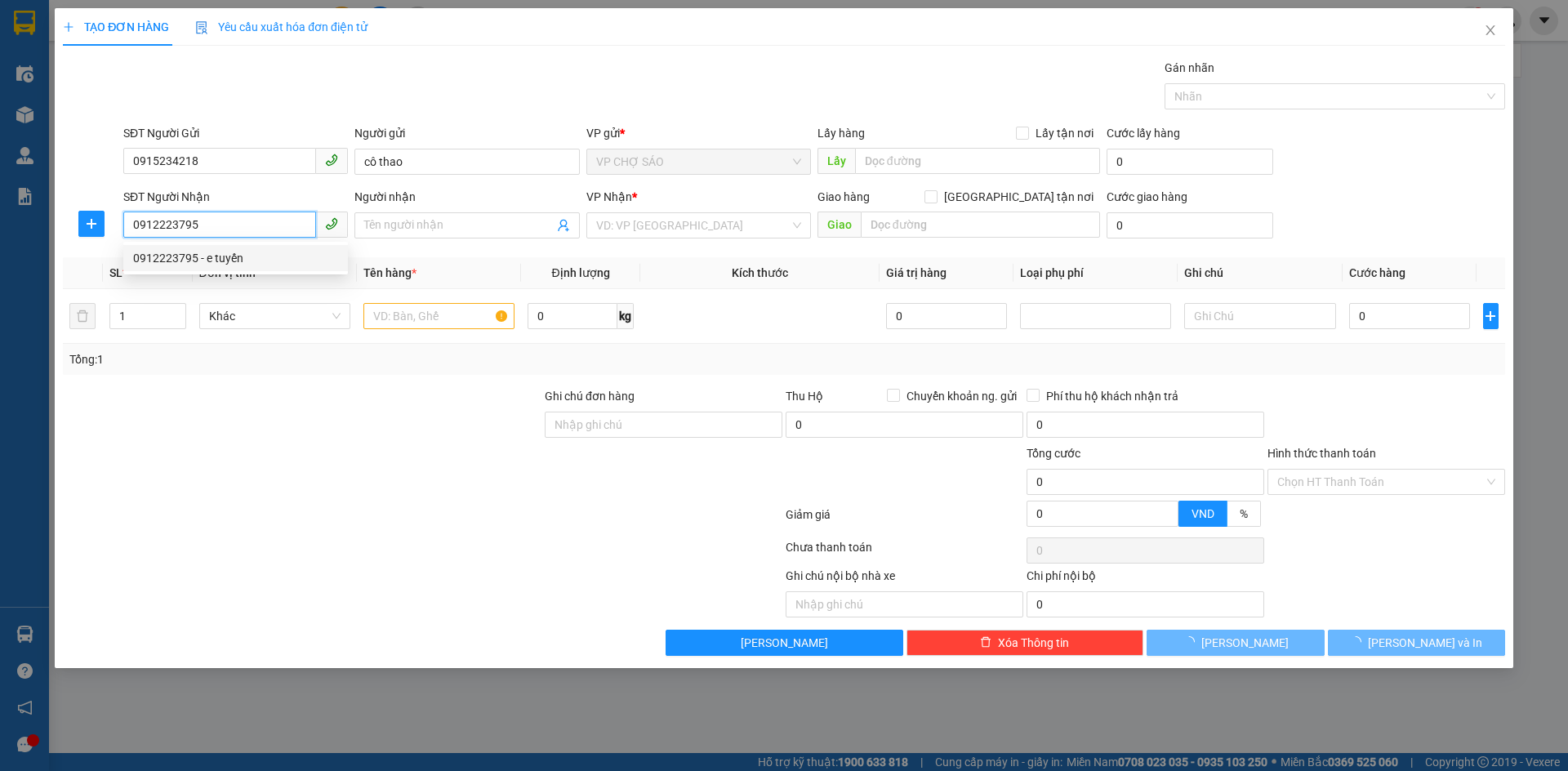
type input "e tuyến"
checkbox input "true"
type input "số 18 nghách 200 ngõ 205 phường xuân đỉnh quận bắc từ [GEOGRAPHIC_DATA]"
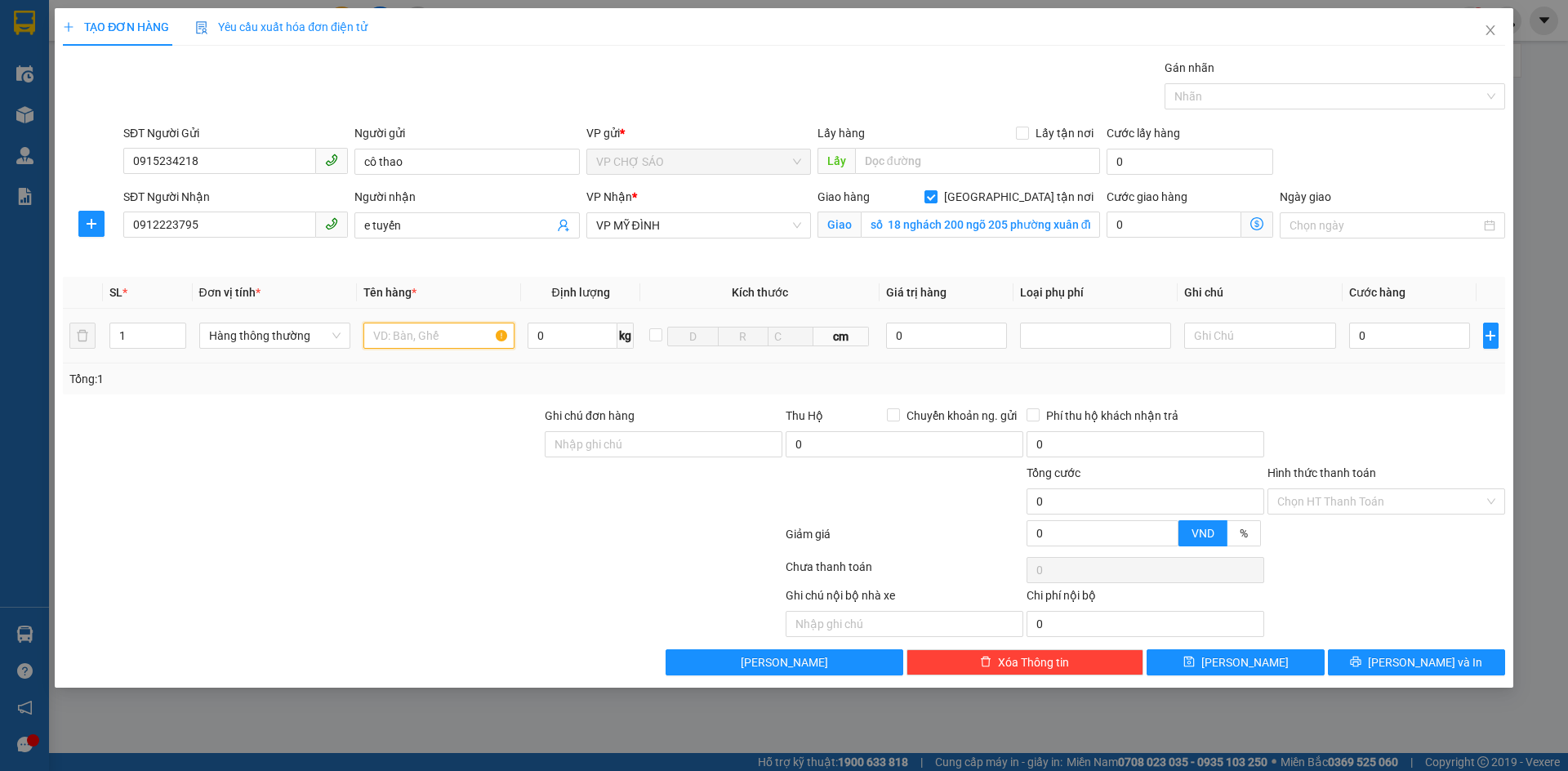
click at [374, 337] on input "text" at bounding box center [438, 335] width 151 height 26
type input "THƯC PHÂM"
click at [1367, 332] on input "0" at bounding box center [1410, 335] width 122 height 26
type input "4"
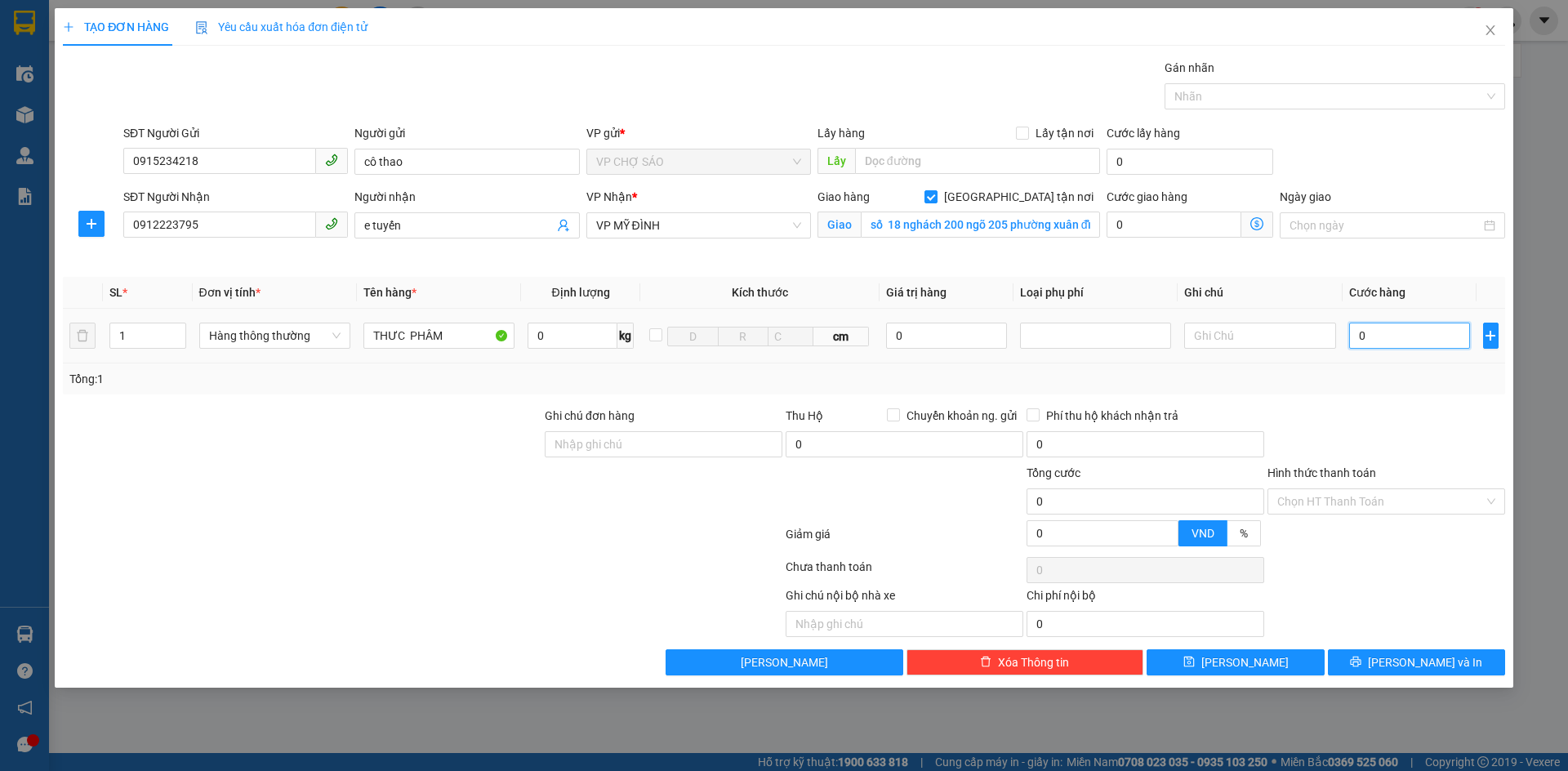
type input "4"
type input "40"
type input "400"
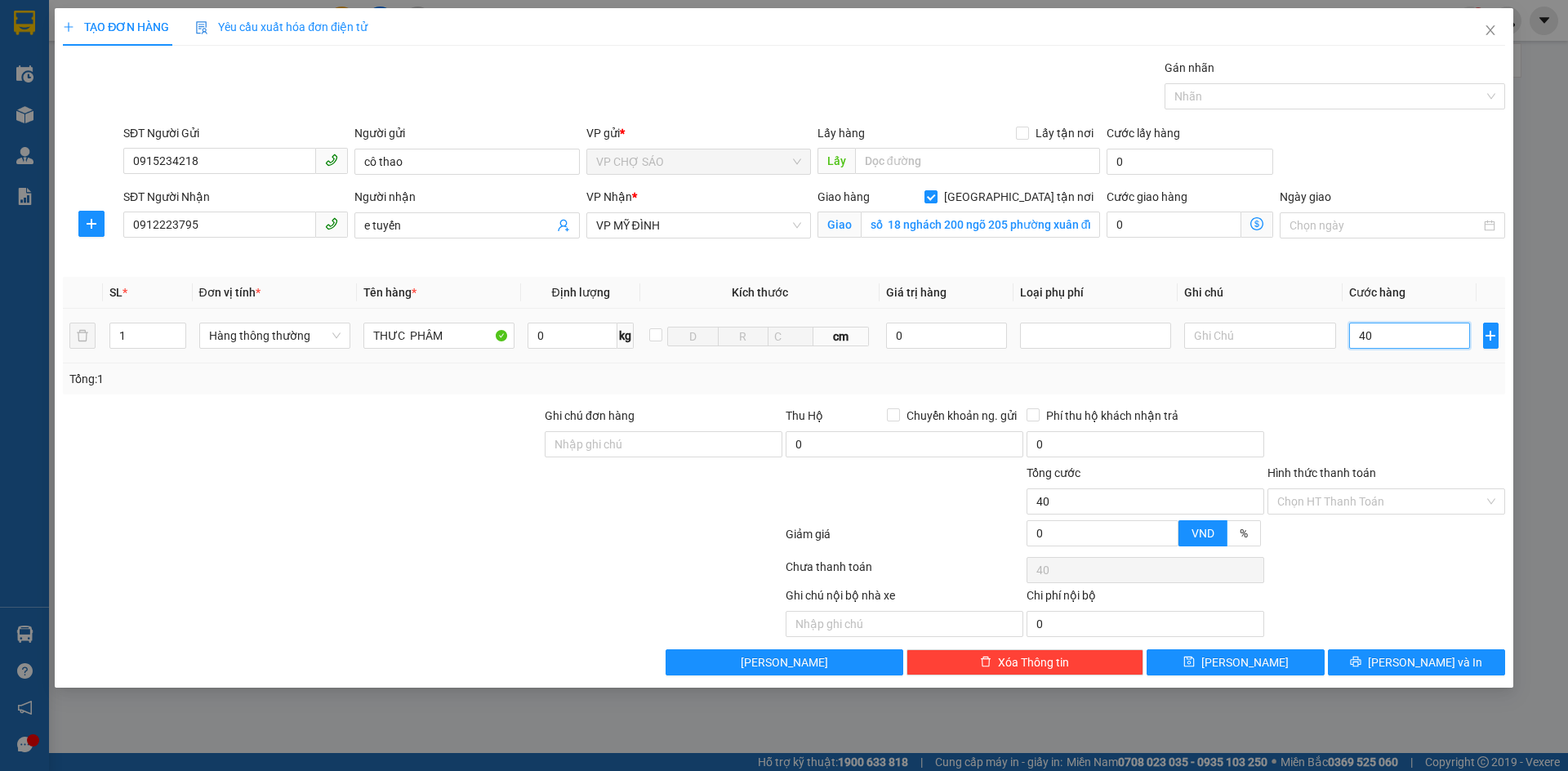
type input "400"
type input "4.000"
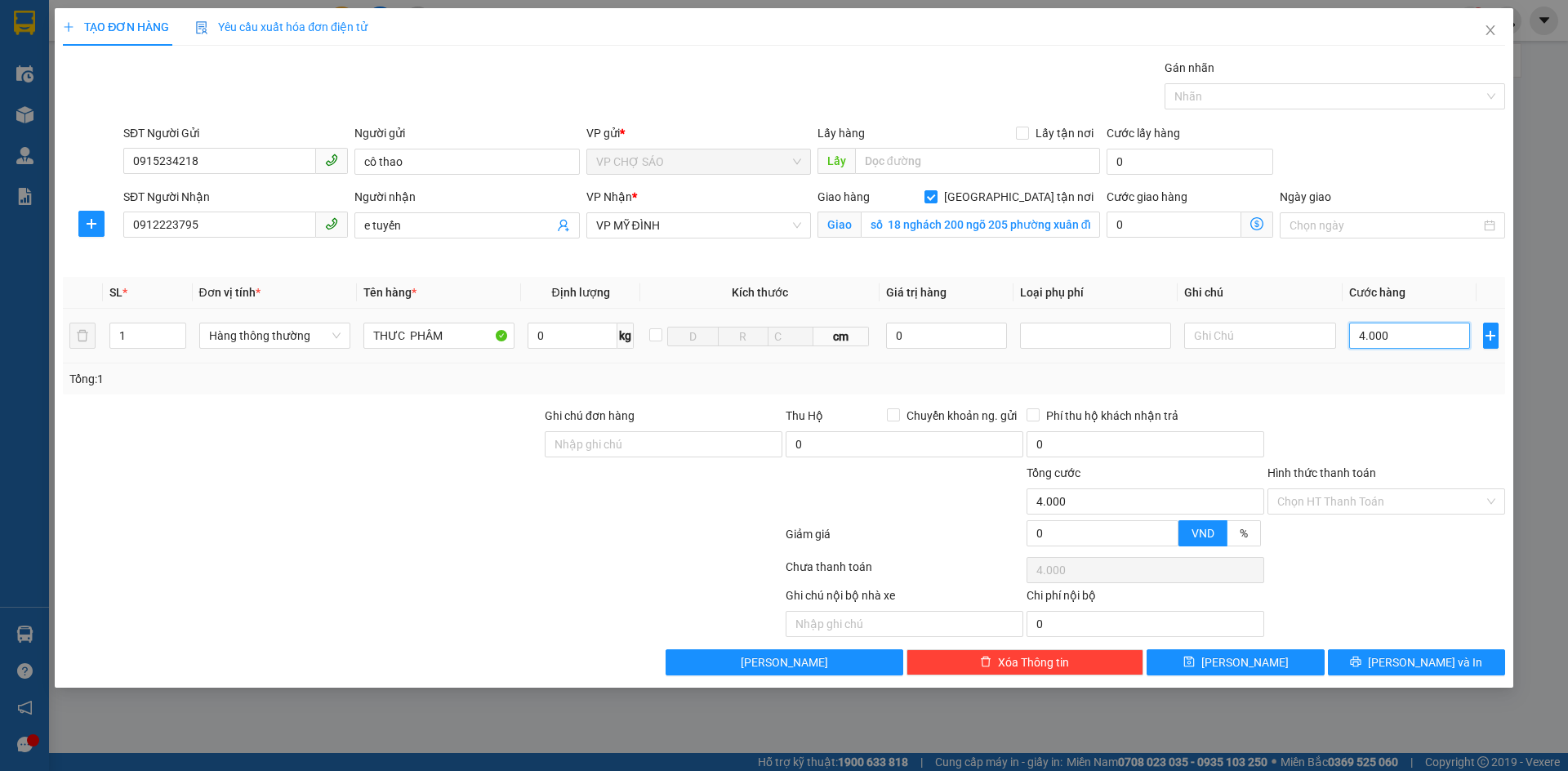
type input "40.000"
click at [1426, 662] on span "[PERSON_NAME] và In" at bounding box center [1424, 662] width 114 height 18
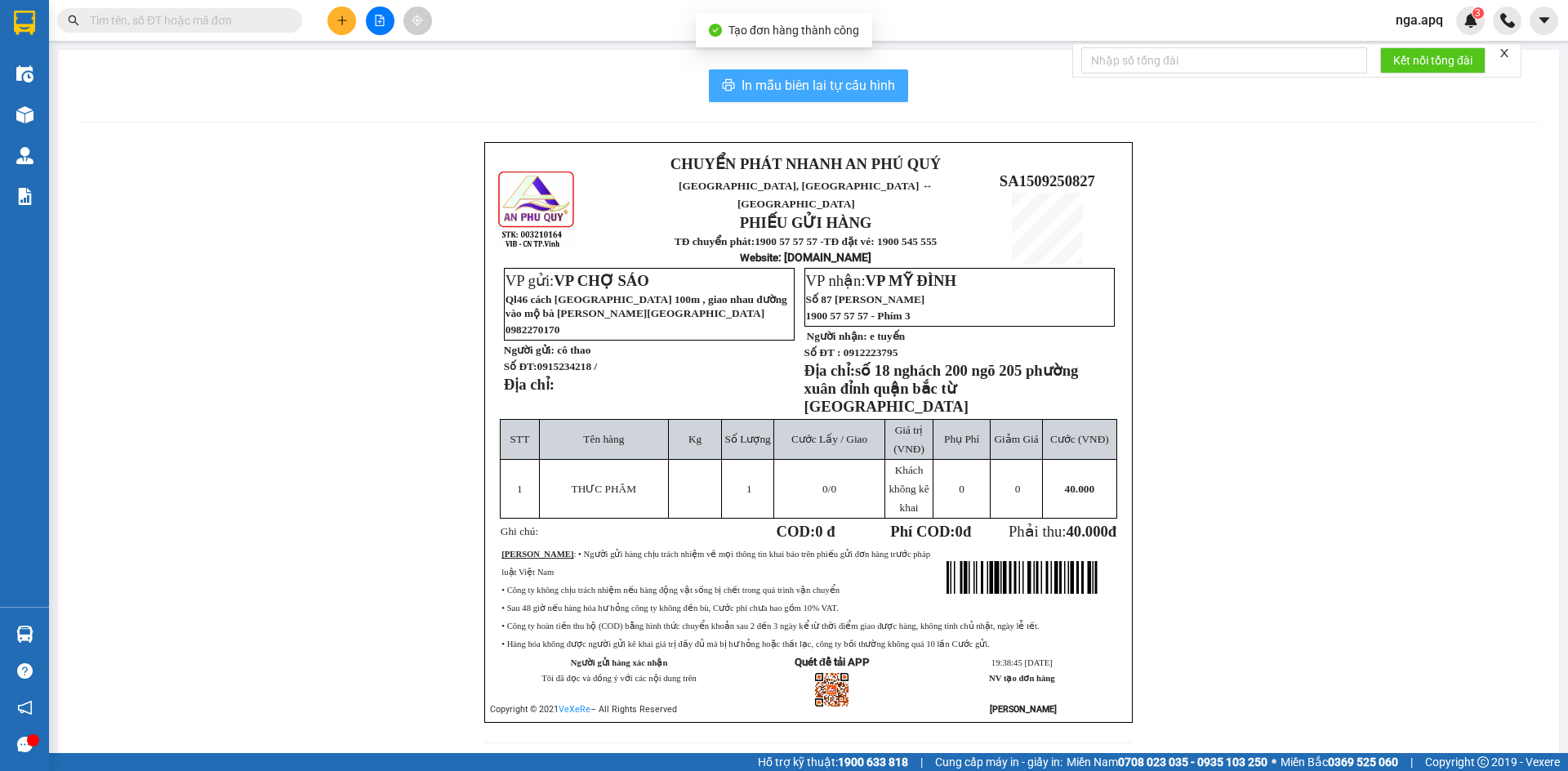
click at [801, 85] on span "In mẫu biên lai tự cấu hình" at bounding box center [818, 85] width 153 height 20
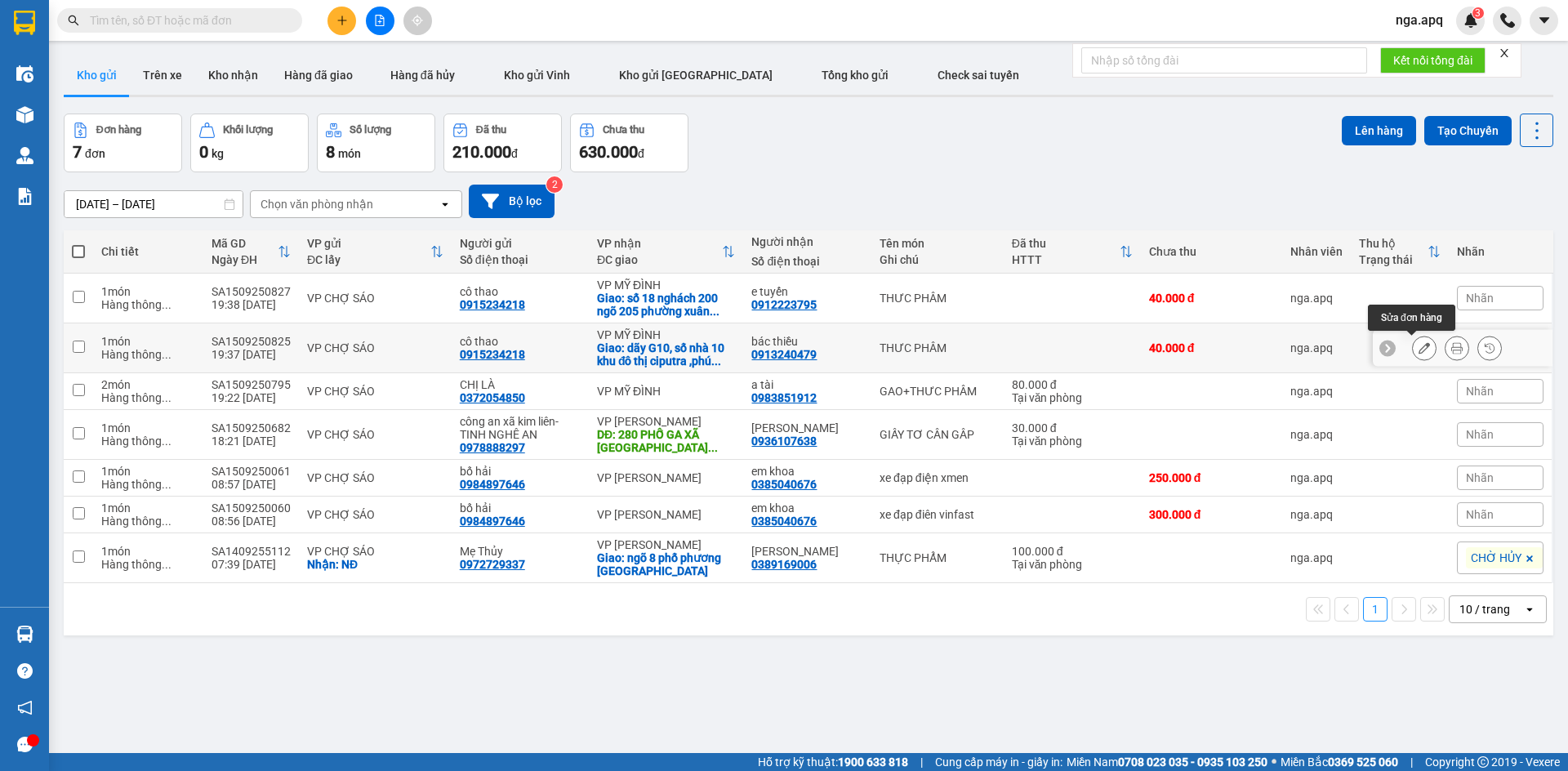
click at [1418, 348] on icon at bounding box center [1423, 348] width 11 height 11
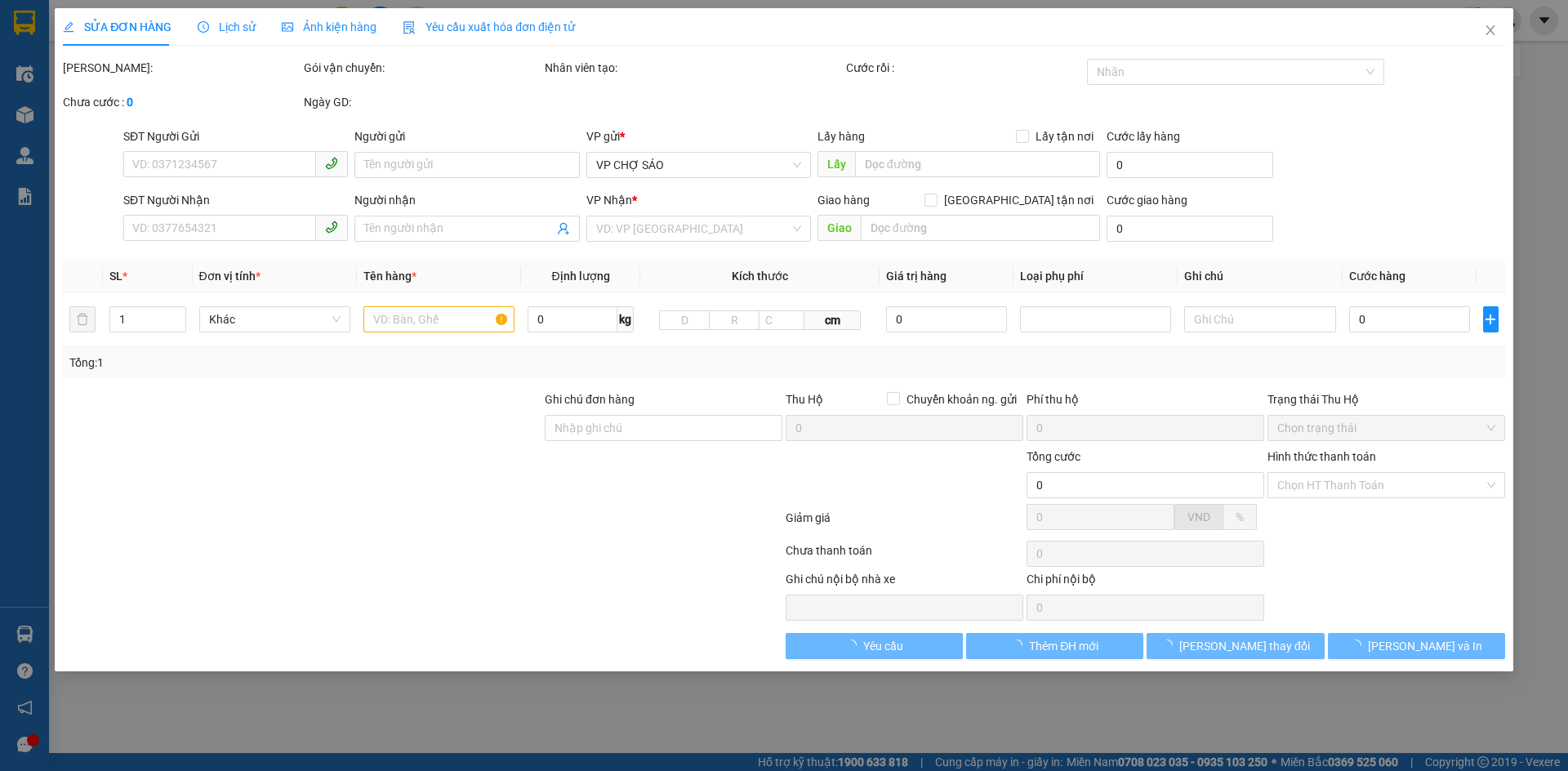
type input "0915234218"
type input "cô thao"
type input "0913240479"
type input "bác thiều"
checkbox input "true"
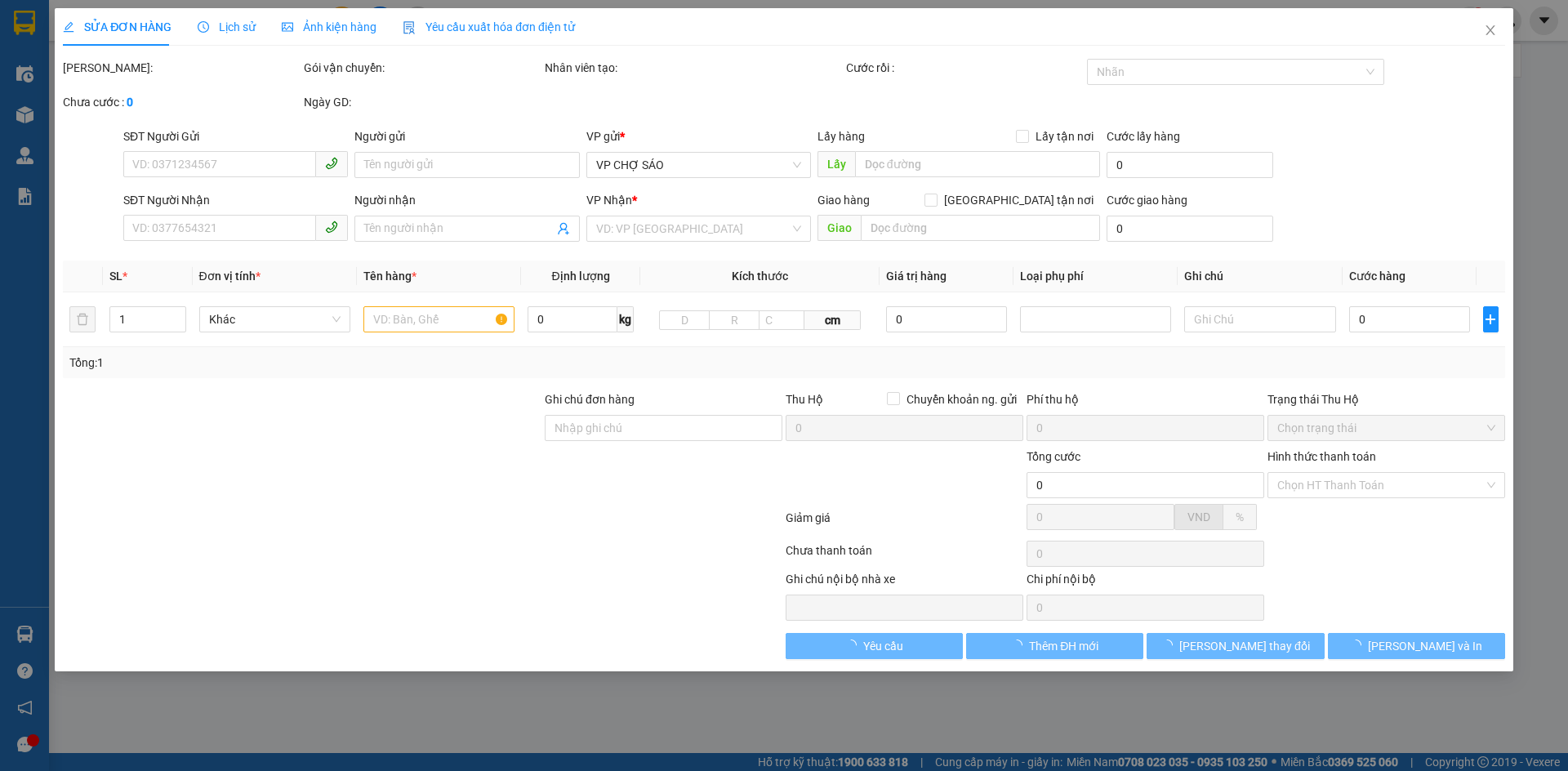
type input "dãy G10, số nhà 10 khu đô thị ciputra ,phú thượng, [GEOGRAPHIC_DATA],[GEO…"
type input "40.000"
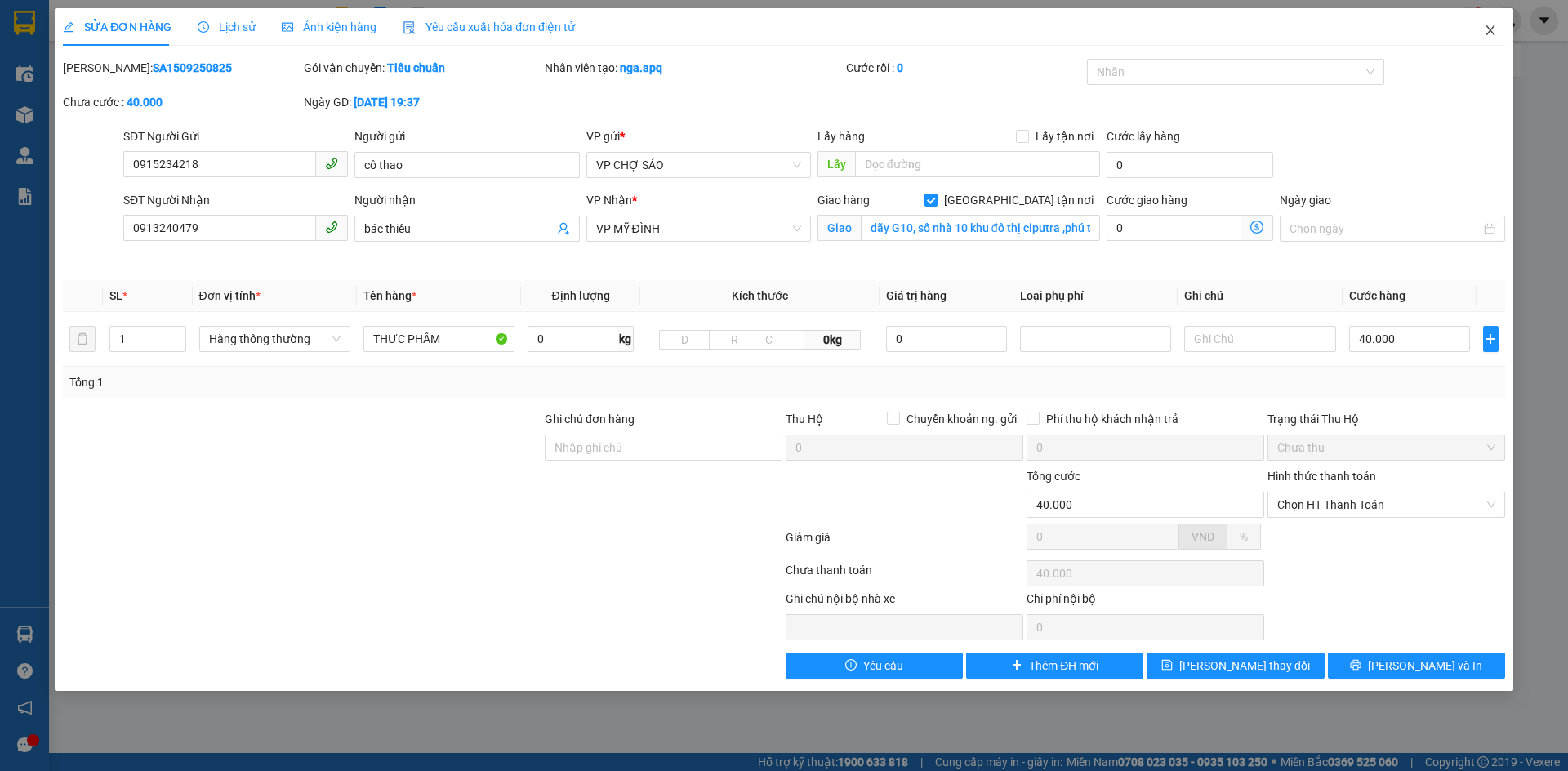
click at [1491, 30] on icon "close" at bounding box center [1490, 30] width 9 height 10
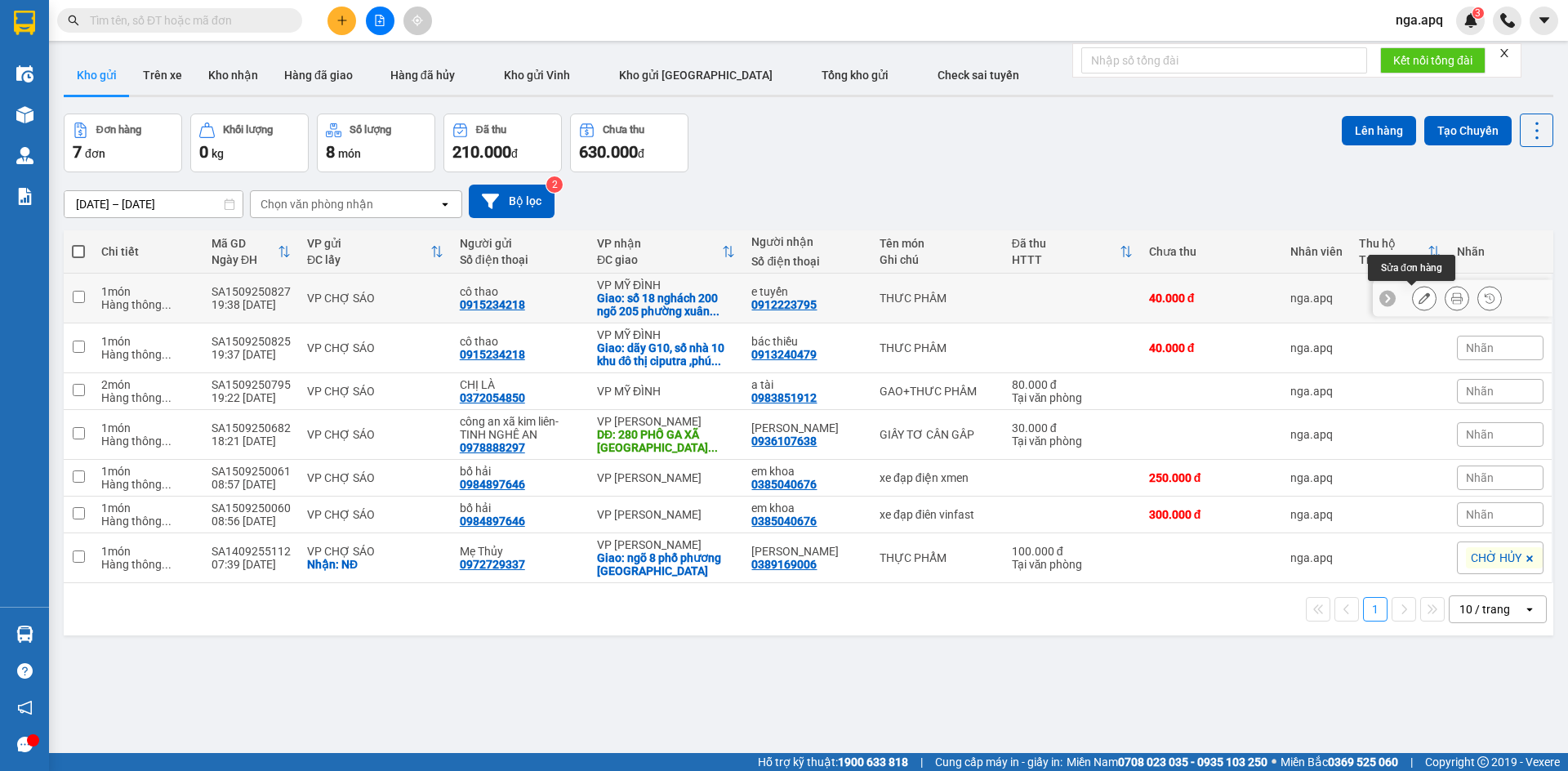
click at [1418, 298] on icon at bounding box center [1423, 298] width 11 height 11
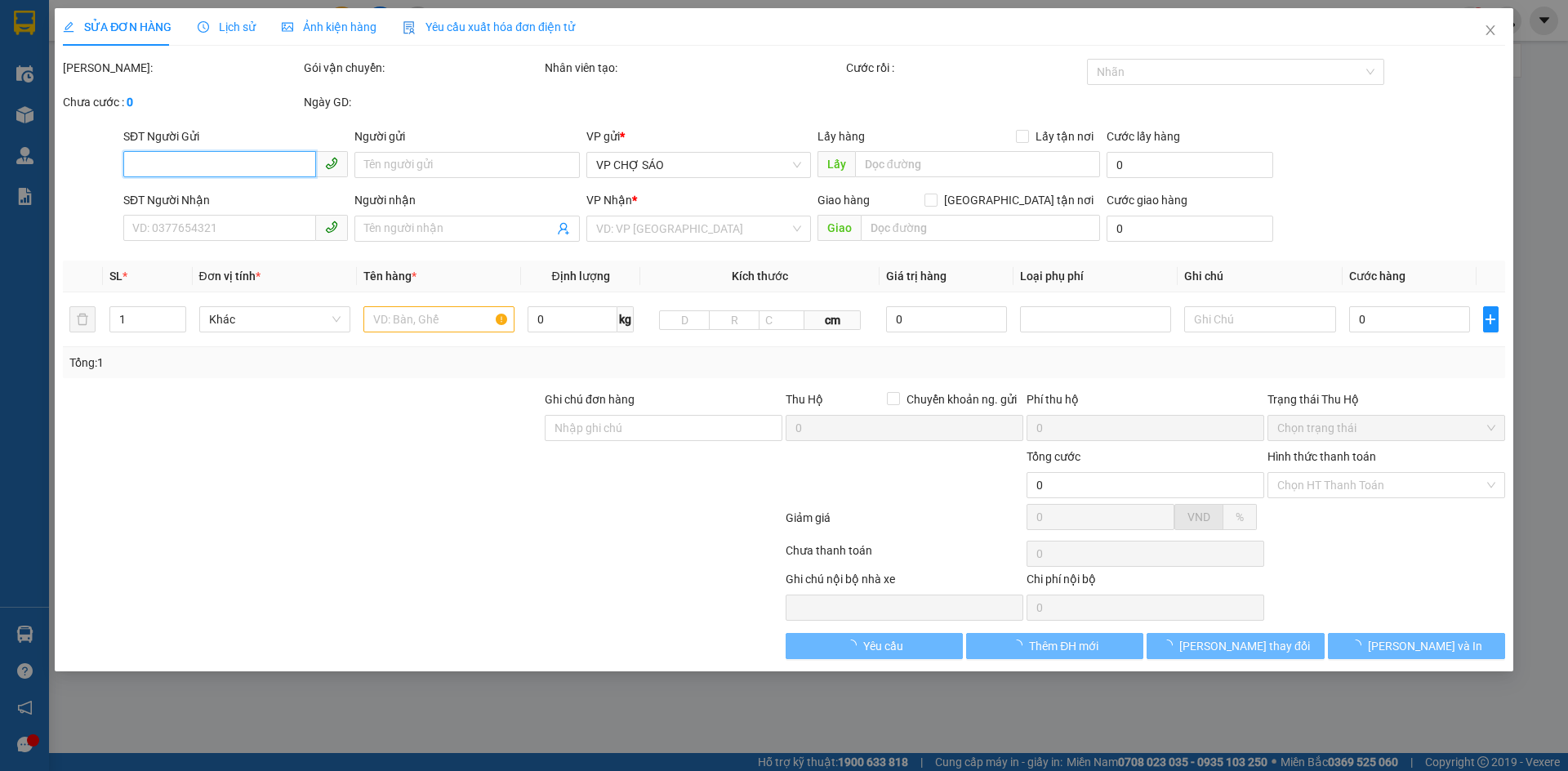
type input "0915234218"
type input "cô thao"
type input "0912223795"
type input "e tuyến"
checkbox input "true"
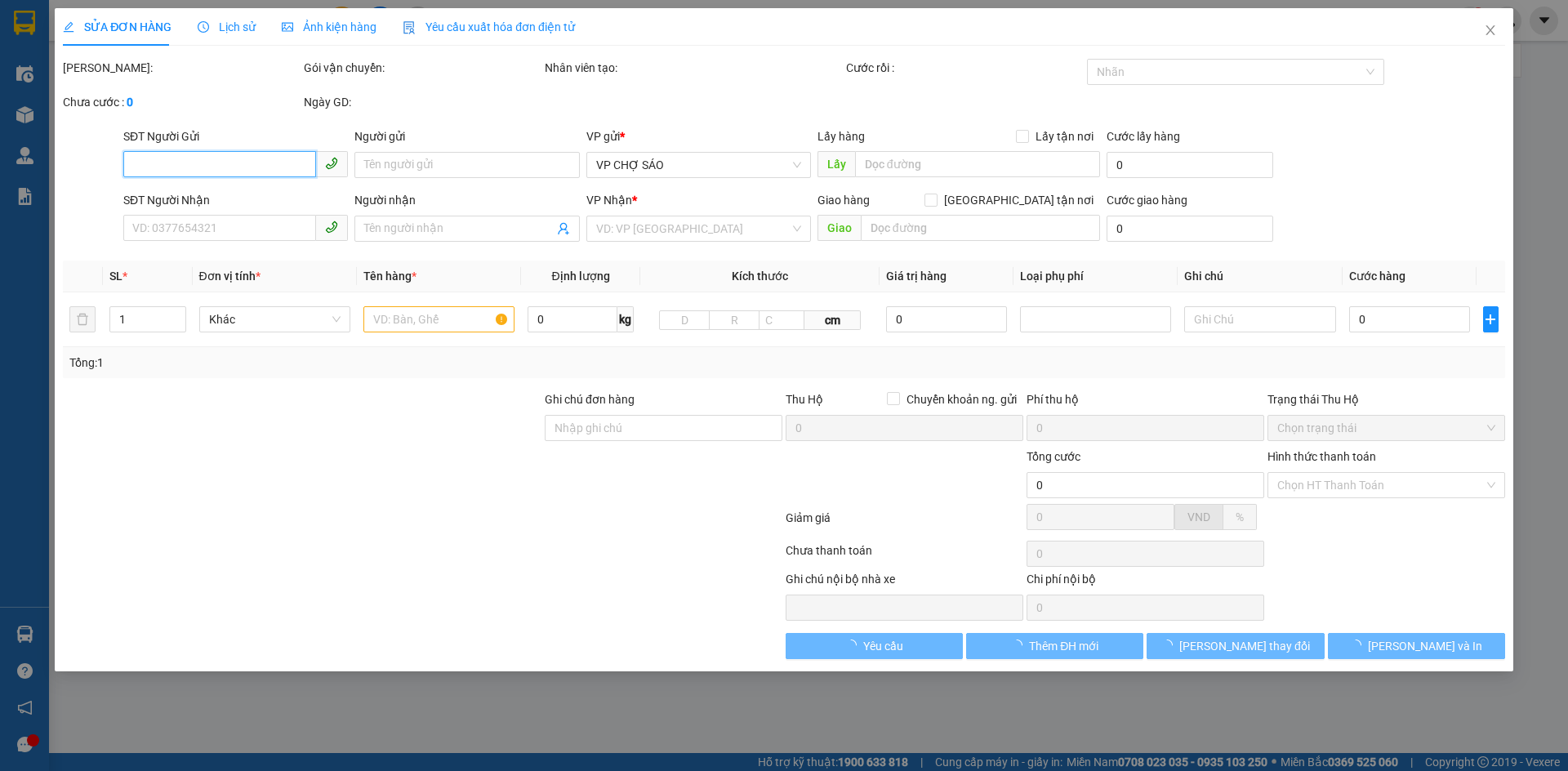
type input "số 18 nghách 200 ngõ 205 phường xuân đỉnh quận bắc từ [GEOGRAPHIC_DATA]"
type input "40.000"
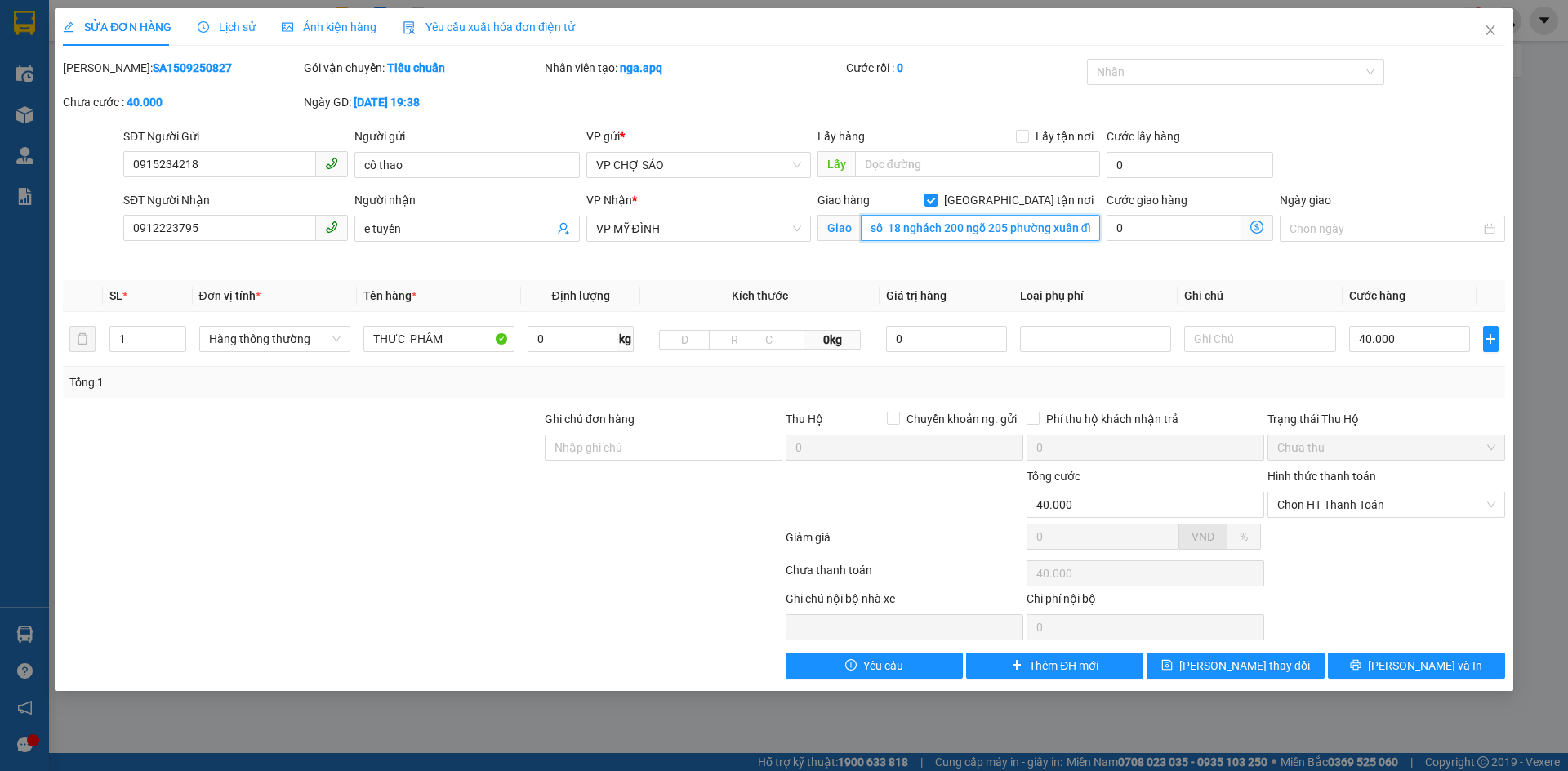
click at [1093, 227] on input "số 18 nghách 200 ngõ 205 phường xuân đỉnh quận bắc từ [GEOGRAPHIC_DATA]" at bounding box center [979, 228] width 239 height 26
click at [1093, 225] on input "số 18 nghách 200 ngõ 205 phường xuân đỉnh quận bắc từ [GEOGRAPHIC_DATA]" at bounding box center [979, 228] width 239 height 26
click at [982, 223] on input "ỉnh quận bắc từ [GEOGRAPHIC_DATA]" at bounding box center [979, 228] width 239 height 26
click at [982, 232] on input "ỉnh quận bắc từ [GEOGRAPHIC_DATA]" at bounding box center [979, 228] width 239 height 26
type input "ỉ"
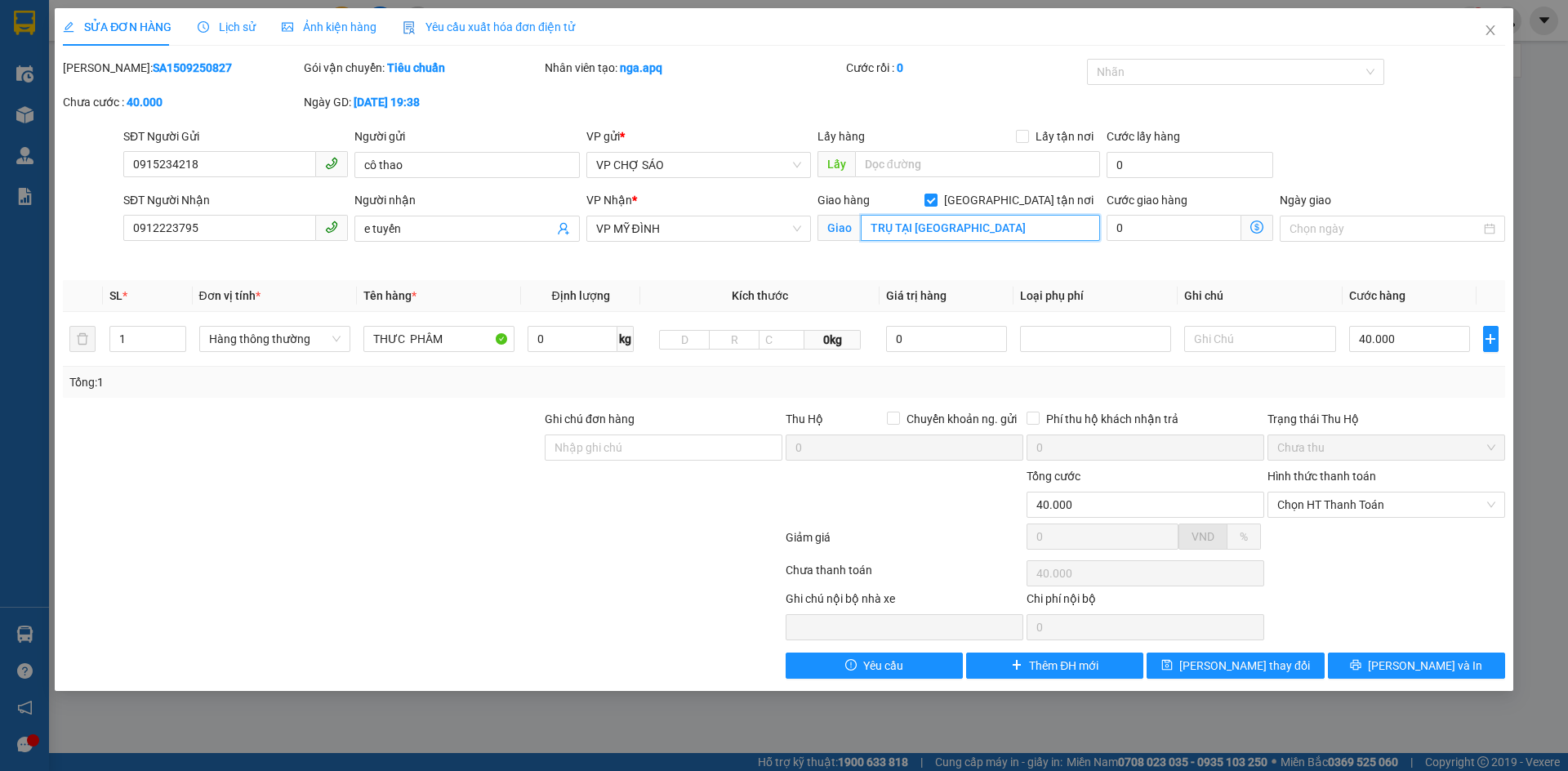
scroll to position [0, 186]
type input "TRỤ TẠI [GEOGRAPHIC_DATA]"
click at [1237, 658] on span "[PERSON_NAME] thay đổi" at bounding box center [1244, 666] width 131 height 18
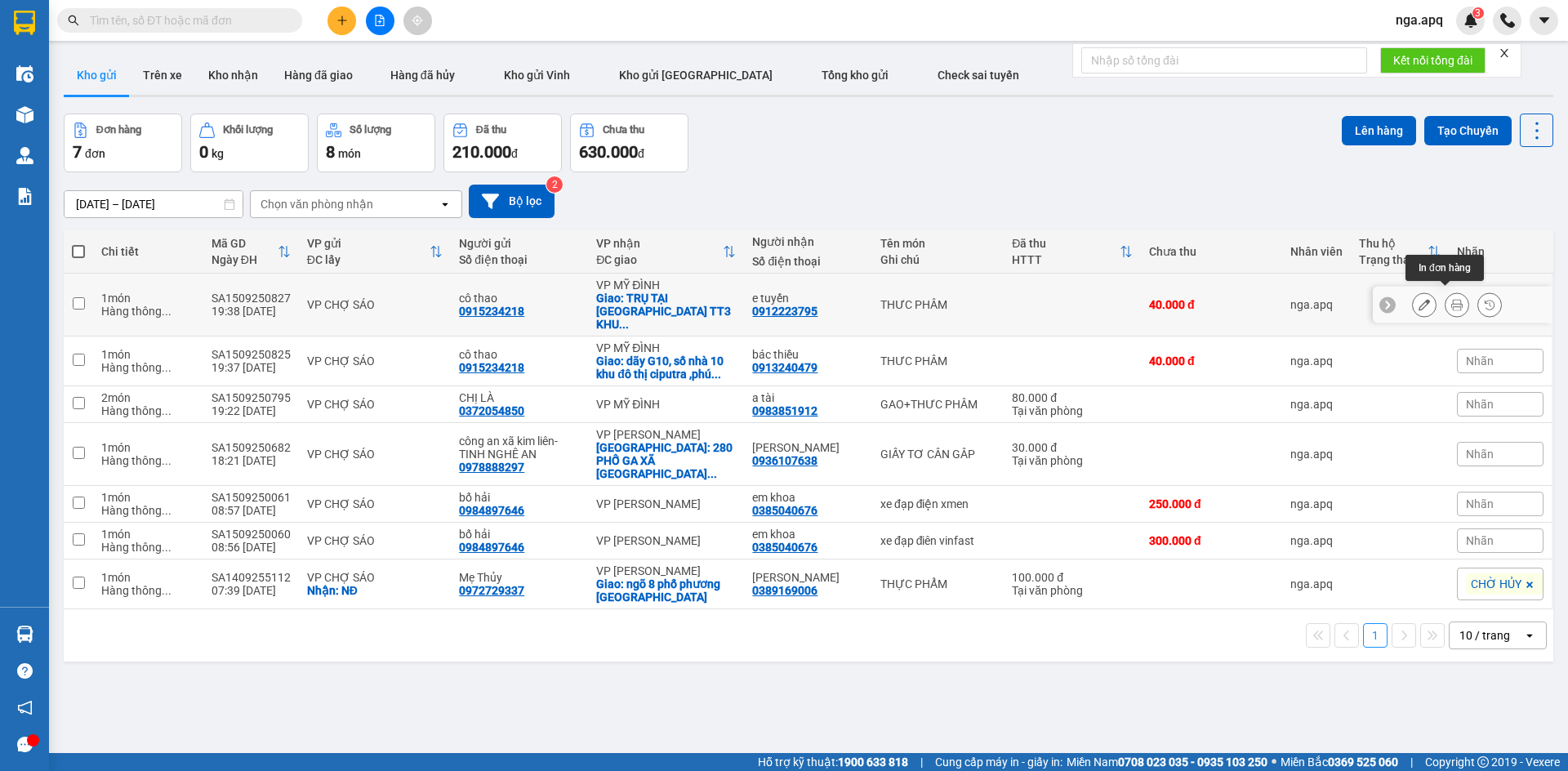
click at [1450, 299] on icon at bounding box center [1456, 304] width 11 height 11
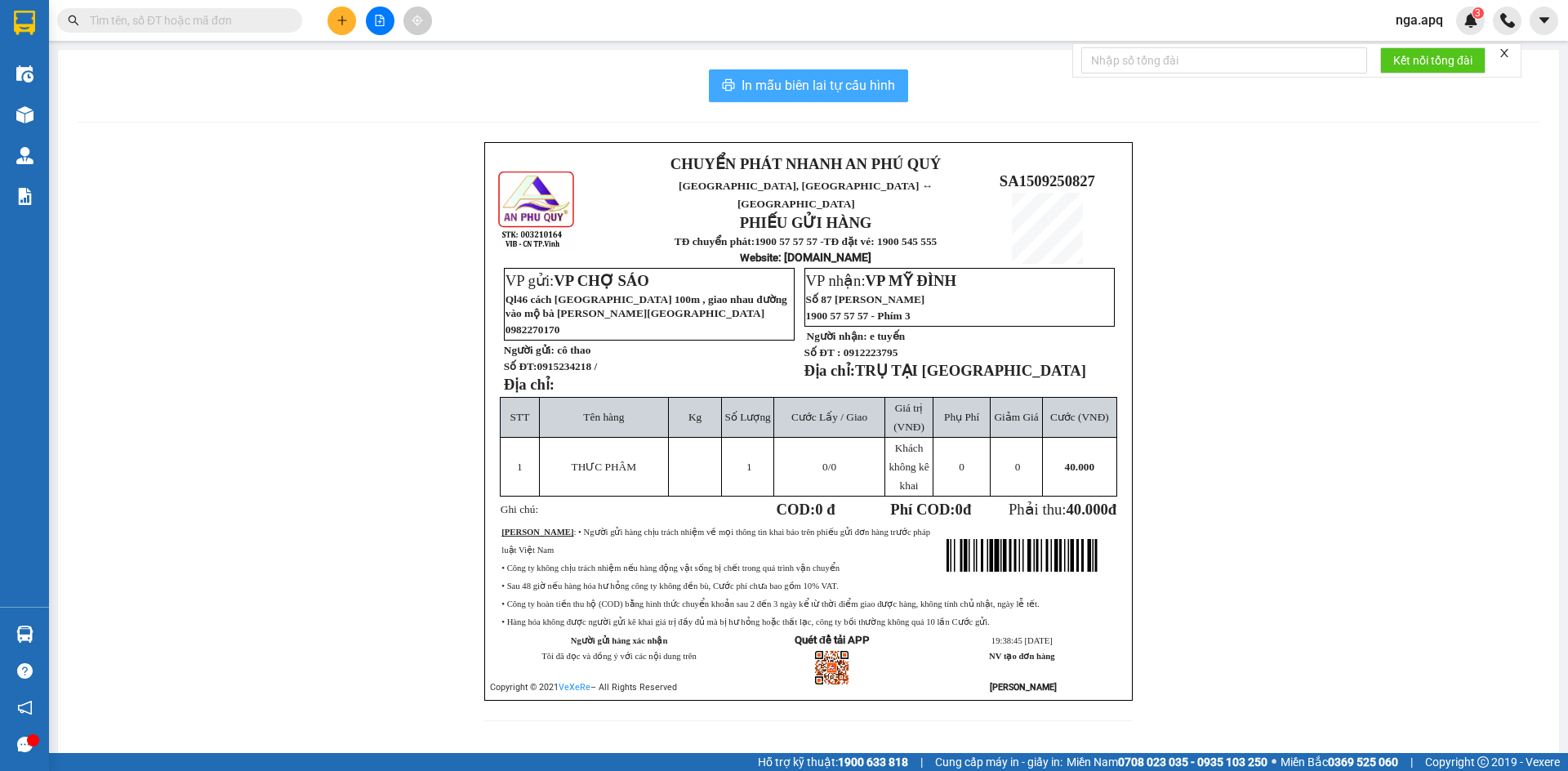
click at [794, 93] on span "In mẫu biên lai tự cấu hình" at bounding box center [818, 85] width 153 height 20
